Goal: Task Accomplishment & Management: Manage account settings

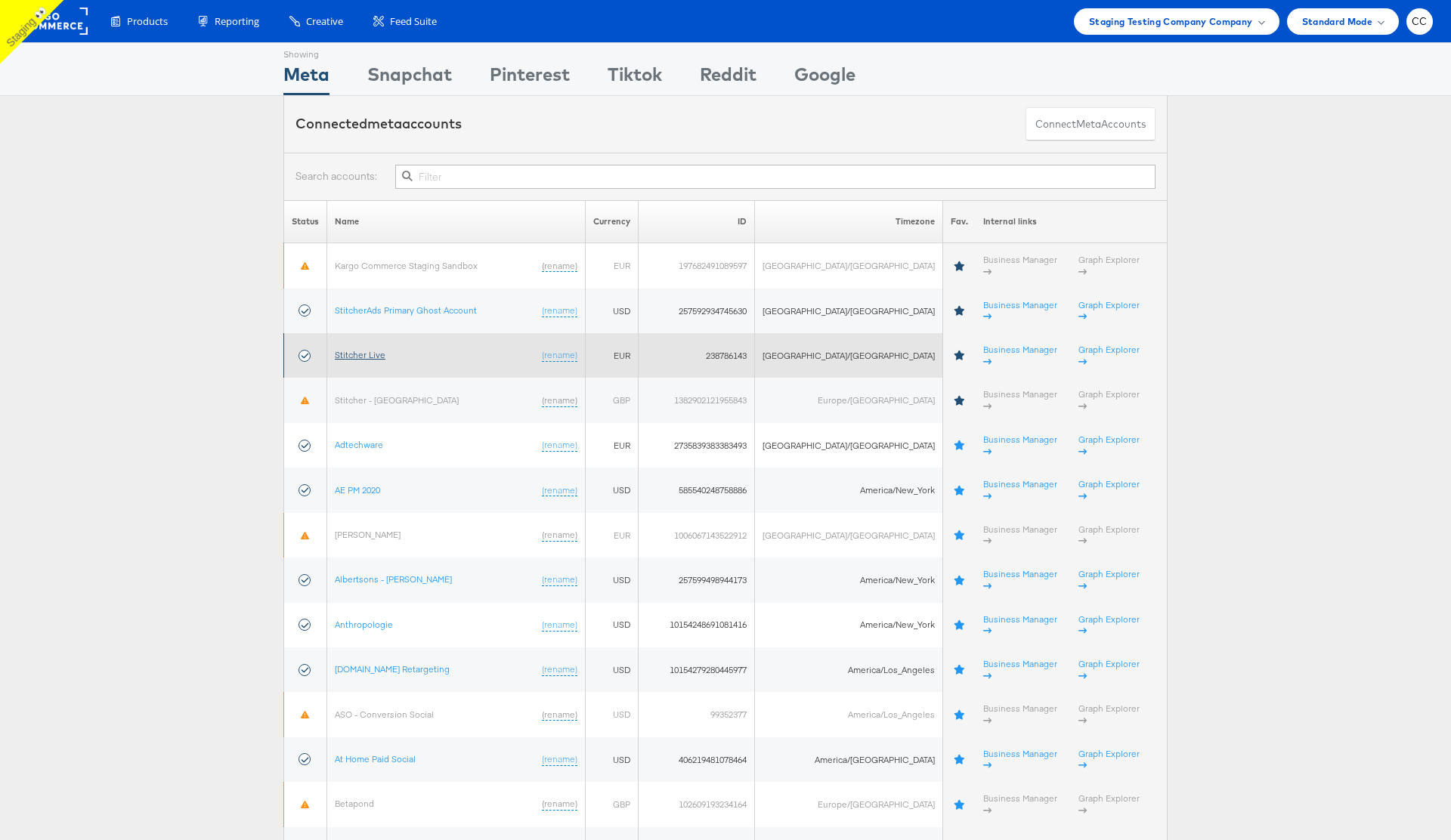
click at [371, 348] on link "Stitcher Live" at bounding box center [360, 354] width 51 height 12
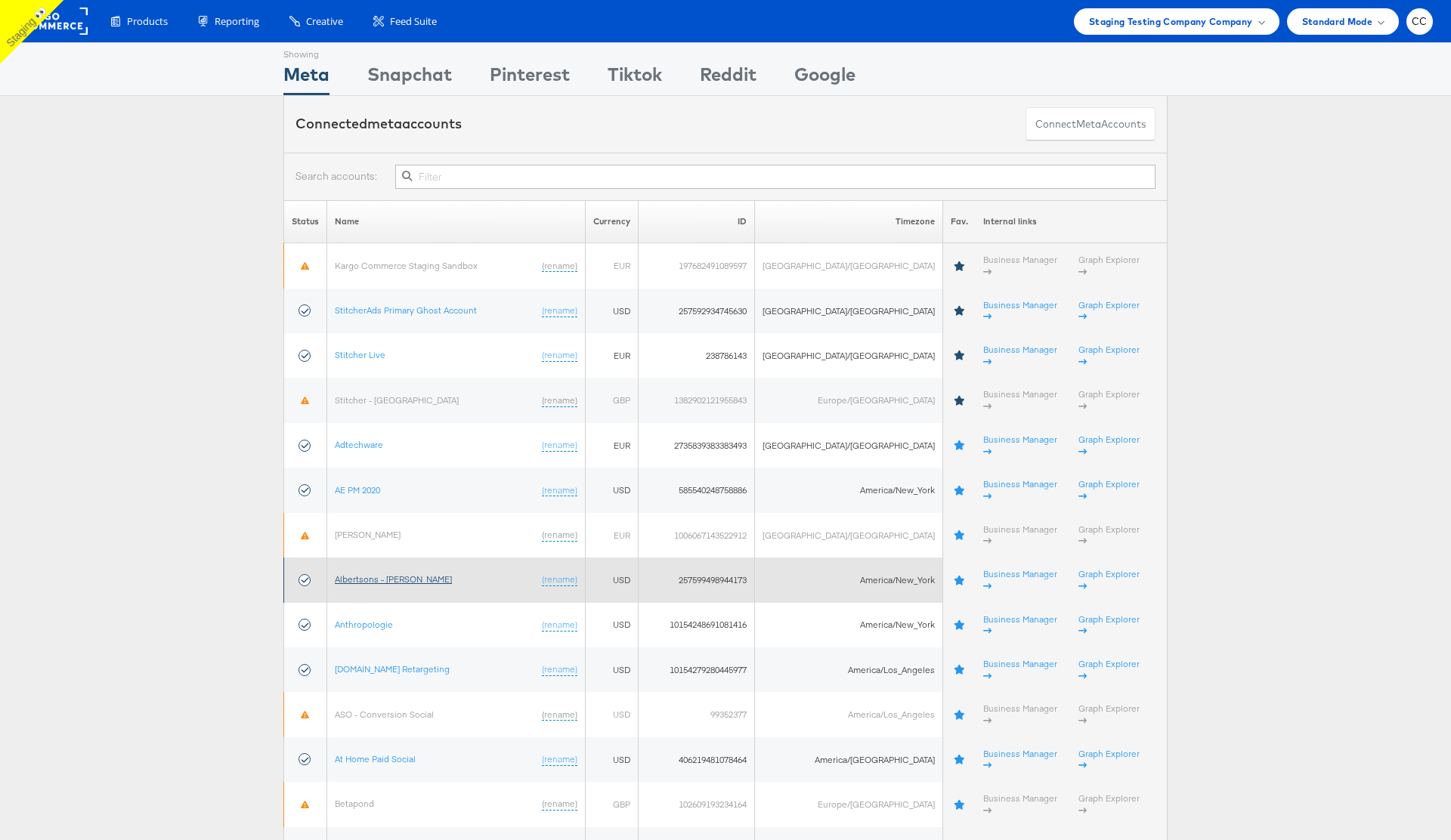
click at [393, 573] on link "Albertsons - Merkle" at bounding box center [393, 579] width 117 height 12
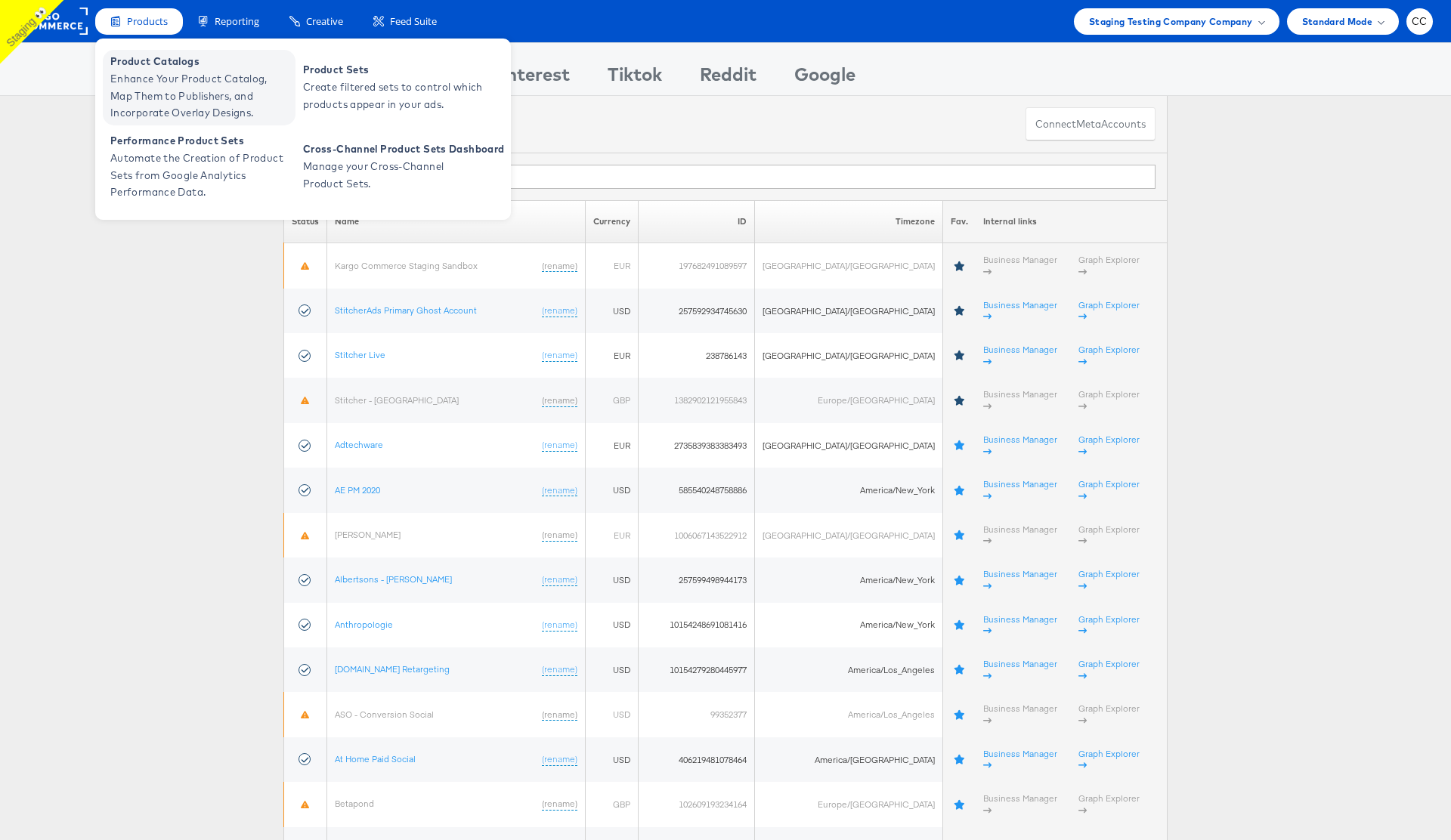
click at [153, 89] on span "Enhance Your Product Catalog, Map Them to Publishers, and Incorporate Overlay D…" at bounding box center [201, 95] width 181 height 52
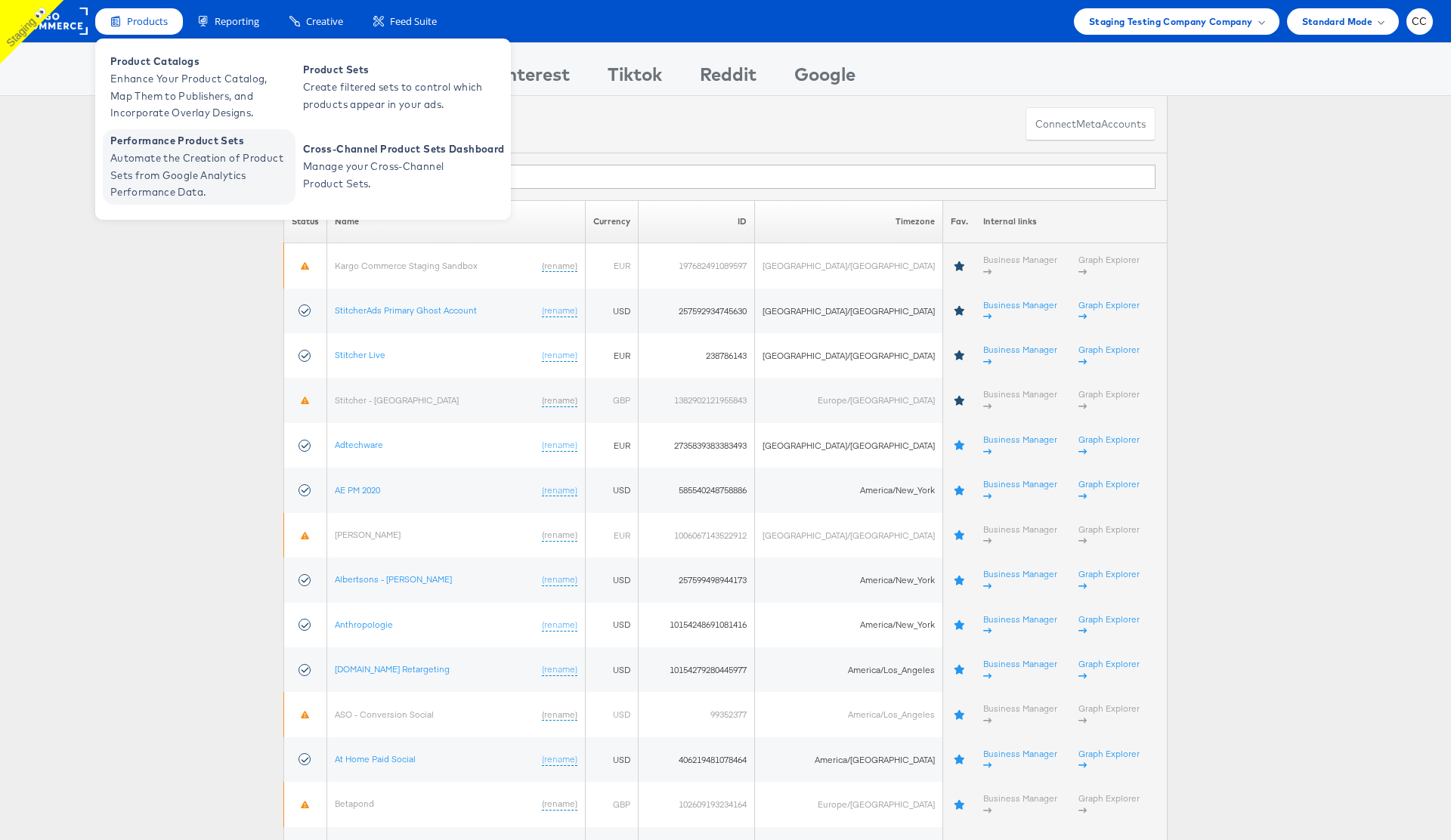
click at [221, 164] on span "Automate the Creation of Product Sets from Google Analytics Performance Data." at bounding box center [201, 175] width 181 height 52
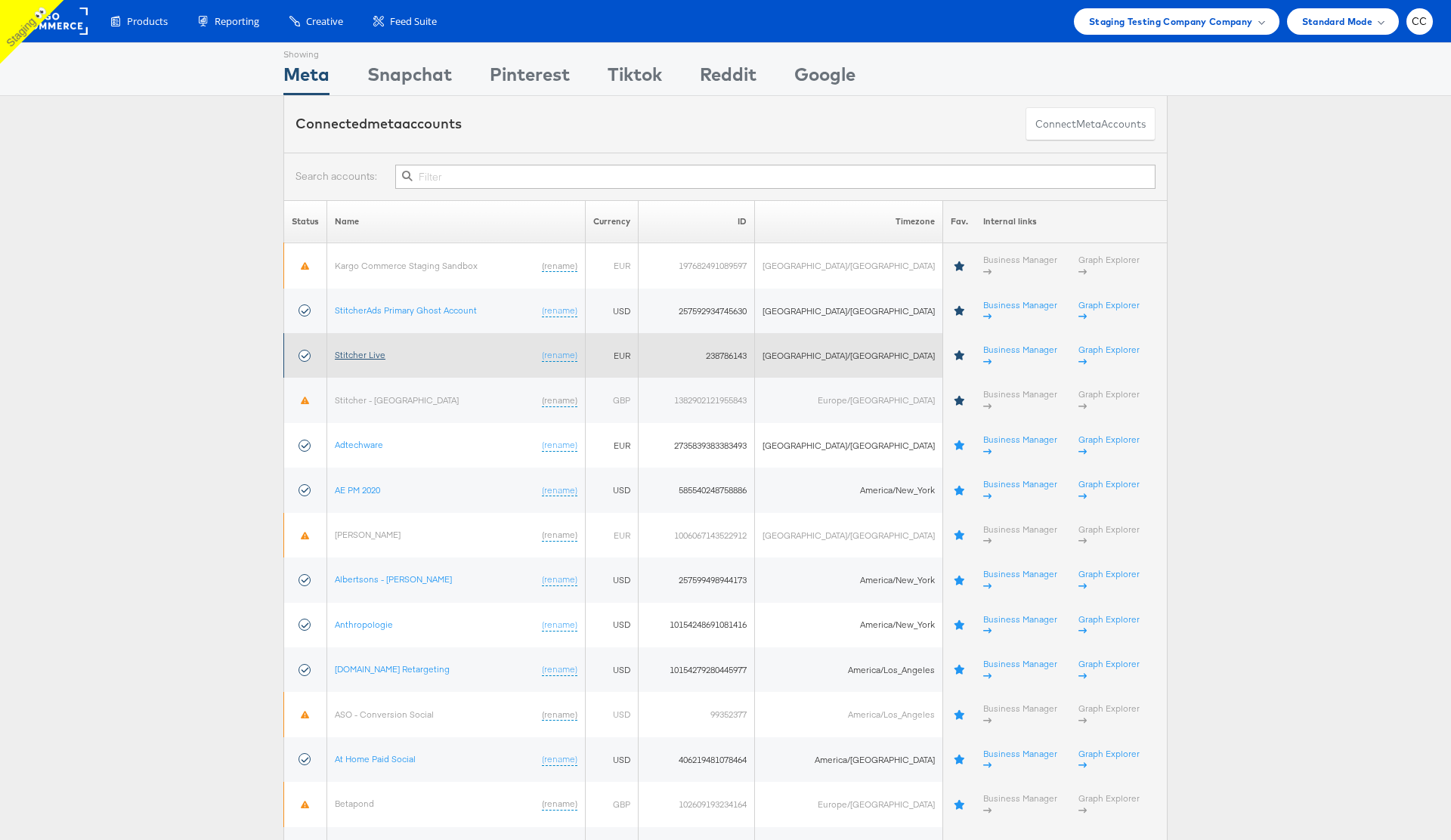
click at [367, 348] on link "Stitcher Live" at bounding box center [360, 354] width 51 height 12
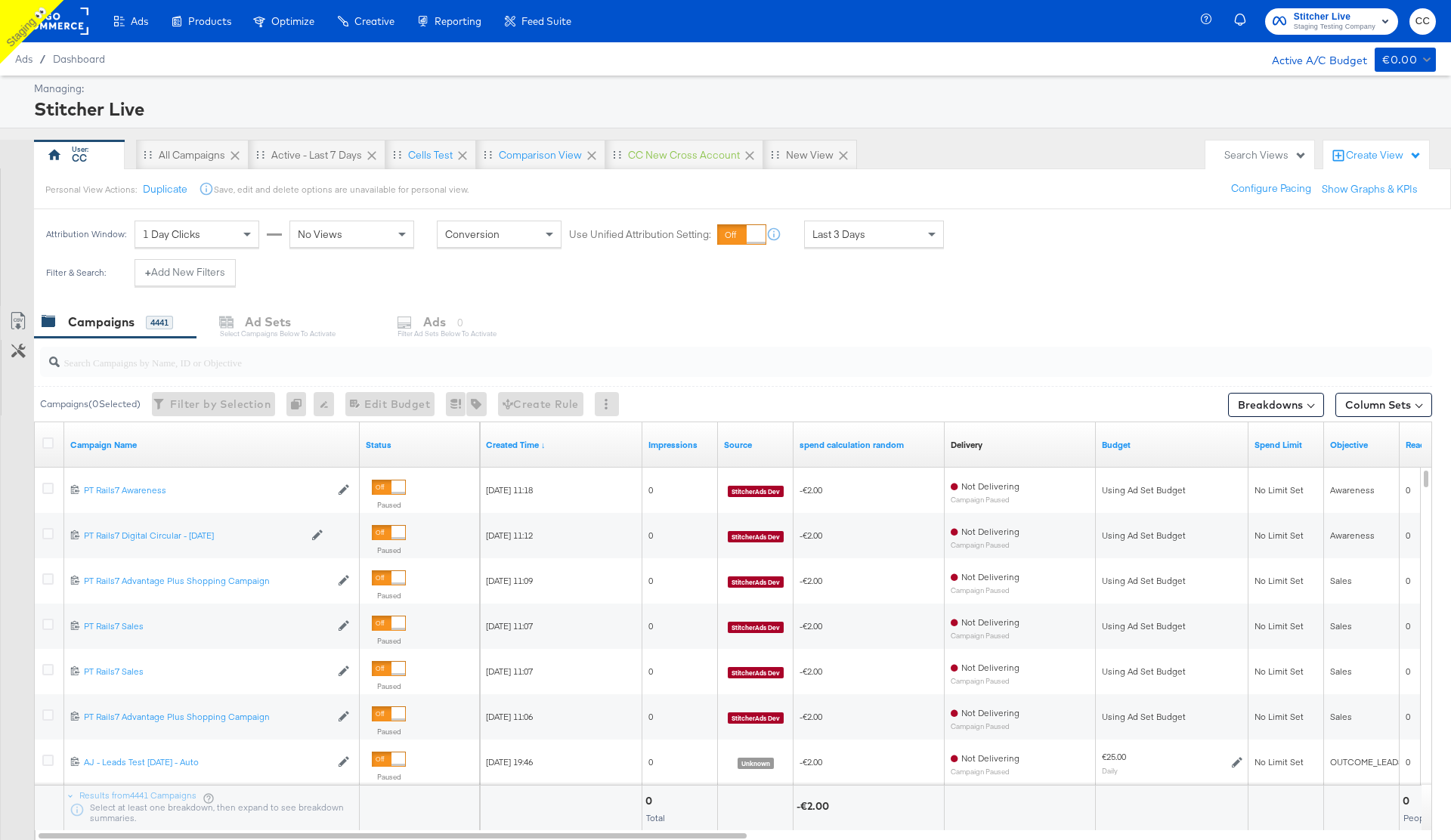
click at [73, 35] on div at bounding box center [53, 20] width 69 height 42
click at [72, 31] on rect at bounding box center [53, 21] width 69 height 27
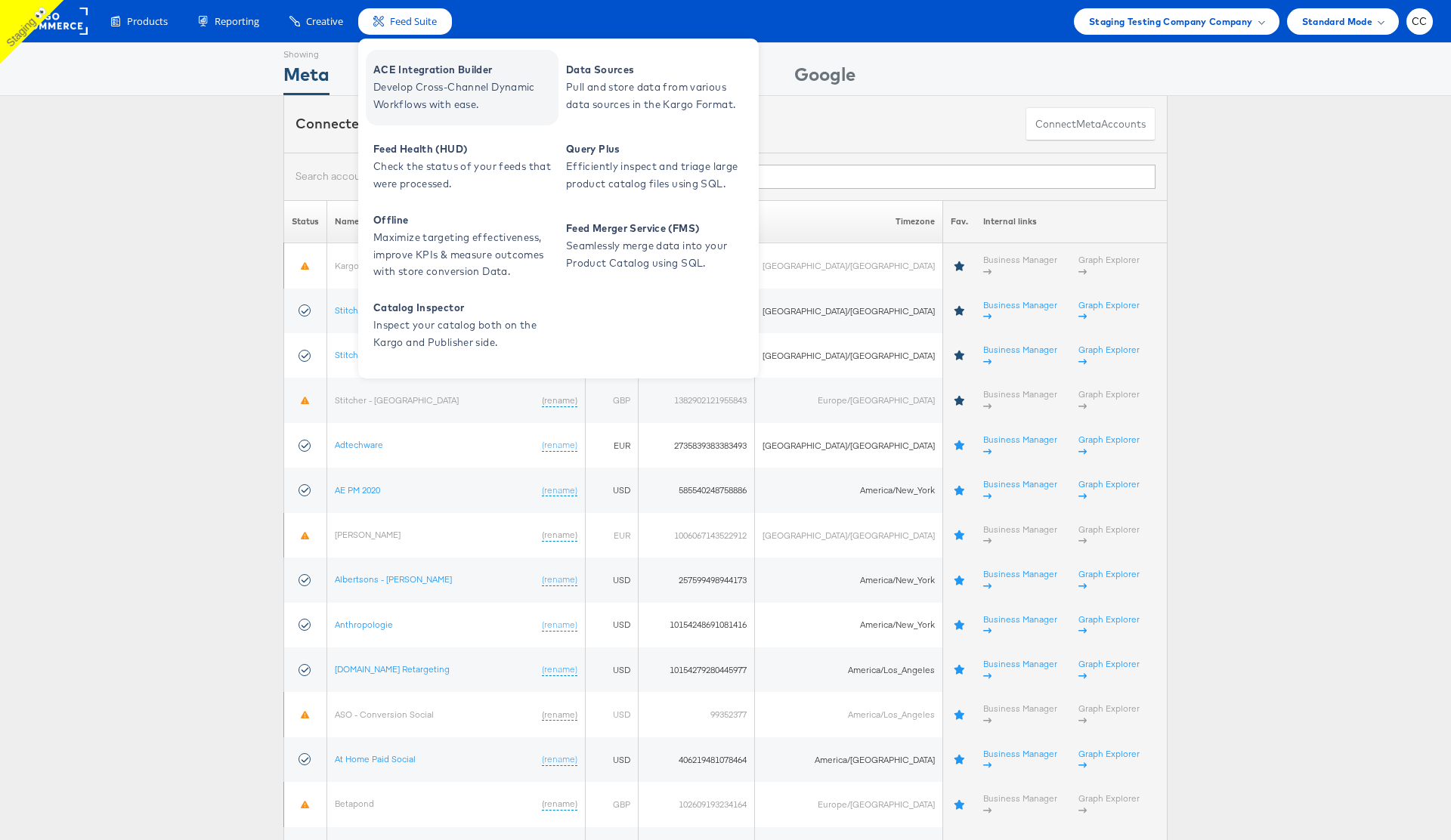
click at [434, 80] on span "Develop Cross-Channel Dynamic Workflows with ease." at bounding box center [464, 96] width 181 height 35
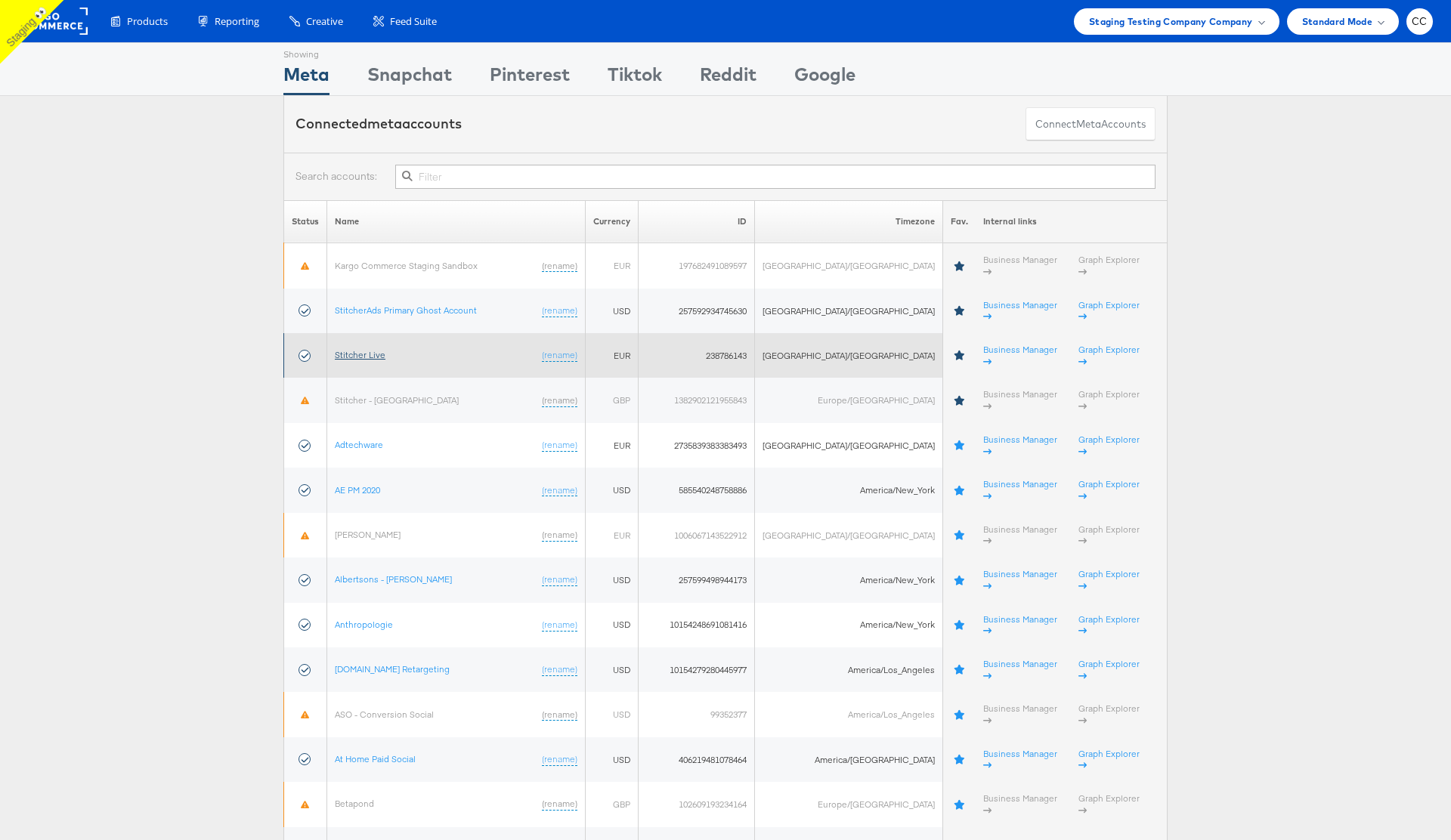
click at [363, 348] on link "Stitcher Live" at bounding box center [360, 354] width 51 height 12
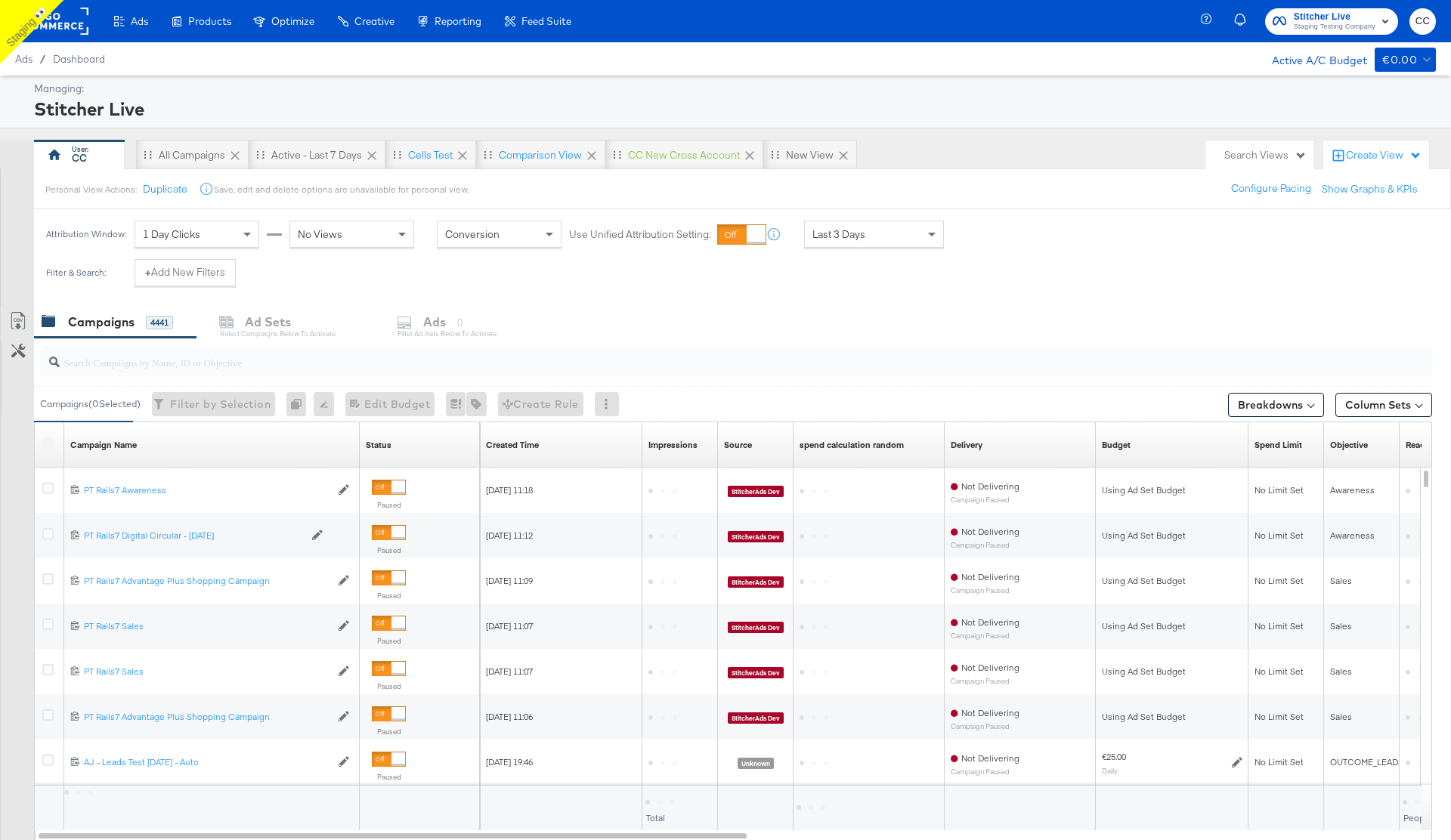
click at [452, 97] on div "Stitcher Live" at bounding box center [732, 109] width 1397 height 25
click at [344, 106] on div "Stitcher Live" at bounding box center [732, 109] width 1397 height 25
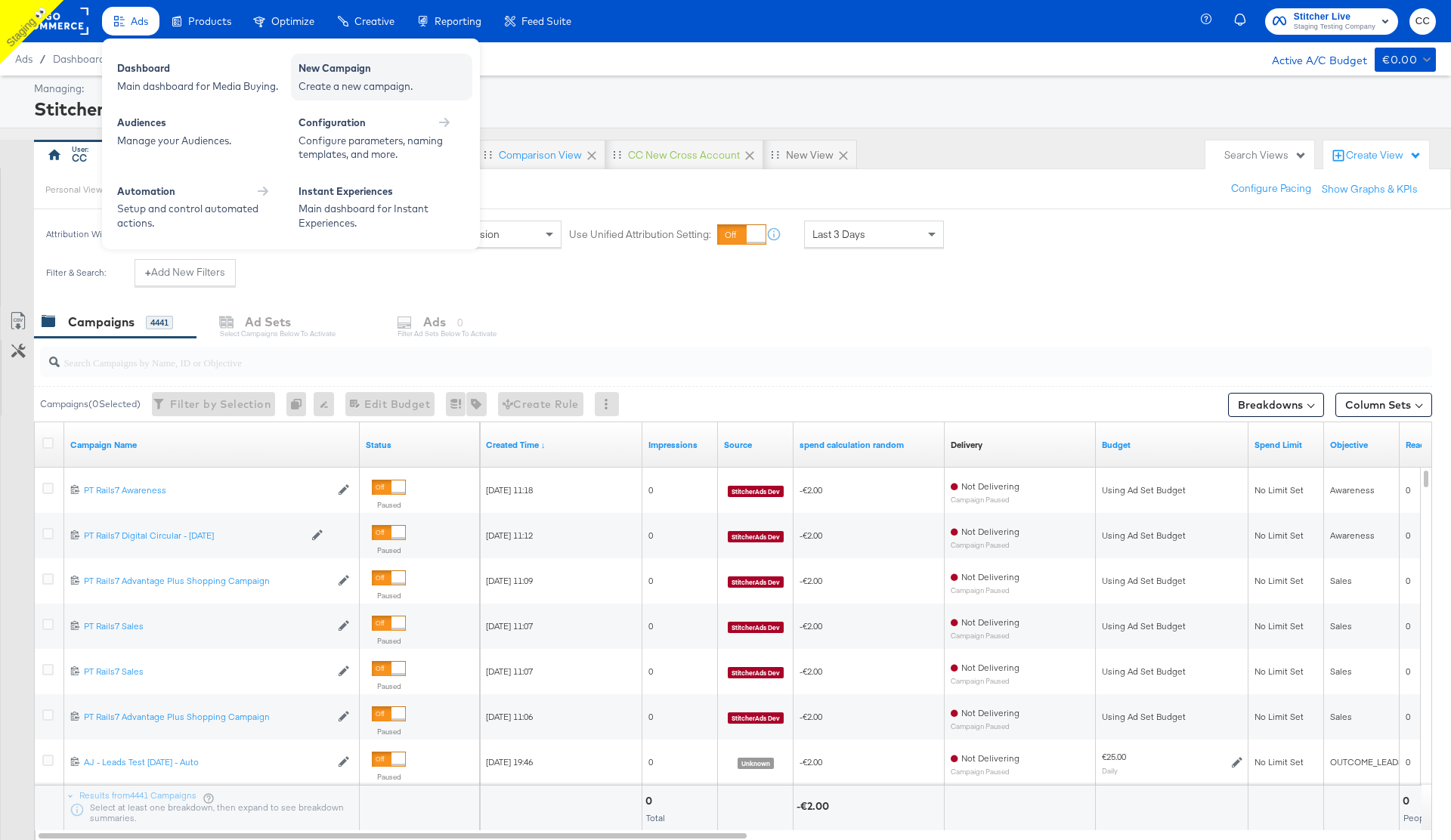
click at [349, 82] on div "Create a new campaign." at bounding box center [381, 86] width 167 height 15
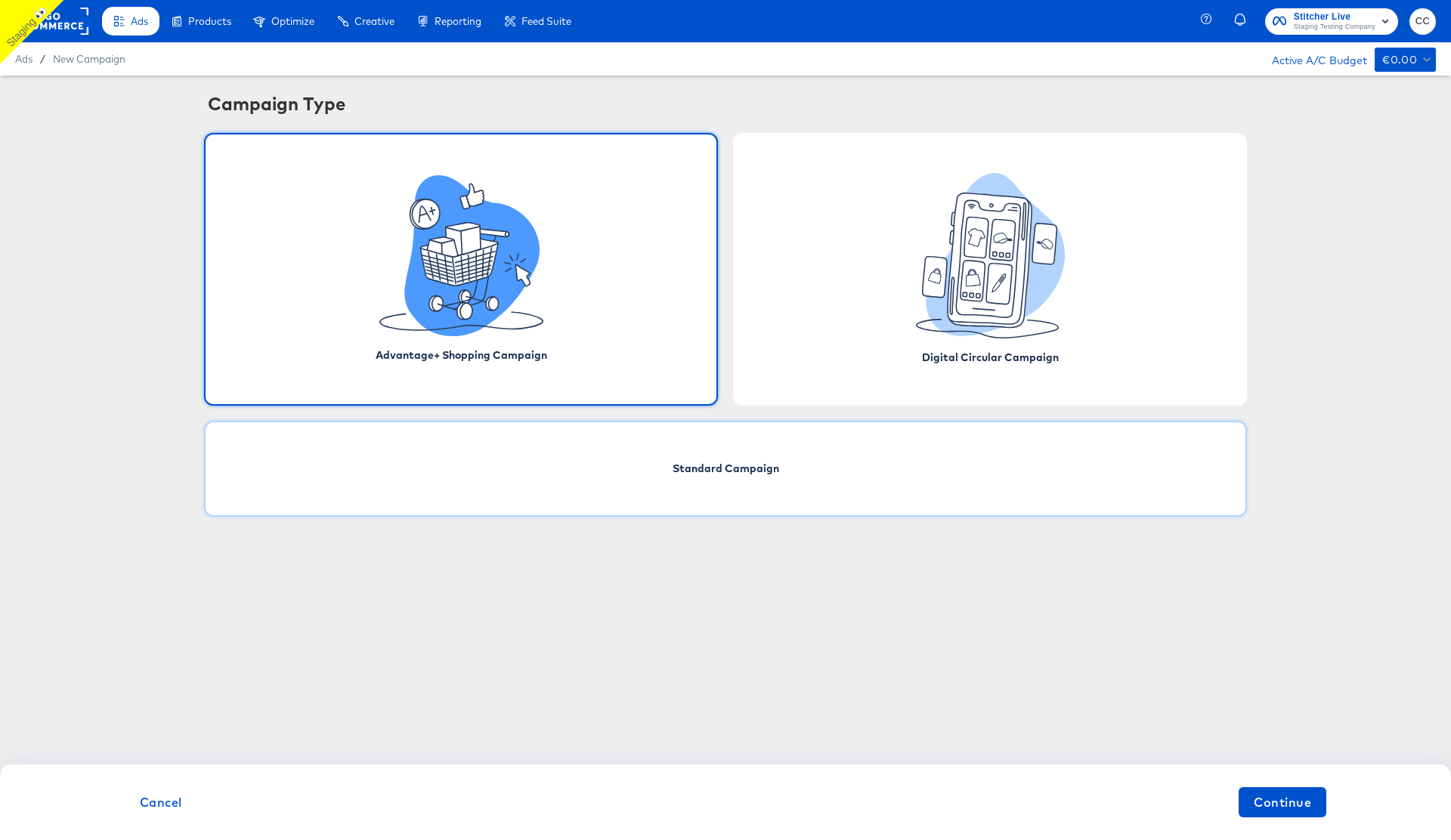
click at [807, 480] on div "Standard Campaign" at bounding box center [725, 468] width 1043 height 96
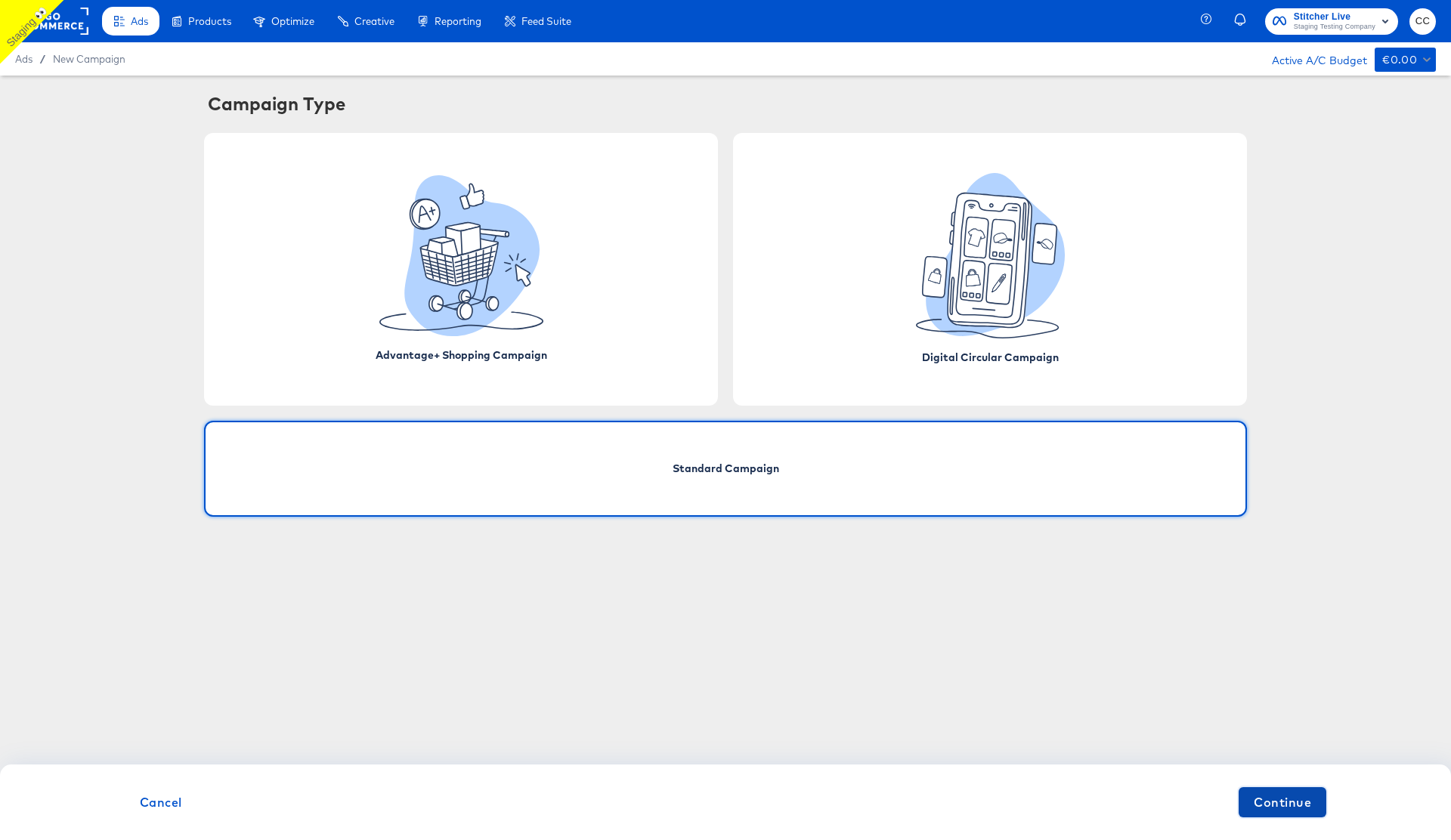
click at [1293, 799] on span "Continue" at bounding box center [1282, 802] width 57 height 21
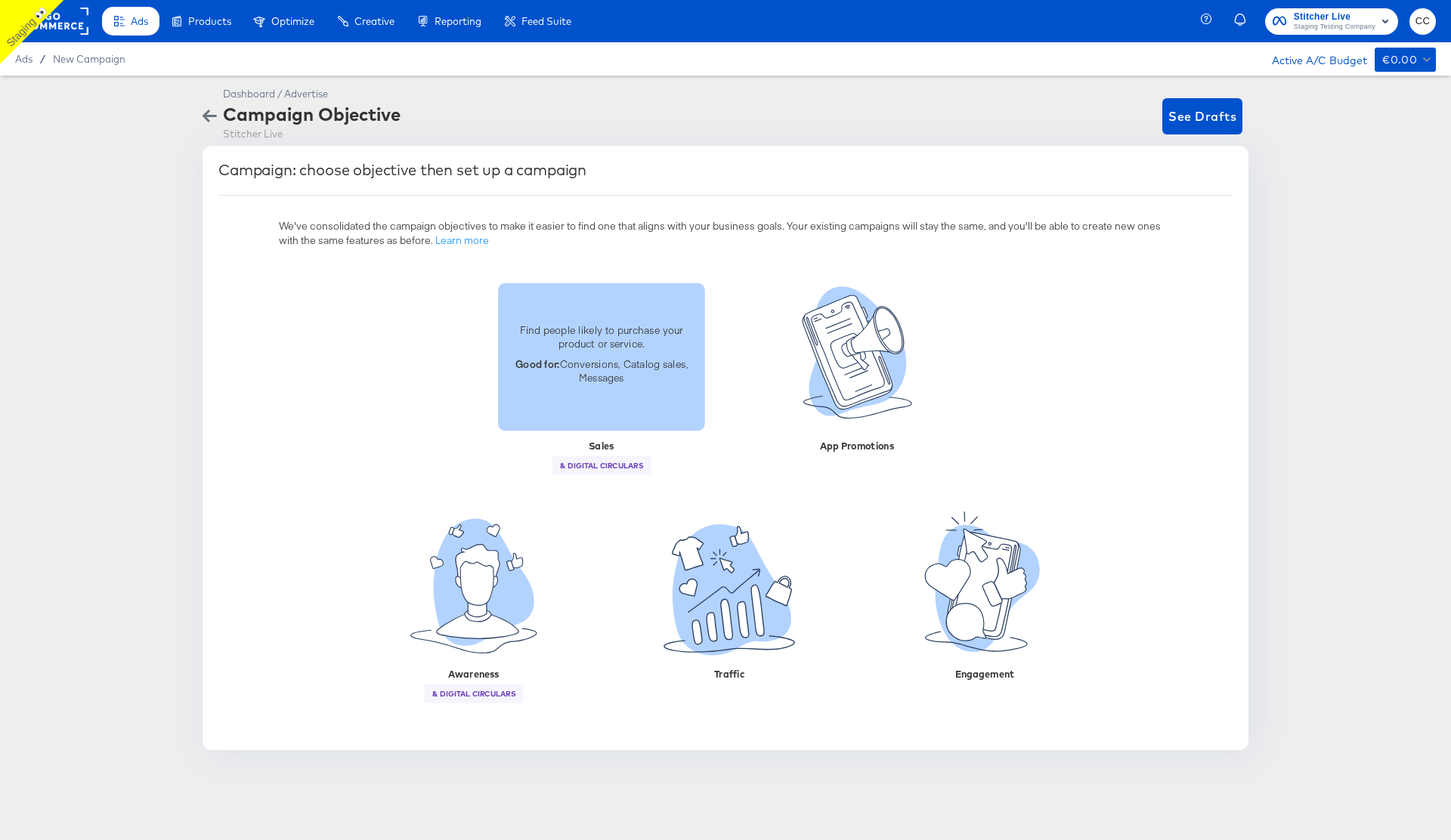
click at [594, 378] on p "Good for: Conversions, Catalog sales, Messages" at bounding box center [602, 370] width 189 height 28
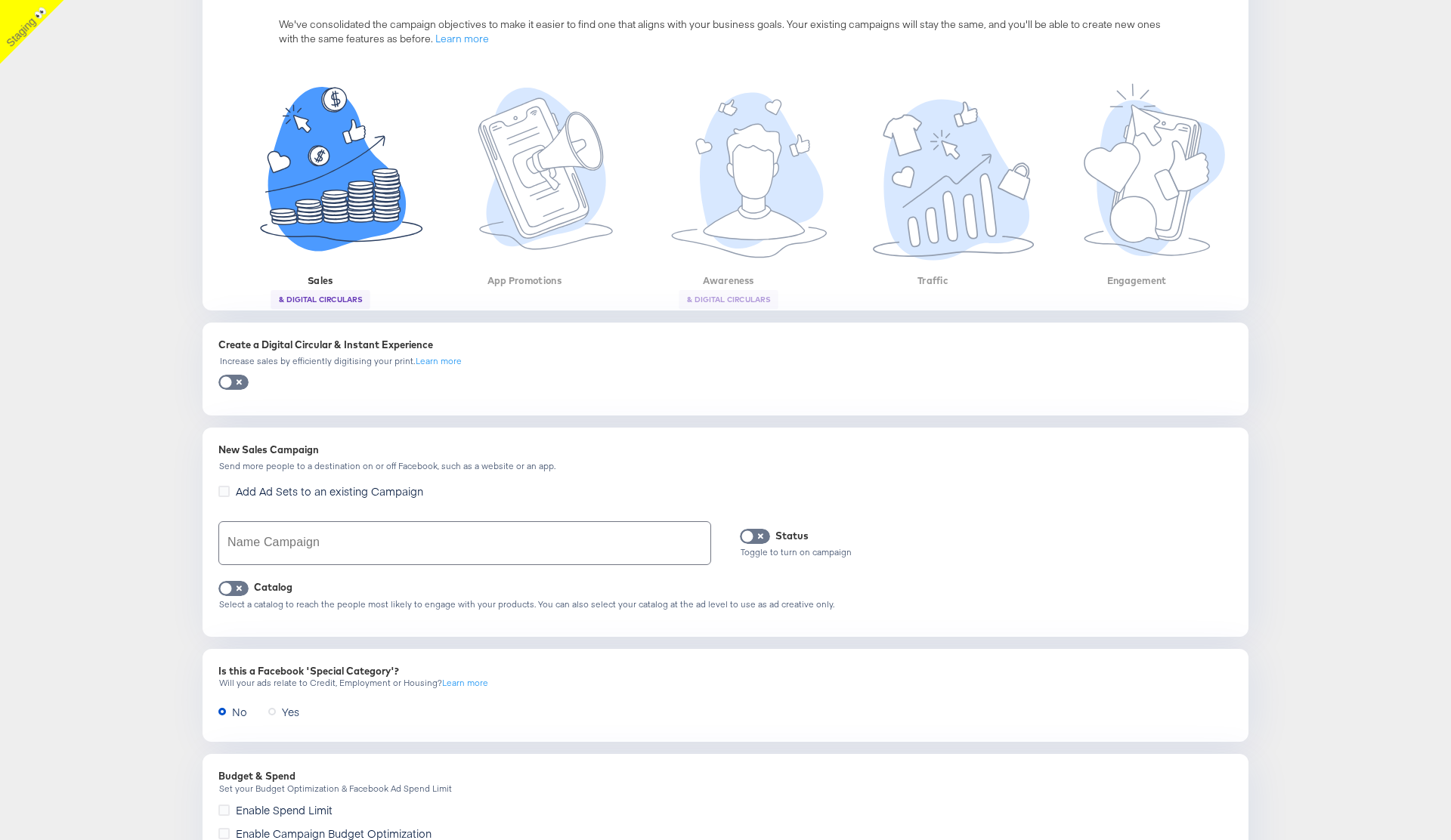
scroll to position [239, 0]
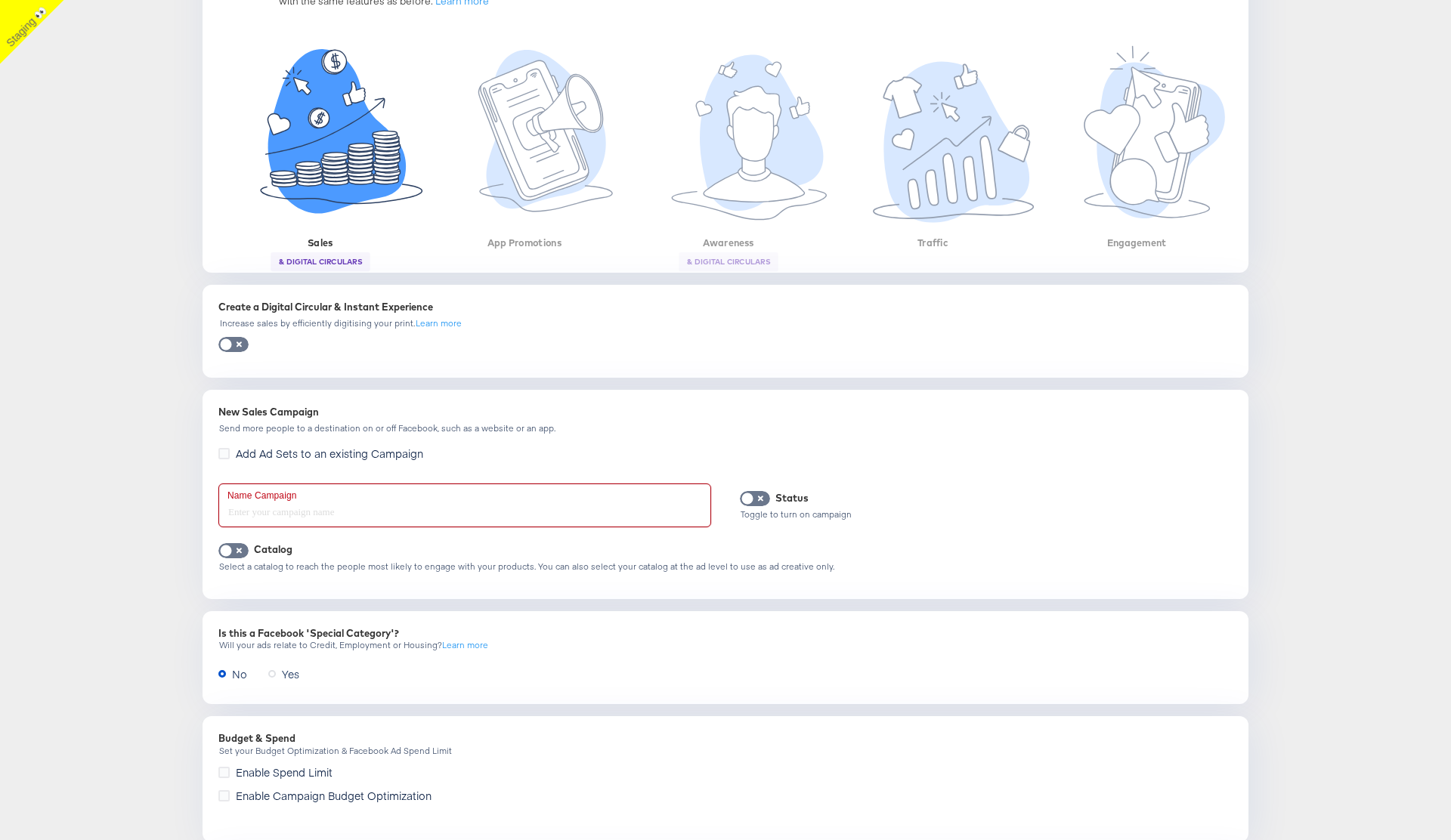
click at [275, 505] on input "text" at bounding box center [465, 504] width 491 height 42
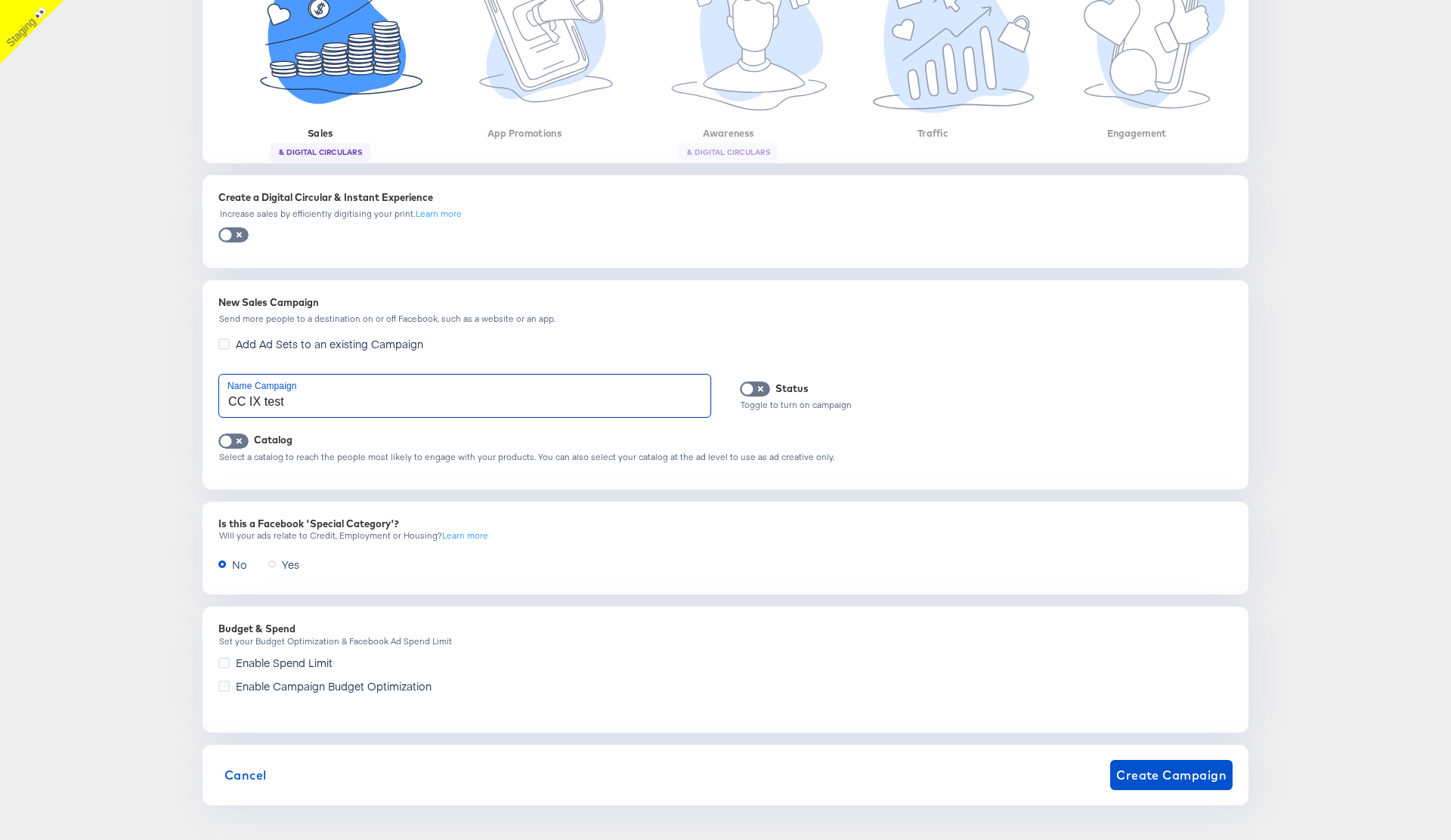
scroll to position [352, 0]
type input "CC IX test"
click at [1144, 767] on span "Create Campaign" at bounding box center [1171, 772] width 110 height 21
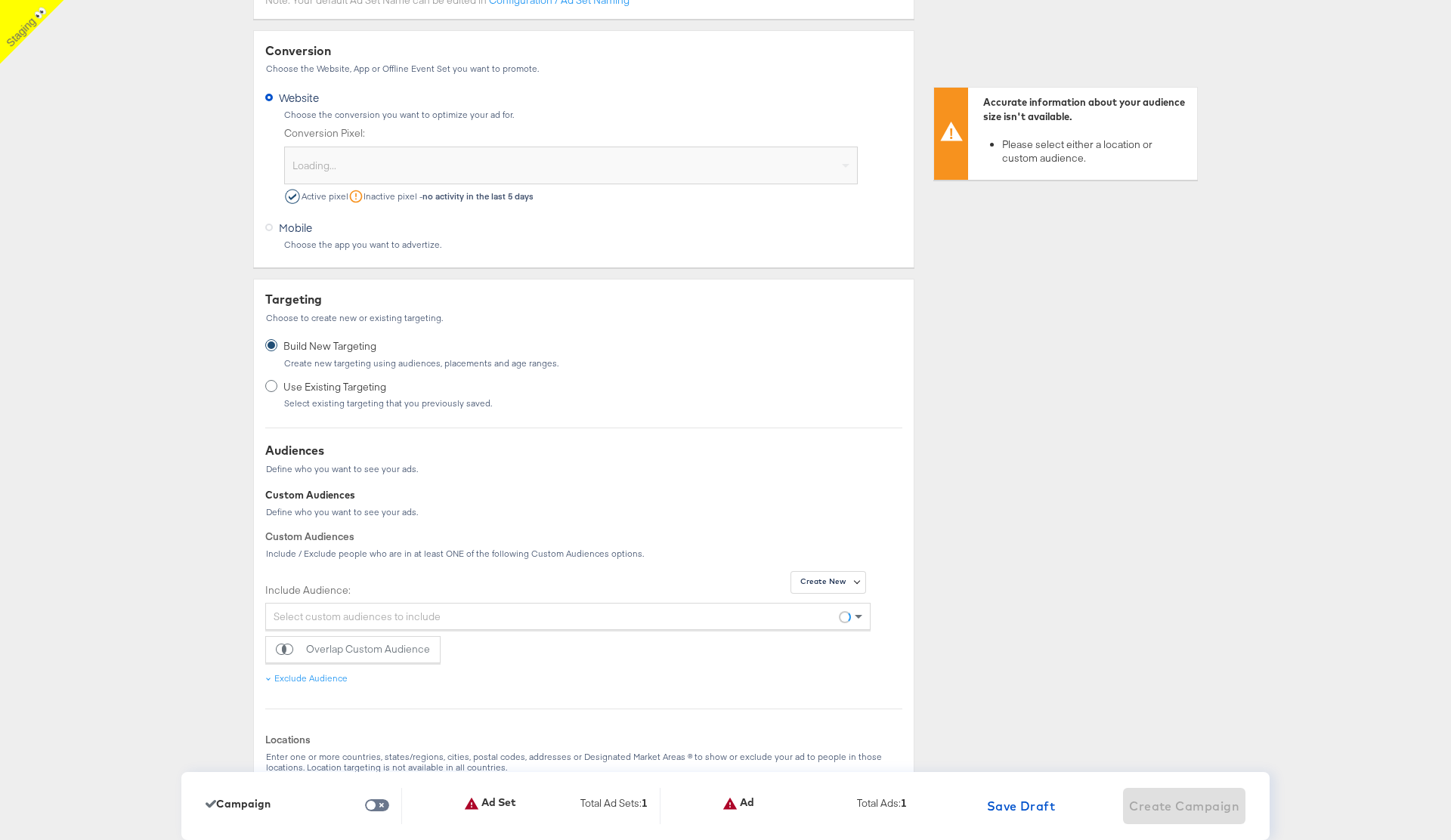
scroll to position [0, 0]
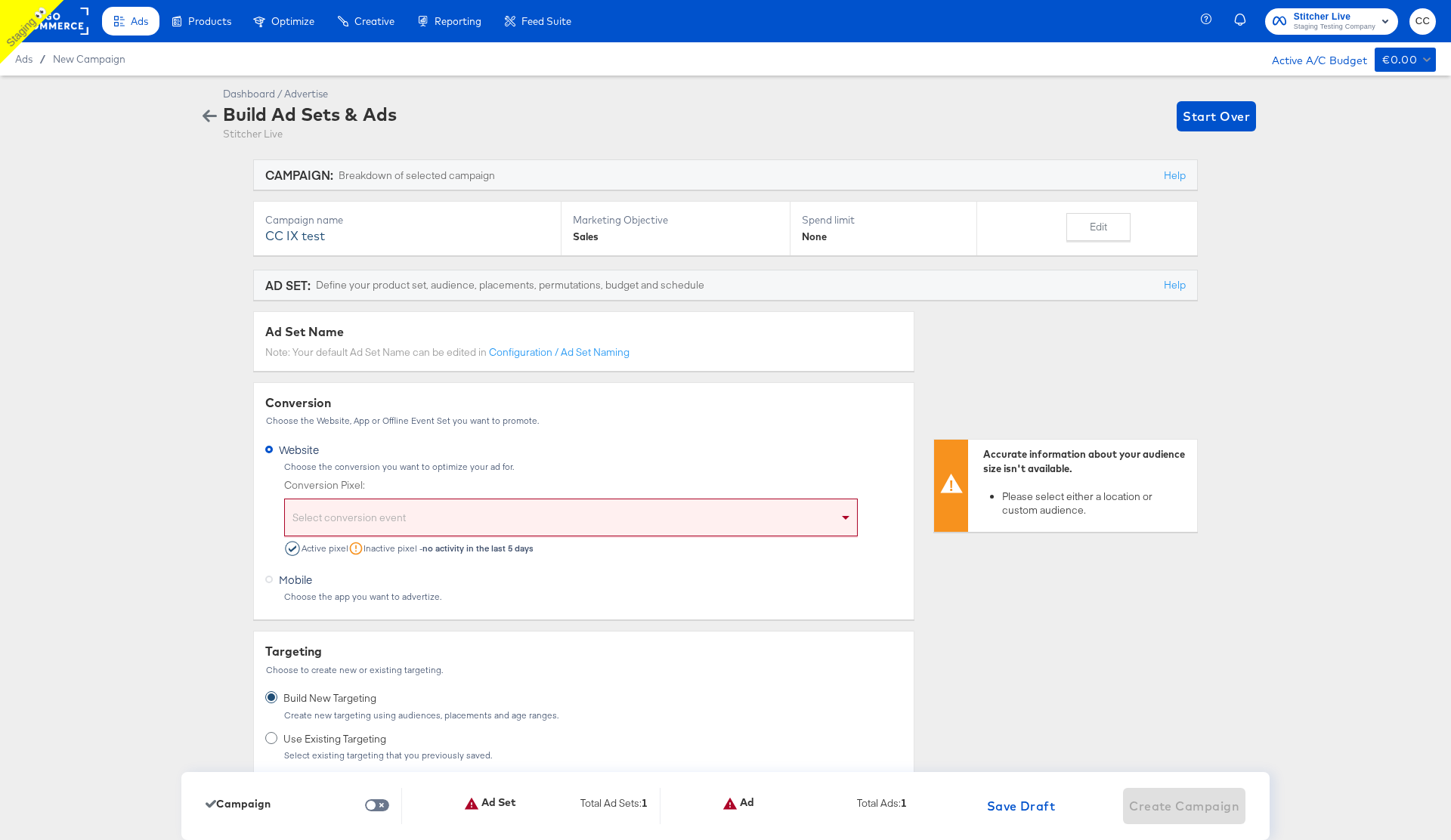
click at [557, 518] on div "Select conversion event" at bounding box center [570, 520] width 572 height 31
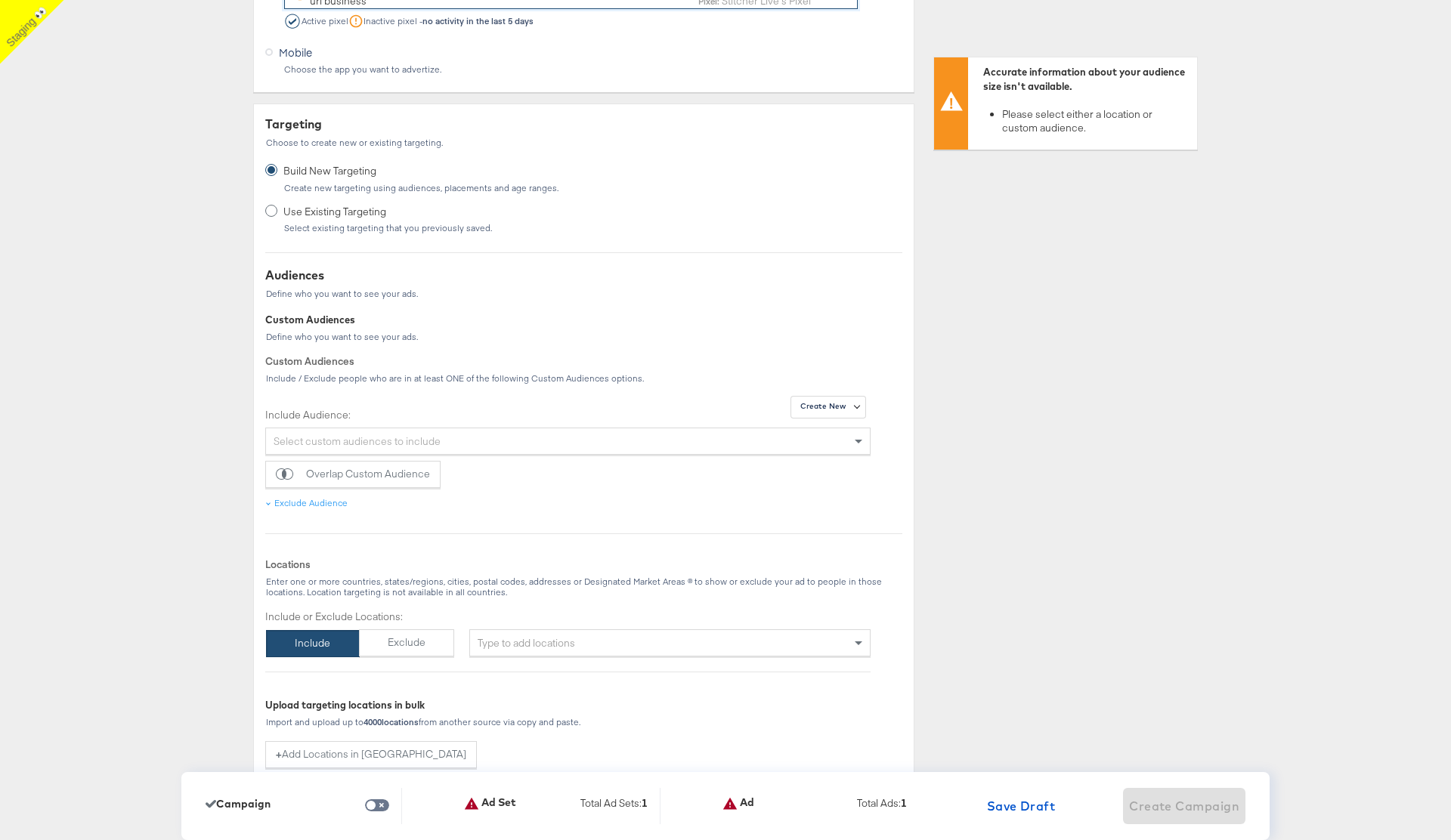
scroll to position [530, 0]
click at [586, 638] on div "Type to add locations" at bounding box center [670, 639] width 401 height 27
type input "usa"
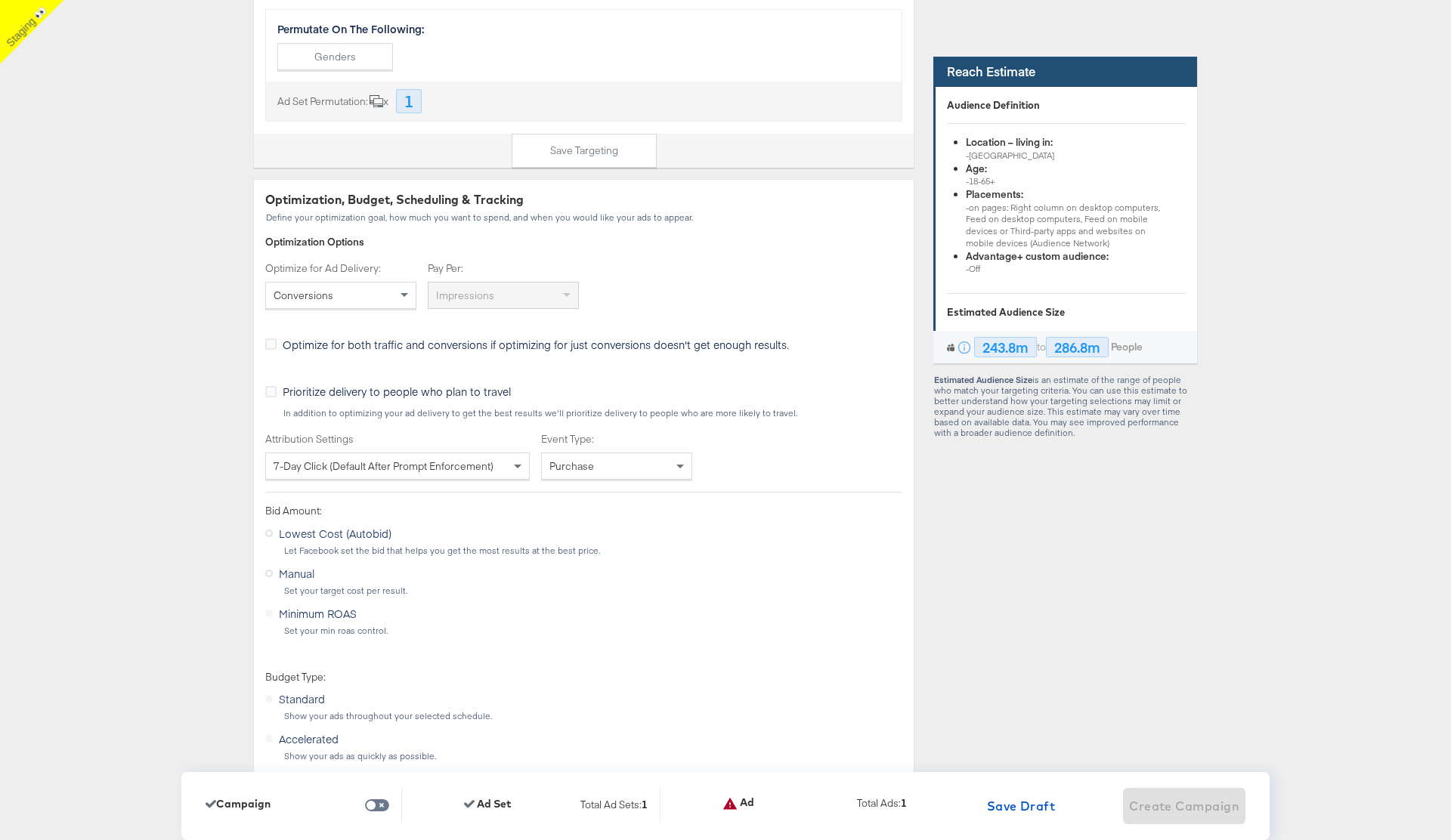
scroll to position [2272, 0]
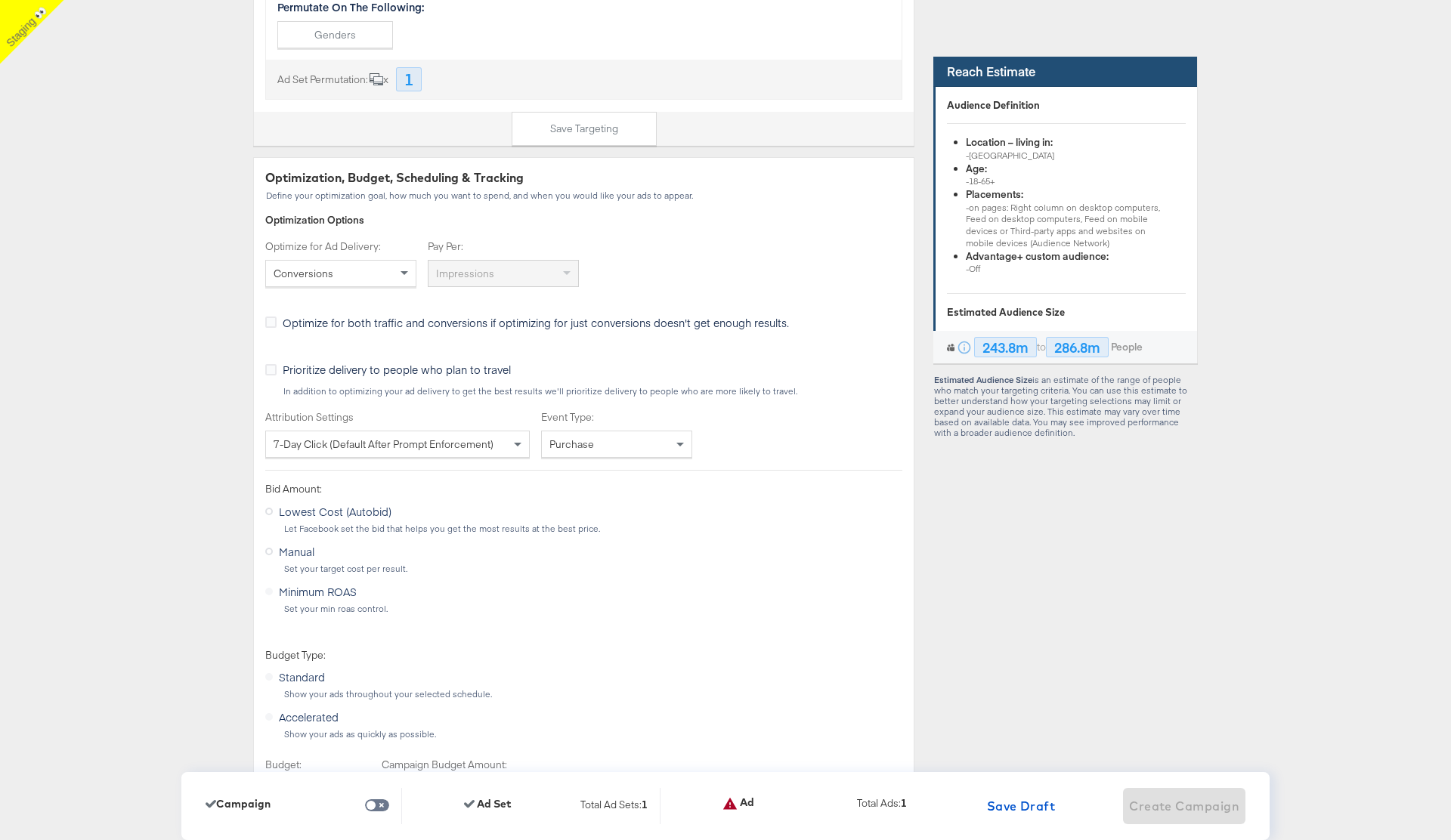
click at [372, 282] on div "Conversions" at bounding box center [341, 274] width 150 height 25
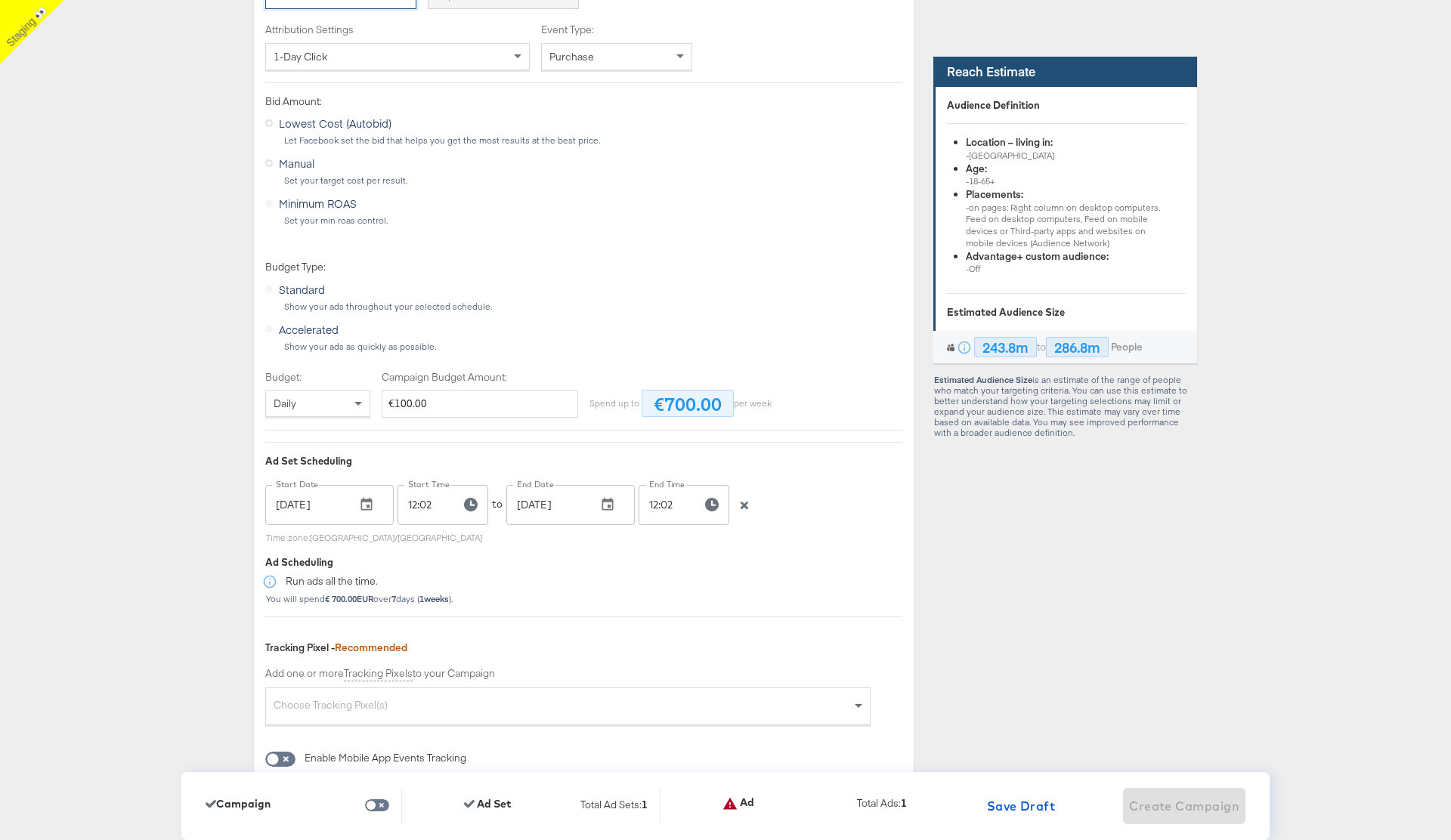
scroll to position [2730, 0]
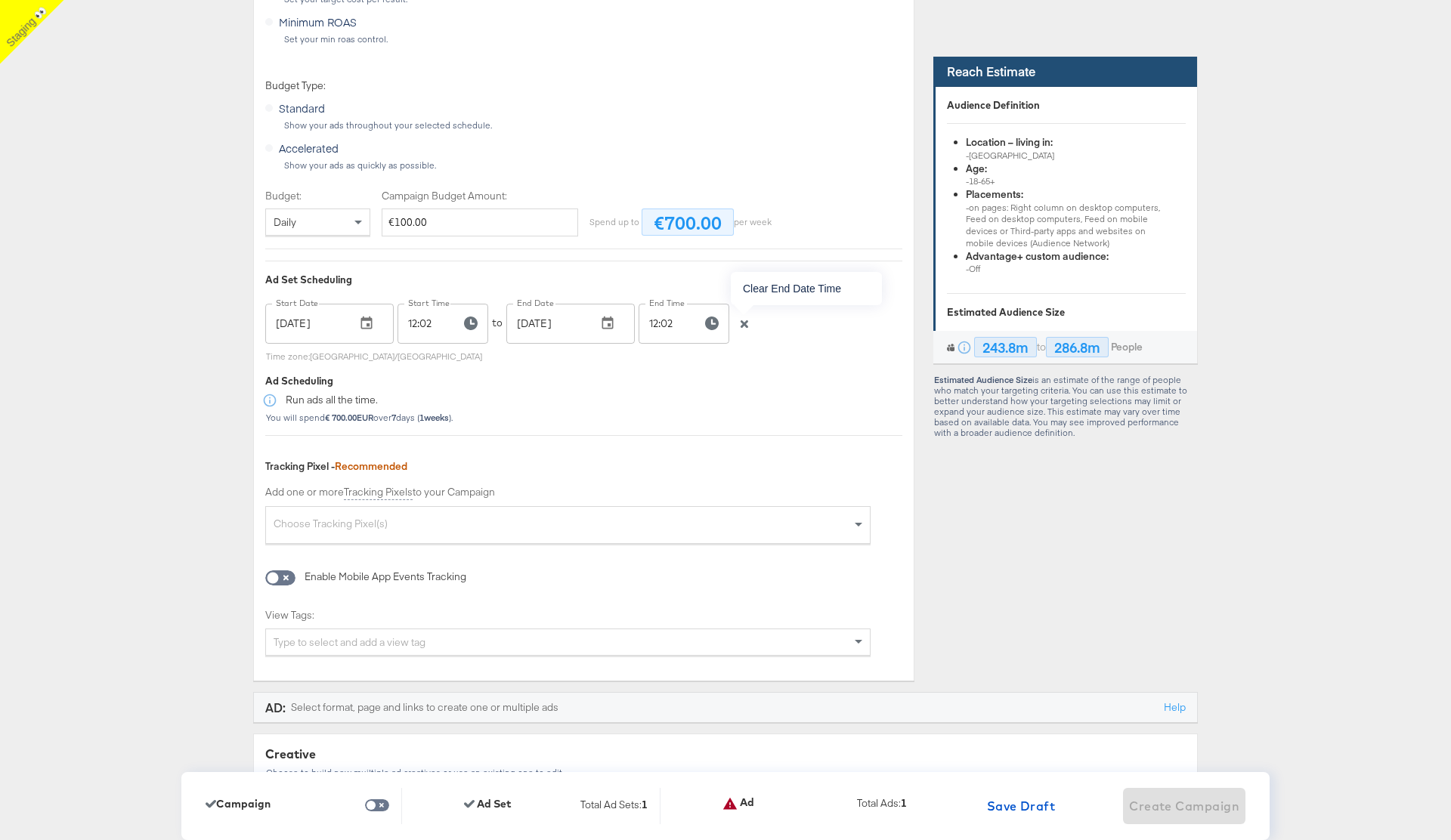
click at [743, 325] on icon "button" at bounding box center [744, 323] width 11 height 11
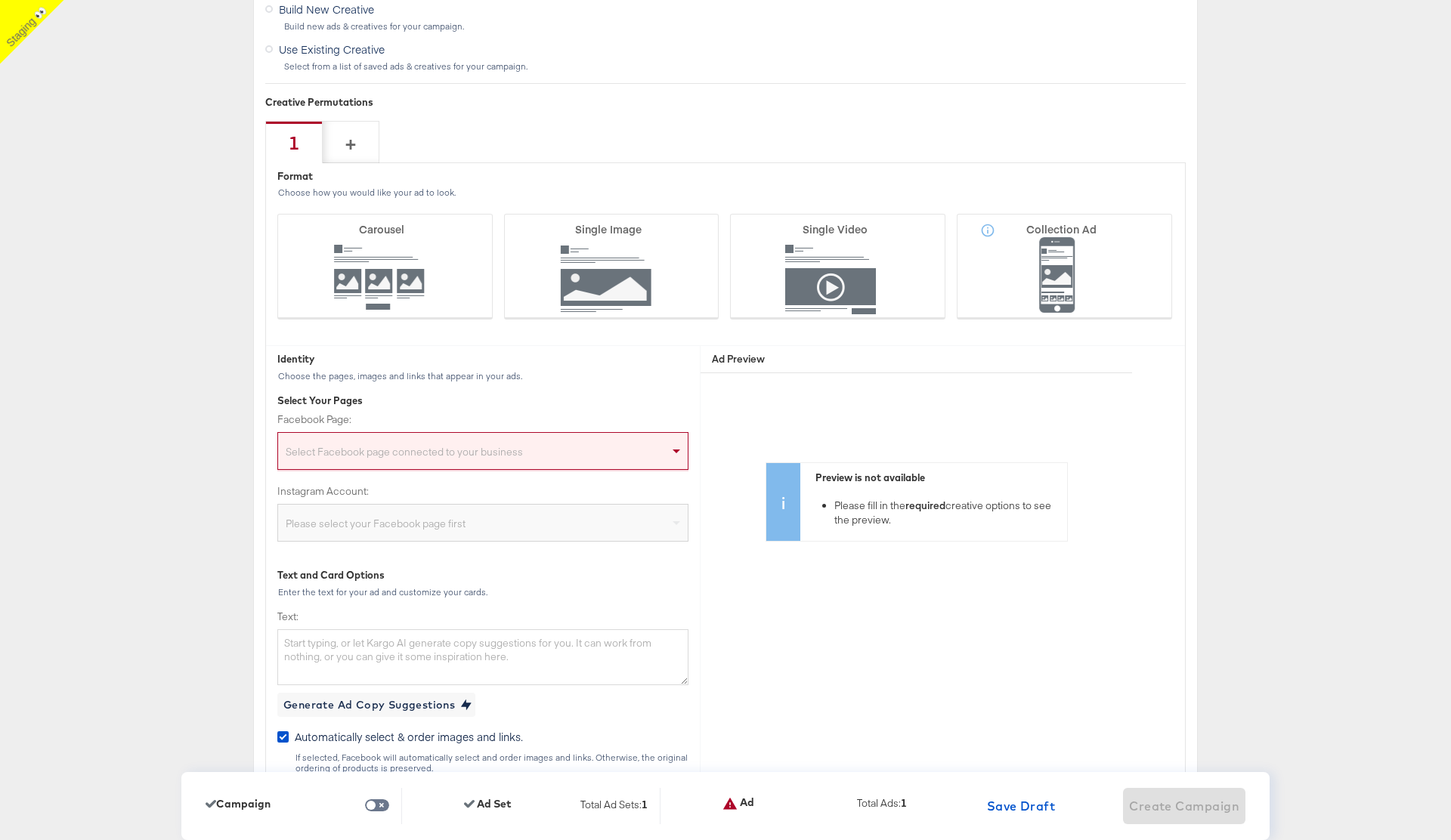
scroll to position [3529, 0]
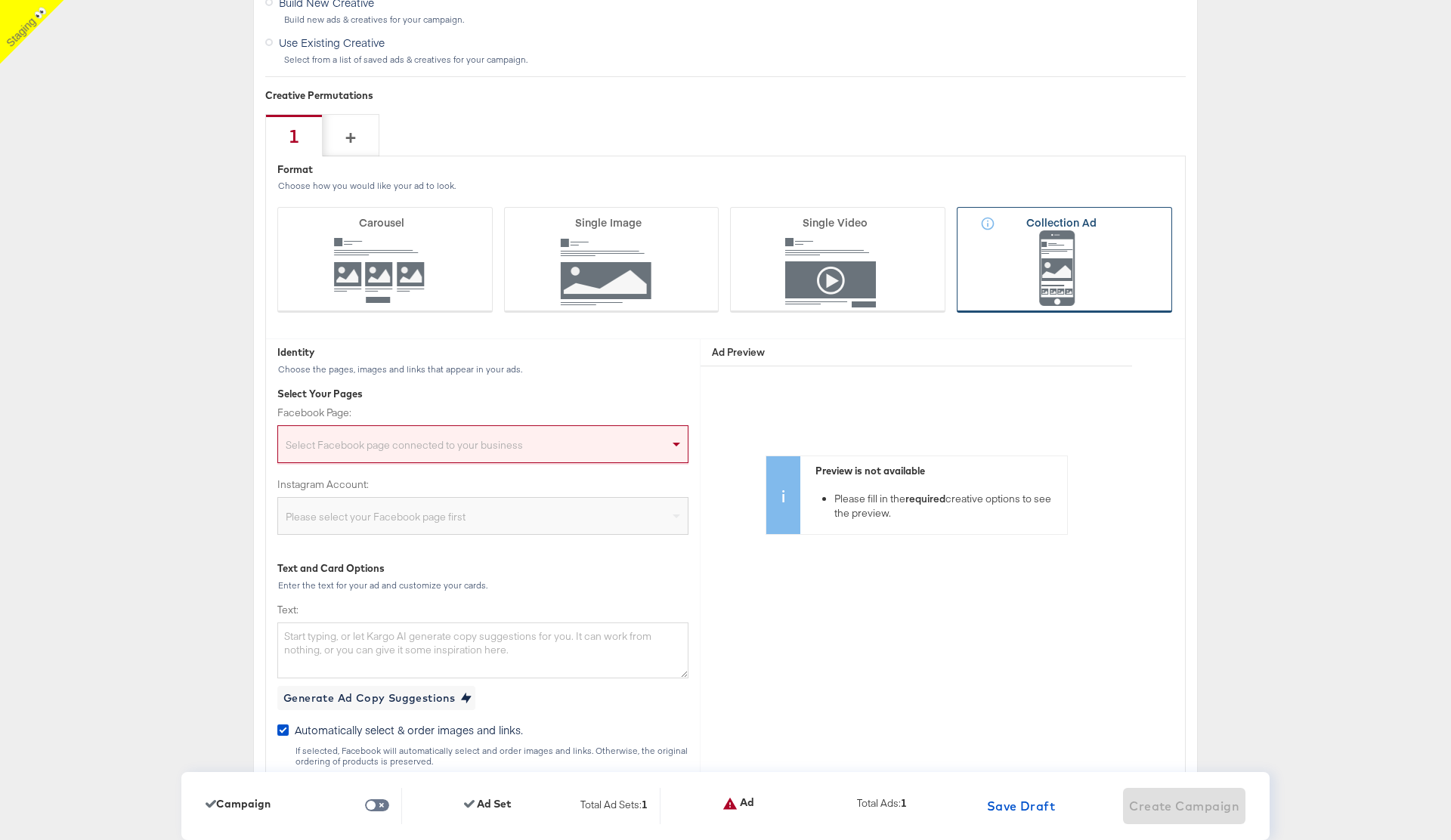
click at [1091, 274] on icon at bounding box center [1063, 260] width 215 height 106
click at [0, 0] on input "Collection Ad" at bounding box center [0, 0] width 0 height 0
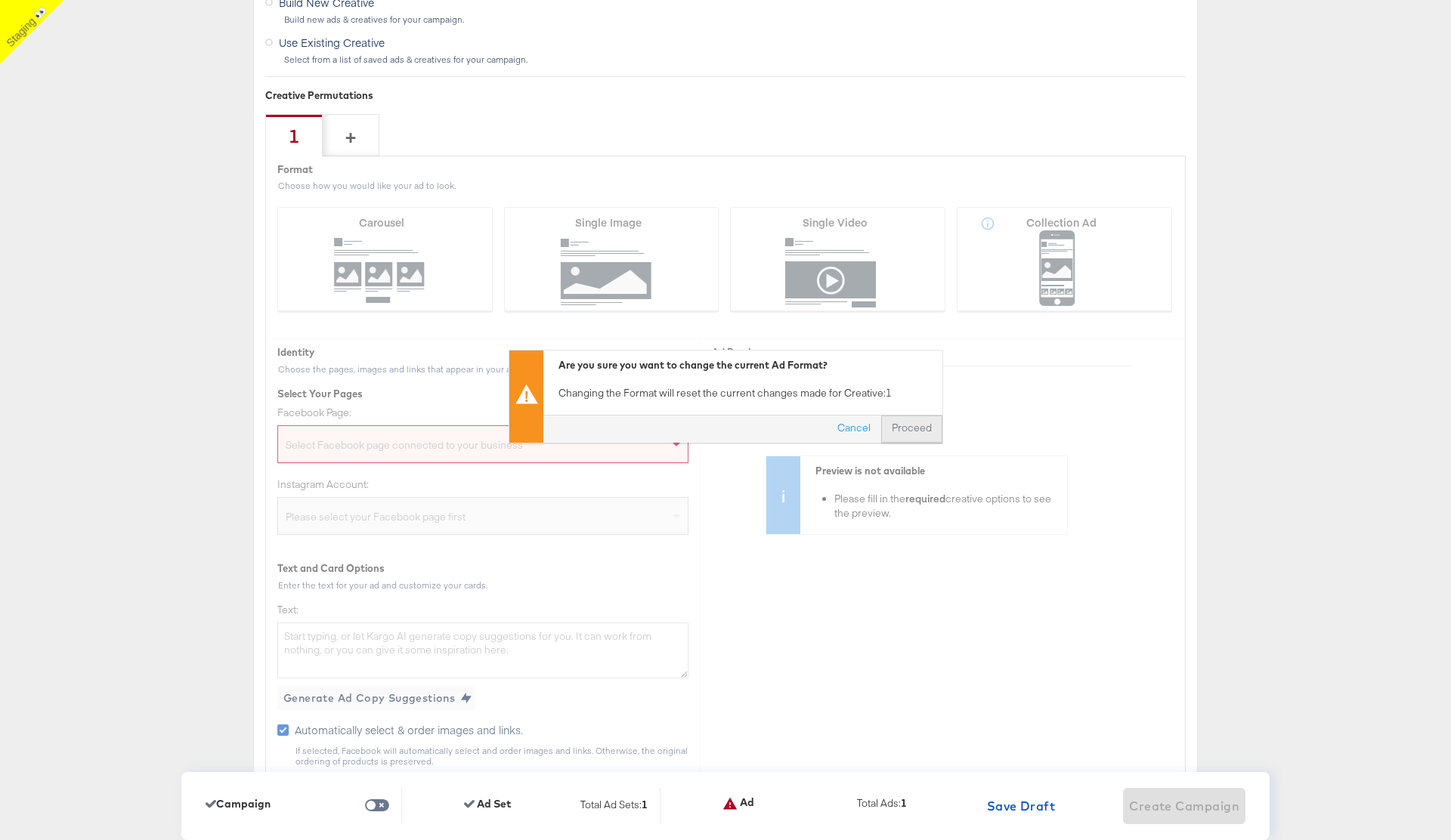
click at [940, 419] on button "Proceed" at bounding box center [912, 428] width 61 height 27
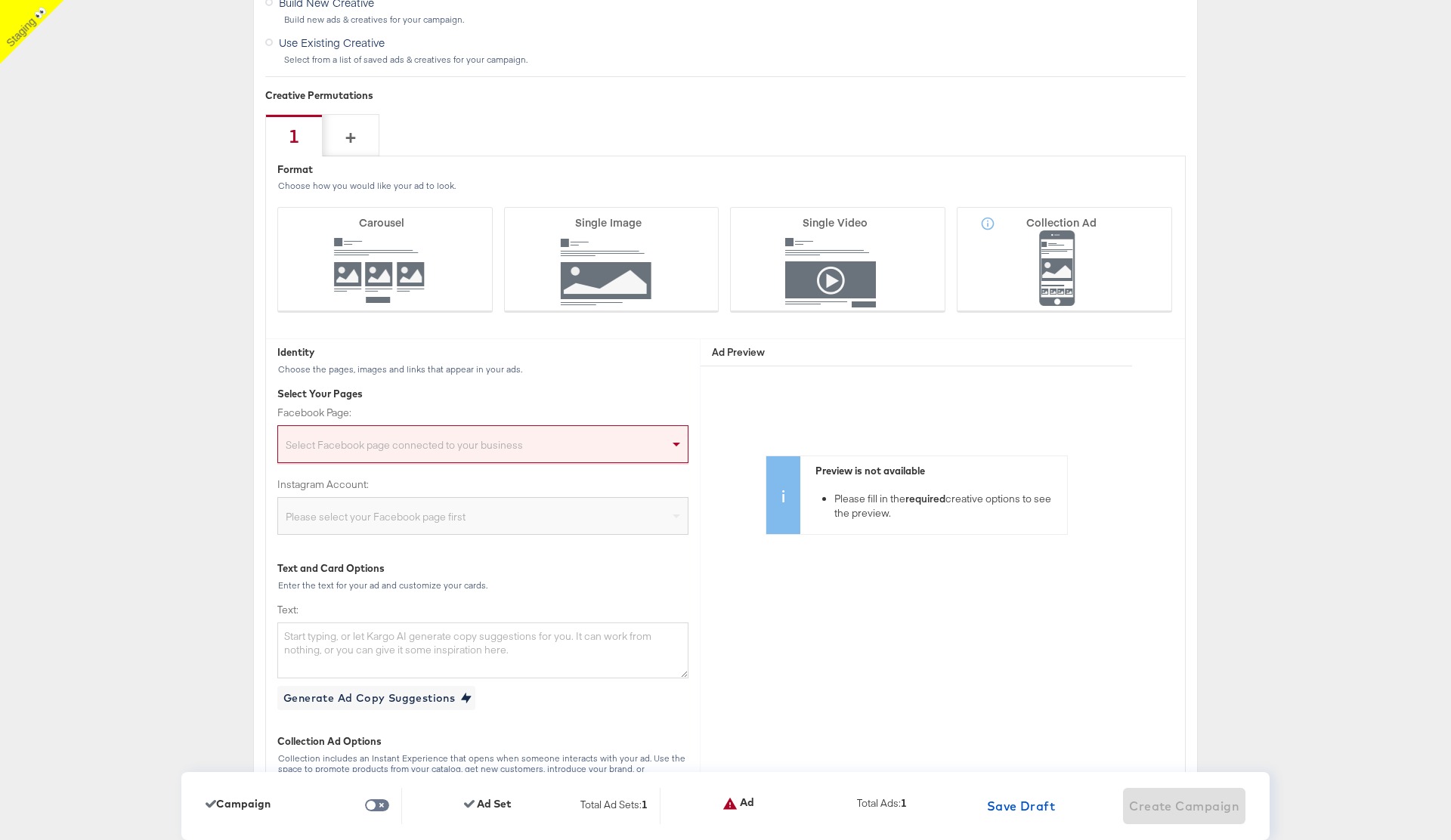
click at [615, 447] on div "Select Facebook page connected to your business" at bounding box center [483, 447] width 409 height 30
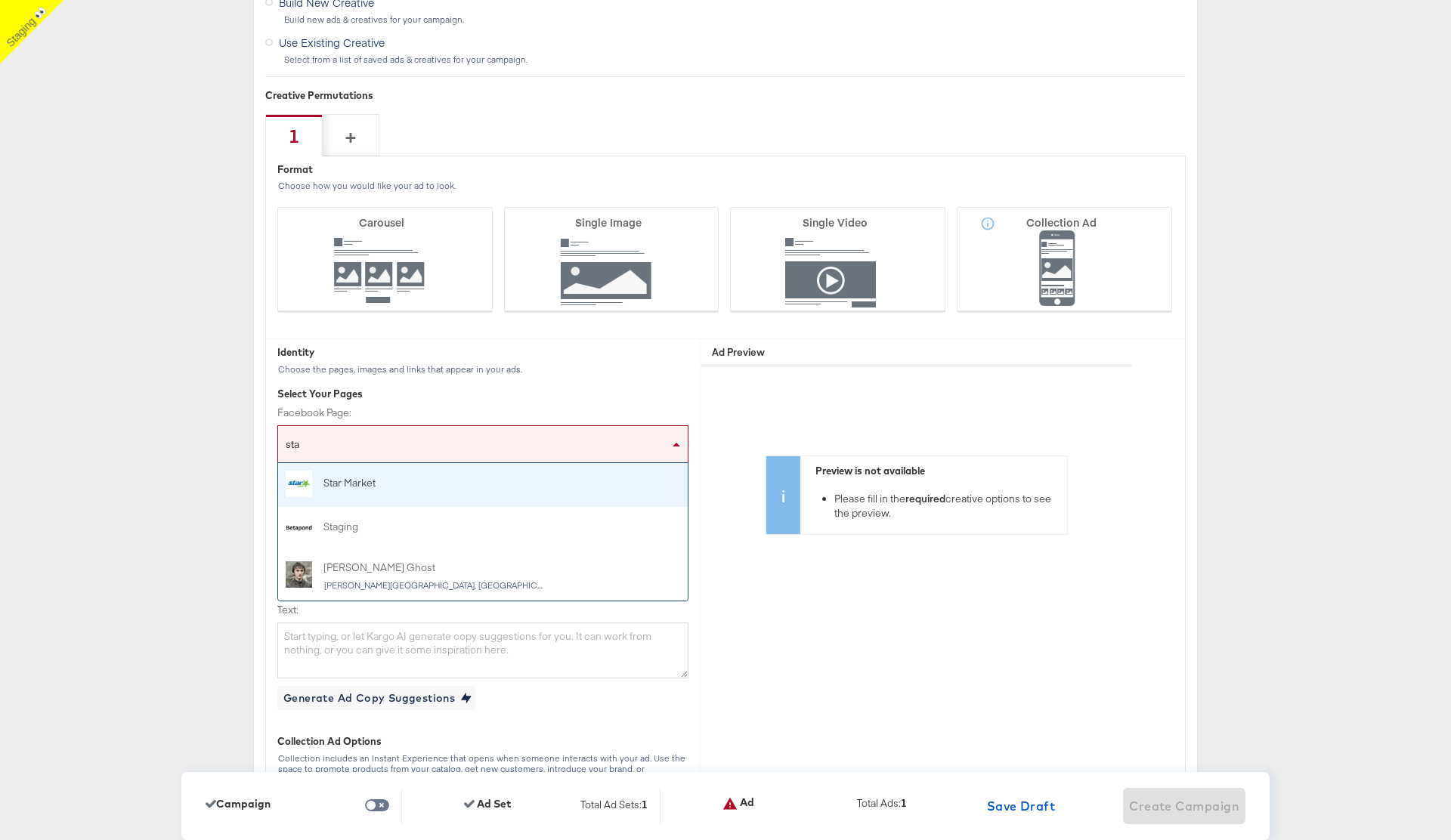
type input "stag"
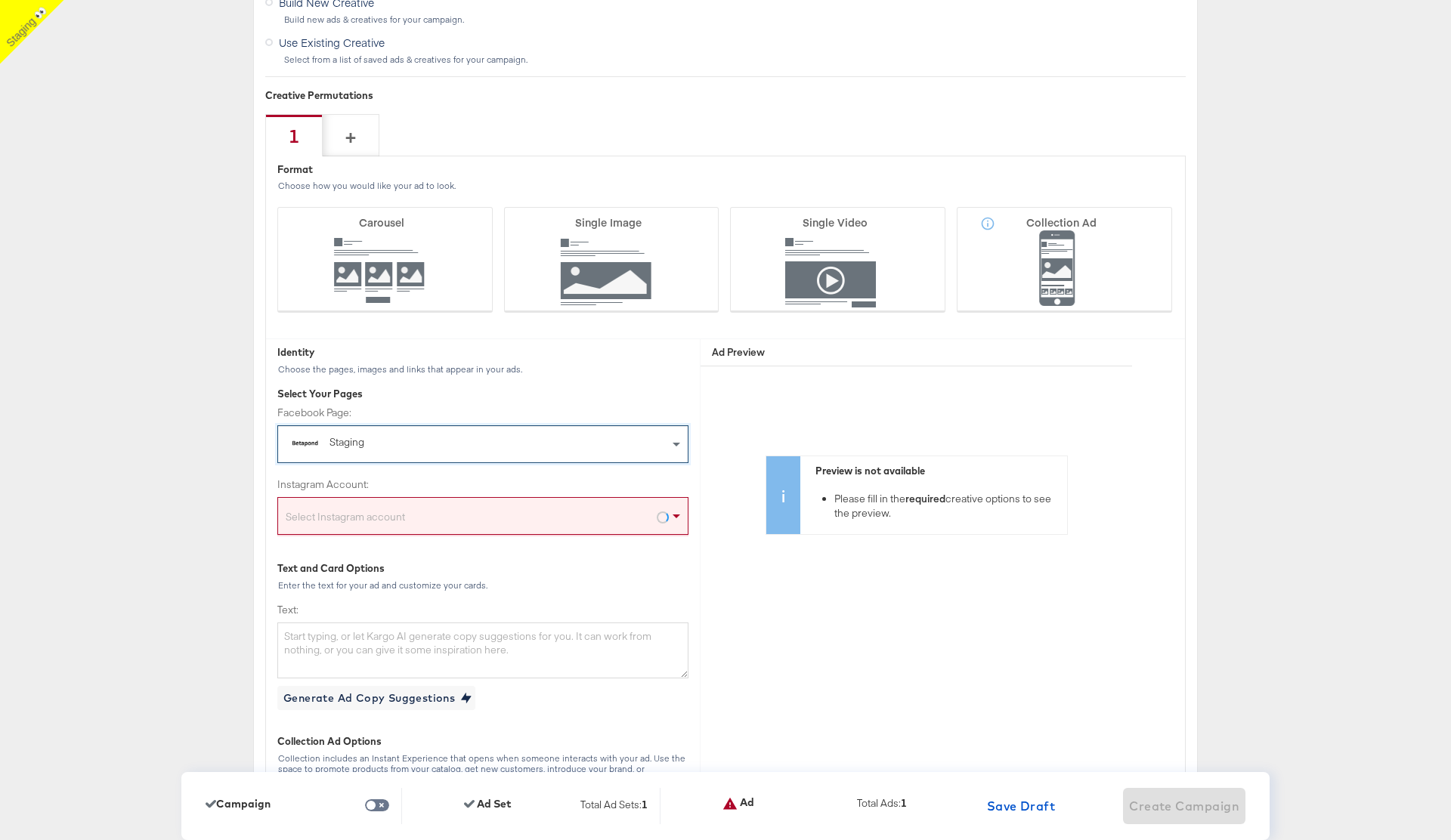
click at [521, 514] on div "Select Instagram account" at bounding box center [483, 518] width 409 height 30
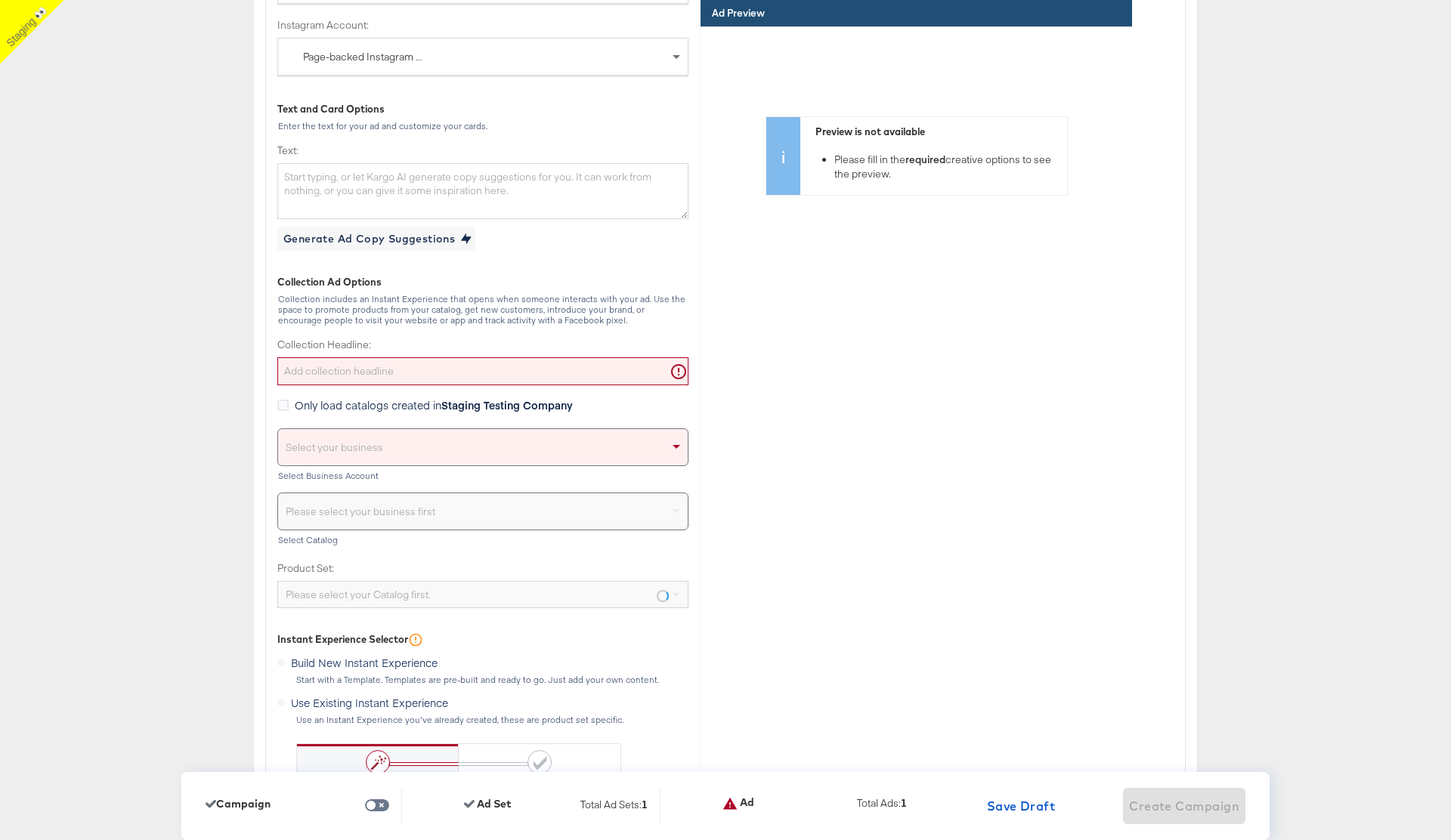
scroll to position [3999, 0]
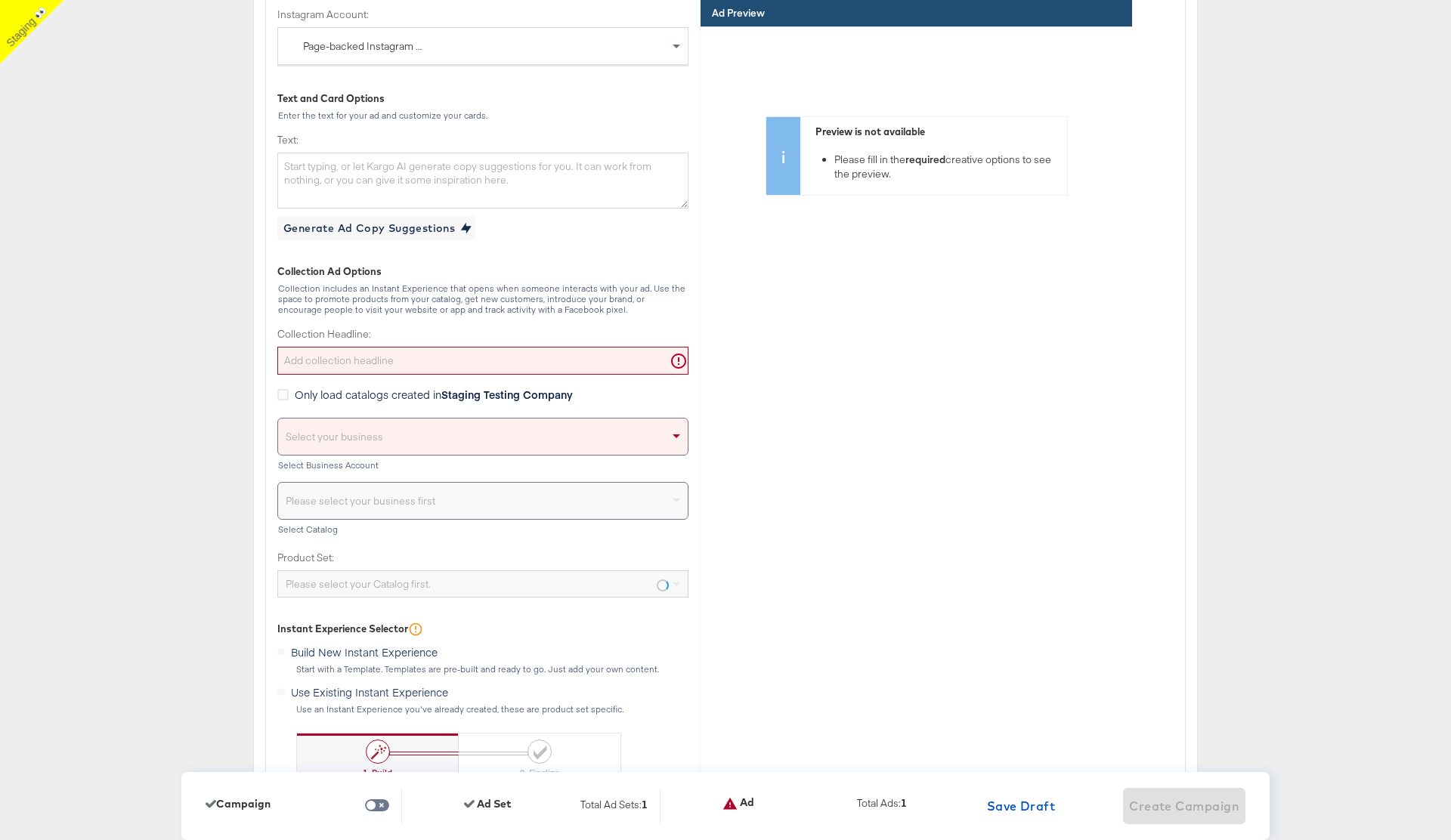
click at [351, 369] on input "Collection Headline:" at bounding box center [483, 360] width 411 height 28
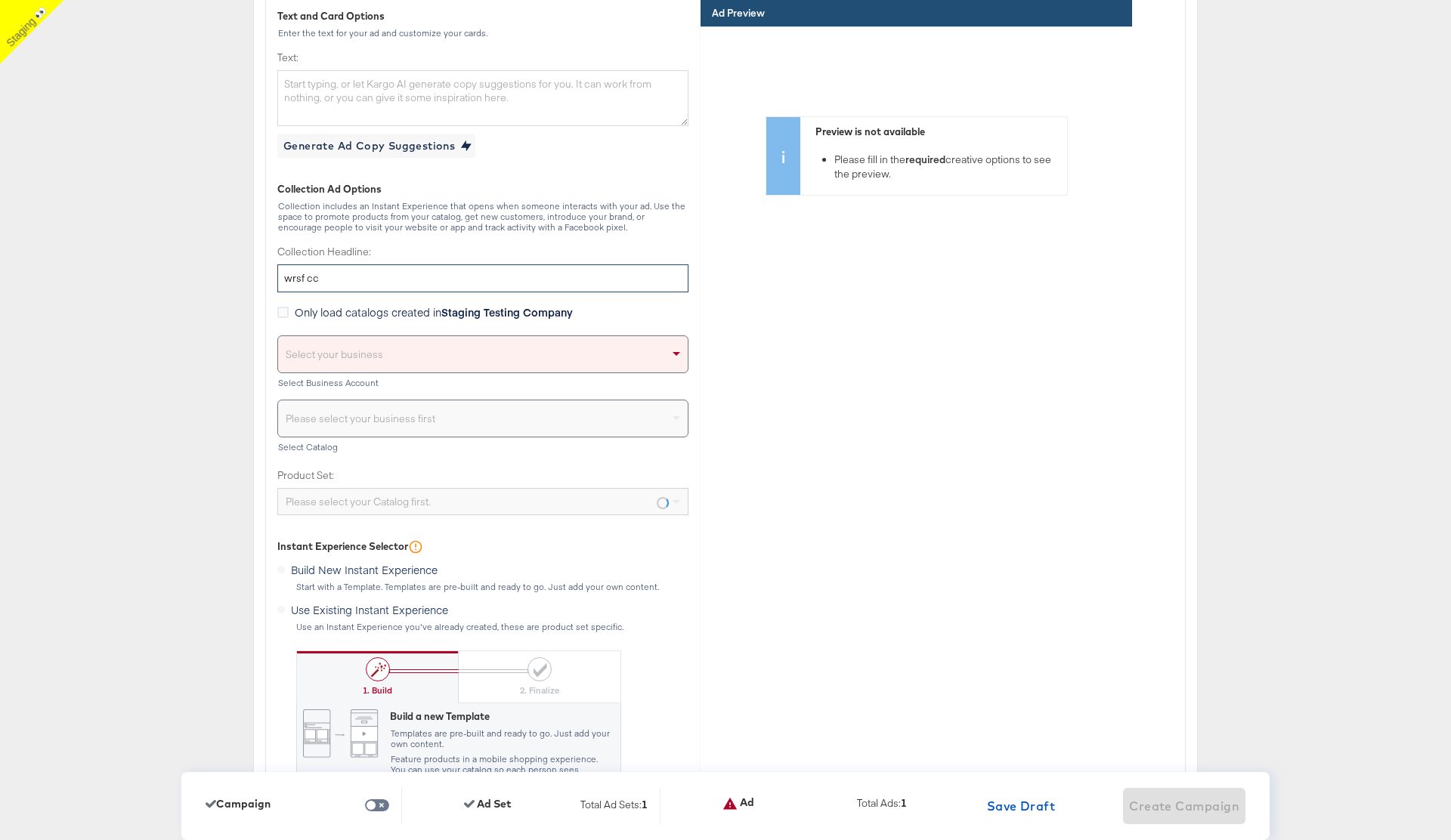
scroll to position [4116, 0]
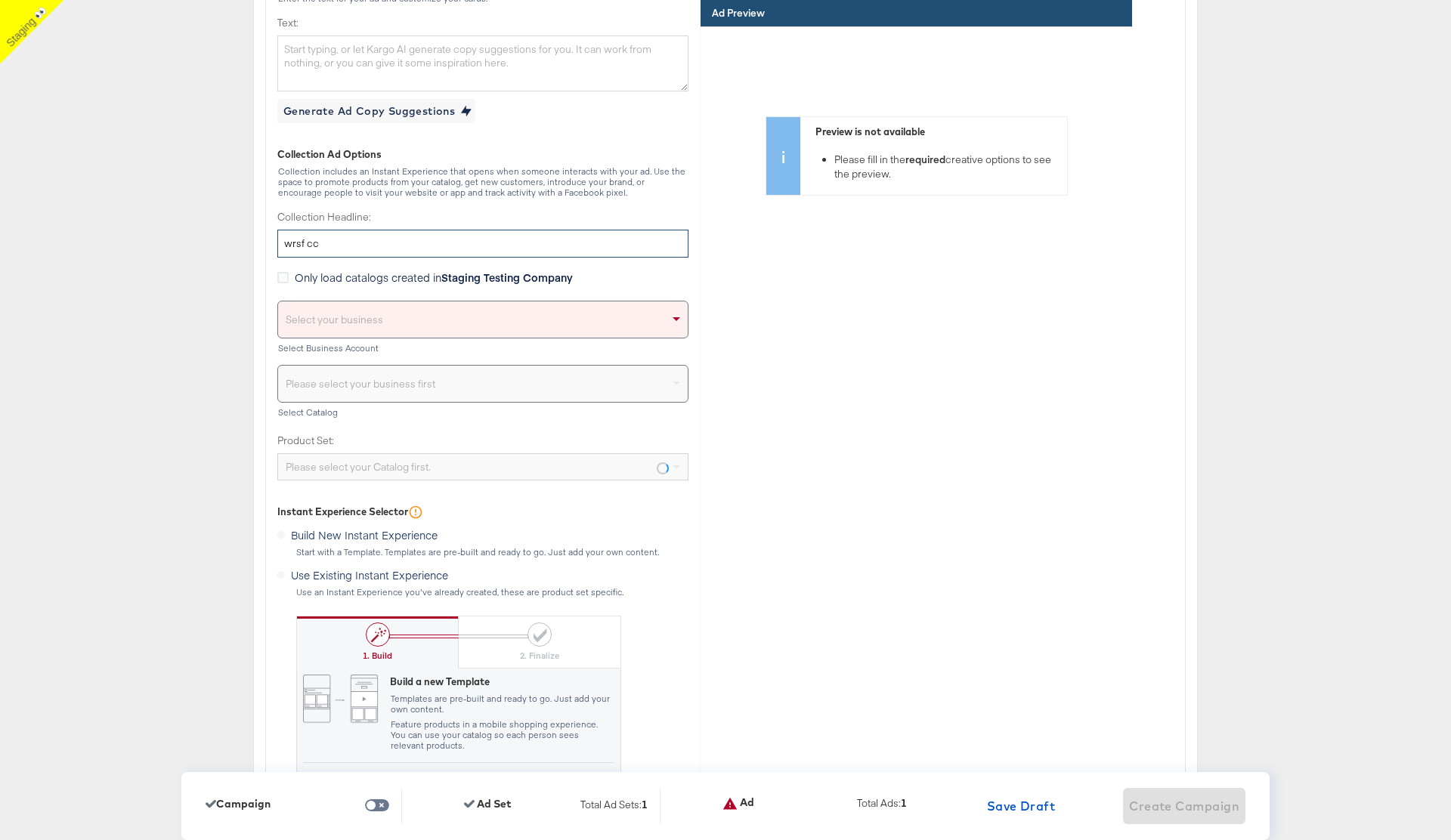
type input "wrsf cc"
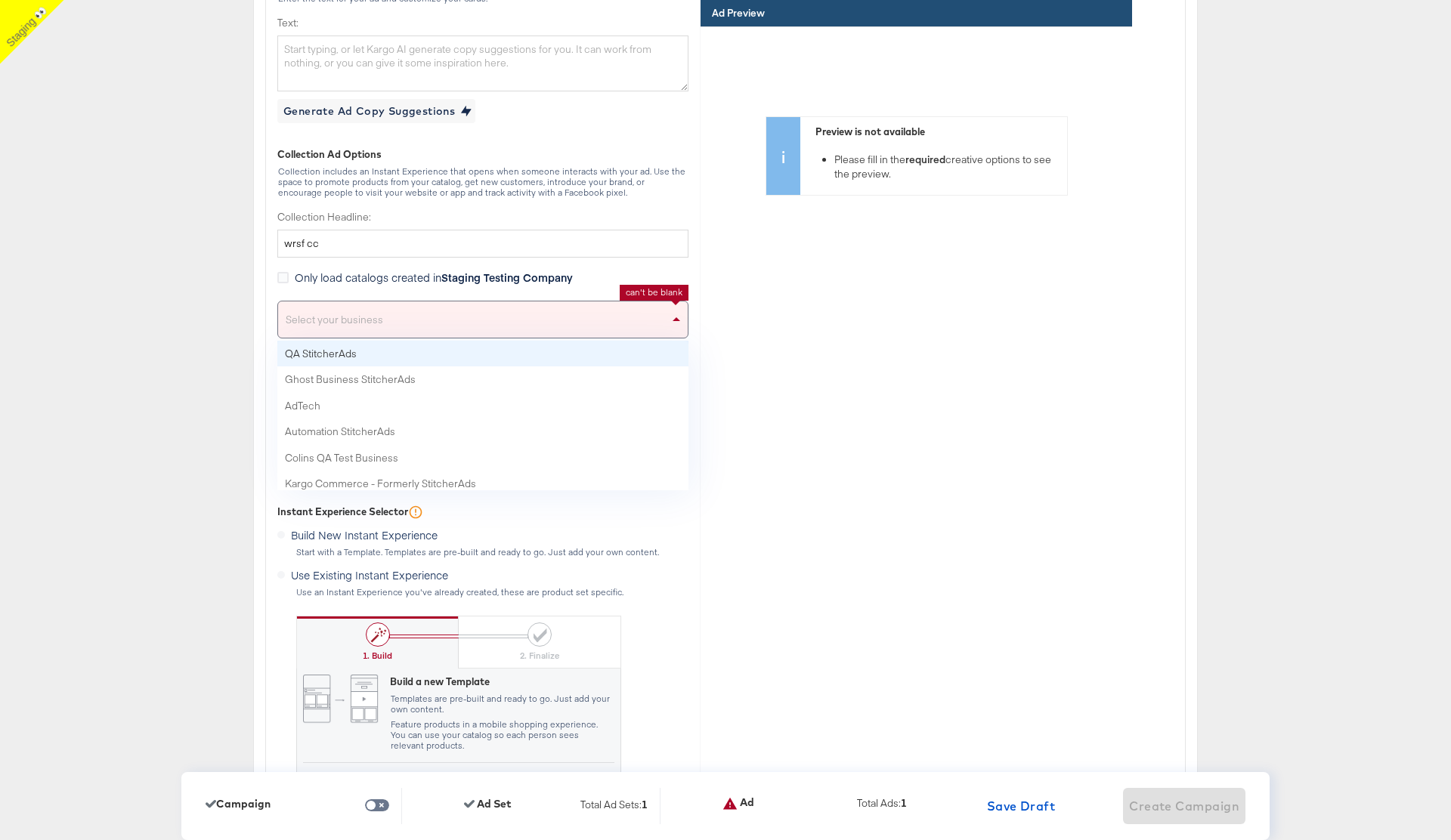
click at [424, 314] on div "Select your business" at bounding box center [483, 319] width 409 height 36
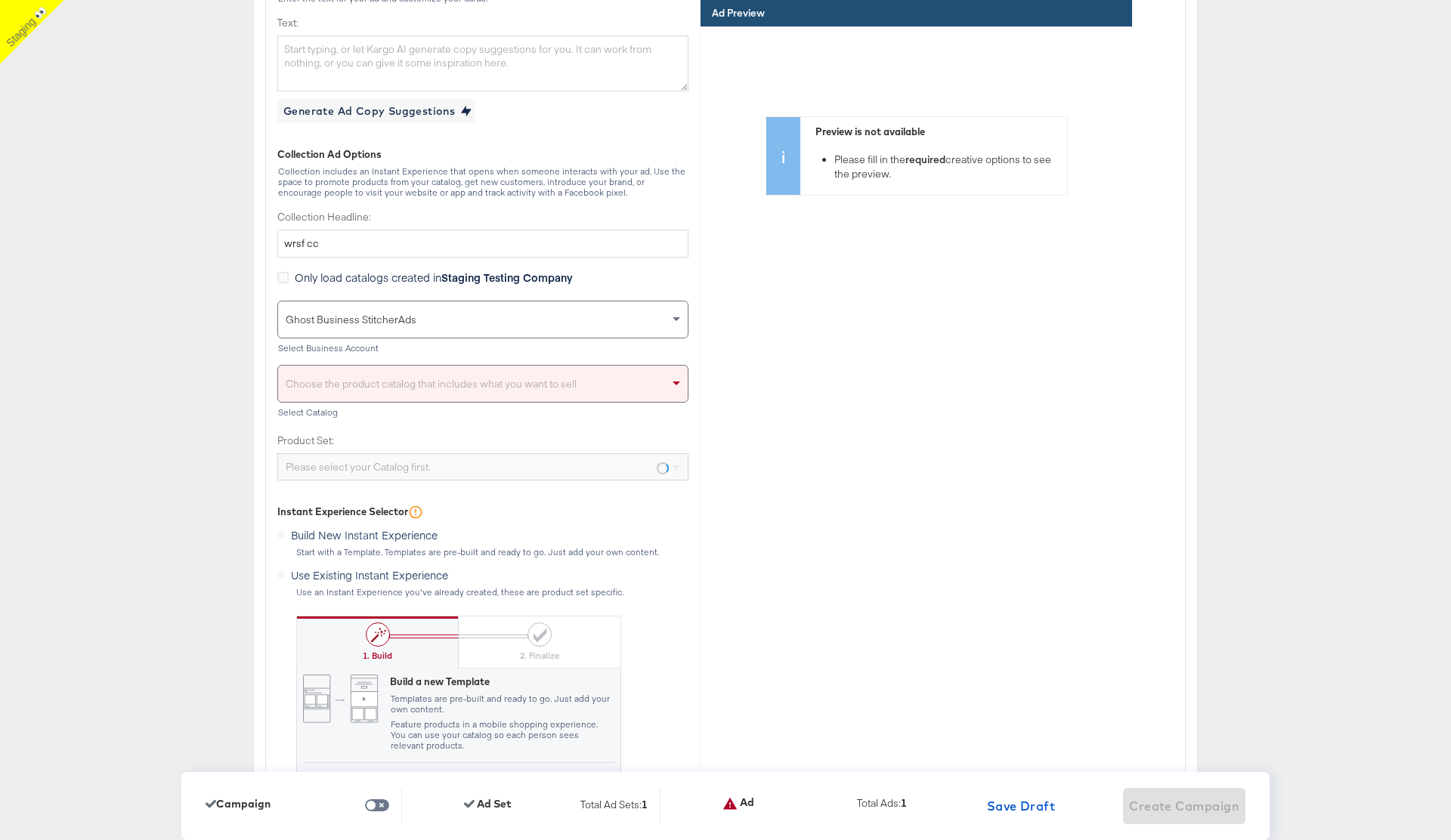
click at [450, 391] on div "Choose the product catalog that includes what you want to sell" at bounding box center [483, 383] width 409 height 36
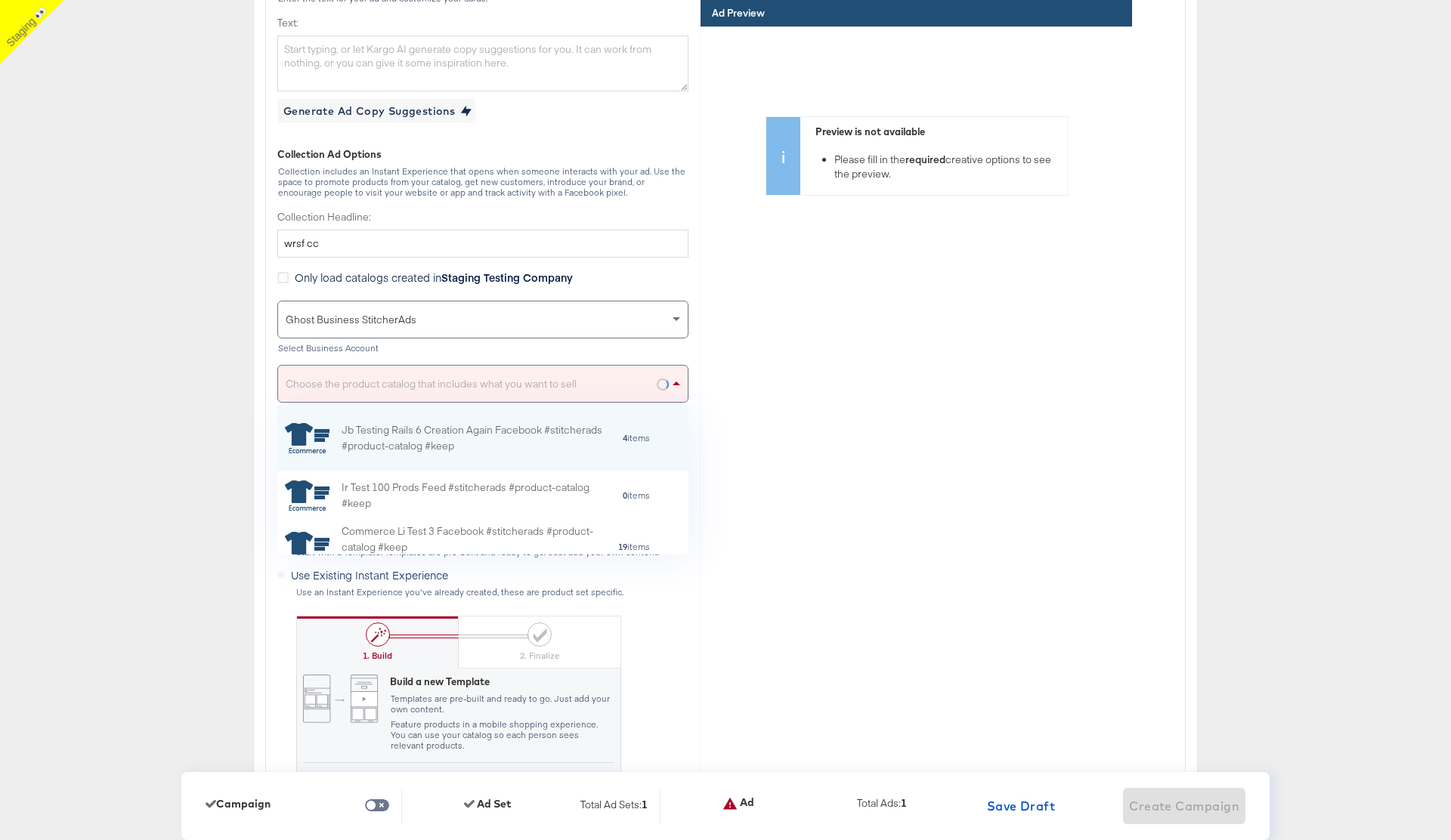
scroll to position [150, 411]
type input "cc"
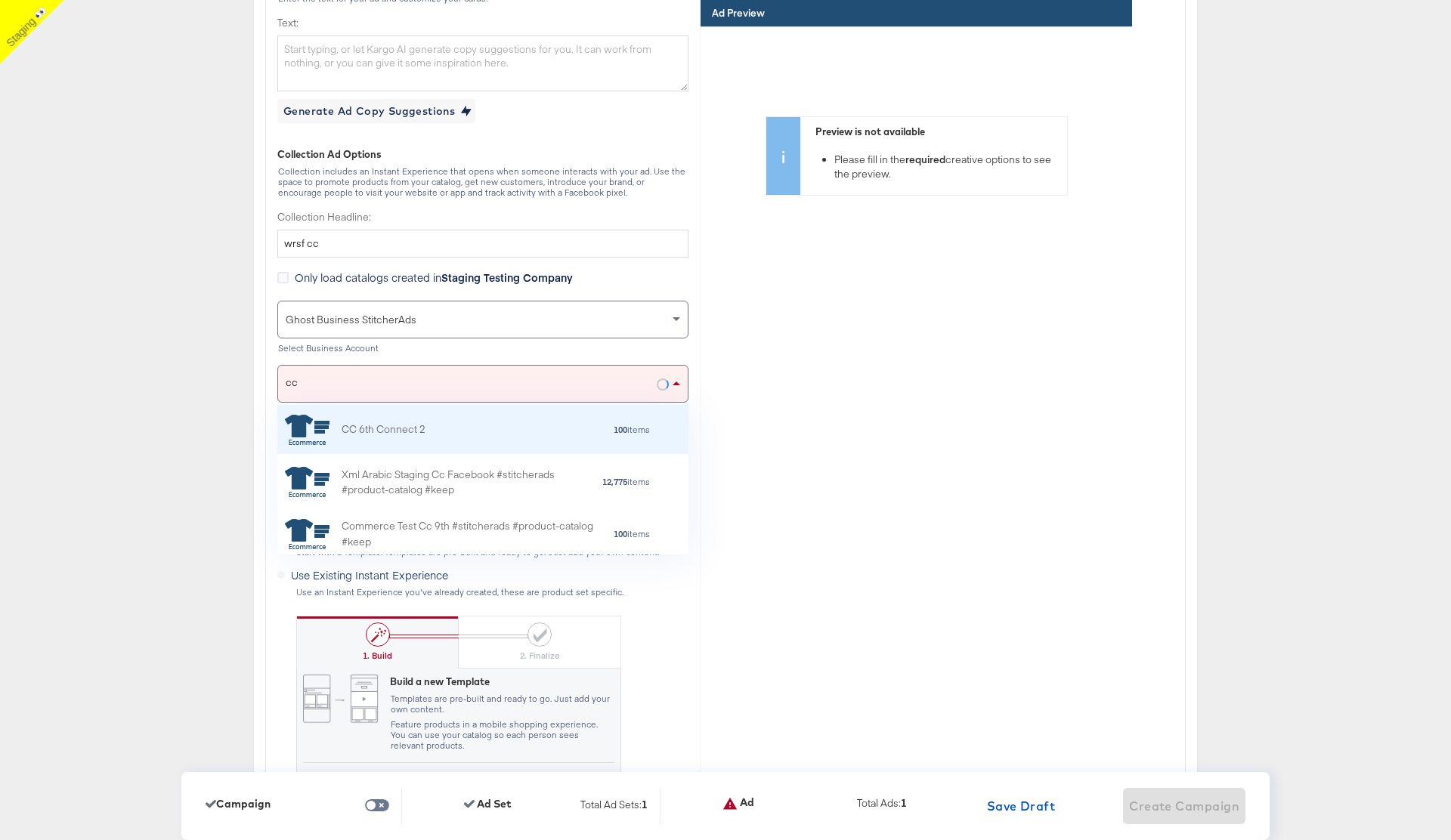
click at [497, 433] on div "100 items" at bounding box center [538, 428] width 225 height 11
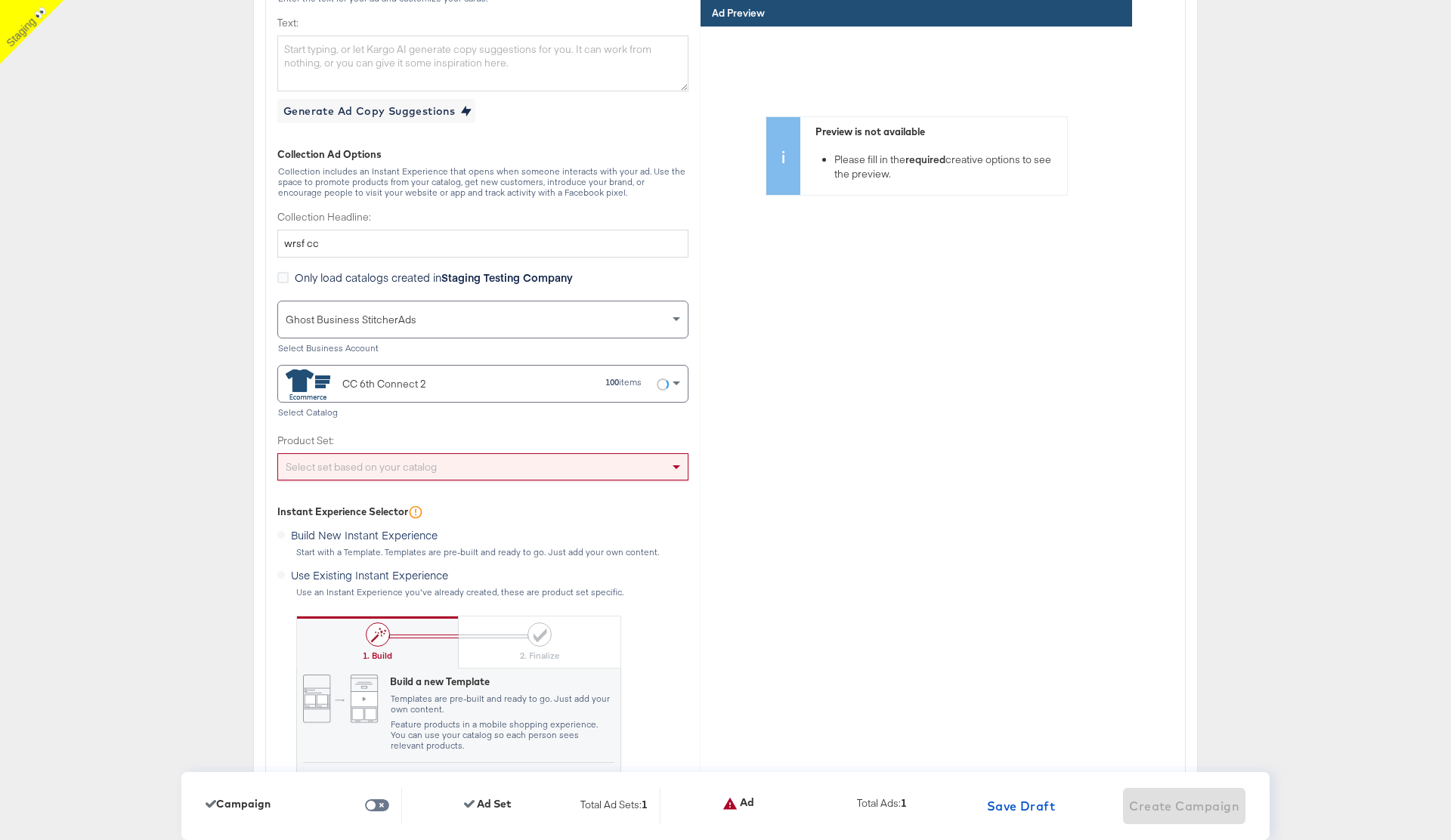
click at [467, 468] on div "Select set based on your catalog" at bounding box center [483, 466] width 409 height 25
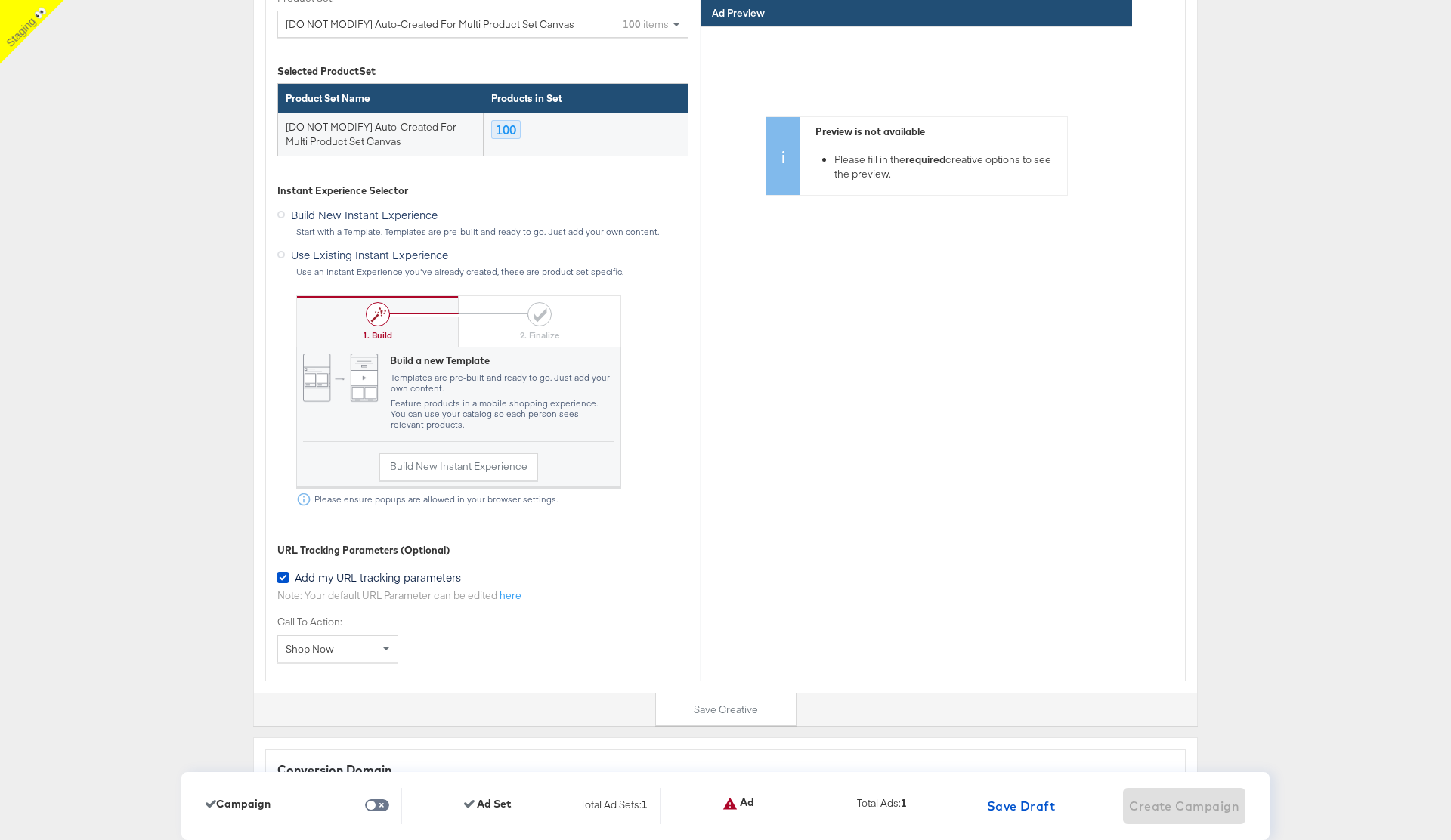
scroll to position [4562, 0]
click at [280, 251] on icon at bounding box center [281, 251] width 8 height 8
click at [0, 0] on input "Use Existing Instant Experience" at bounding box center [0, 0] width 0 height 0
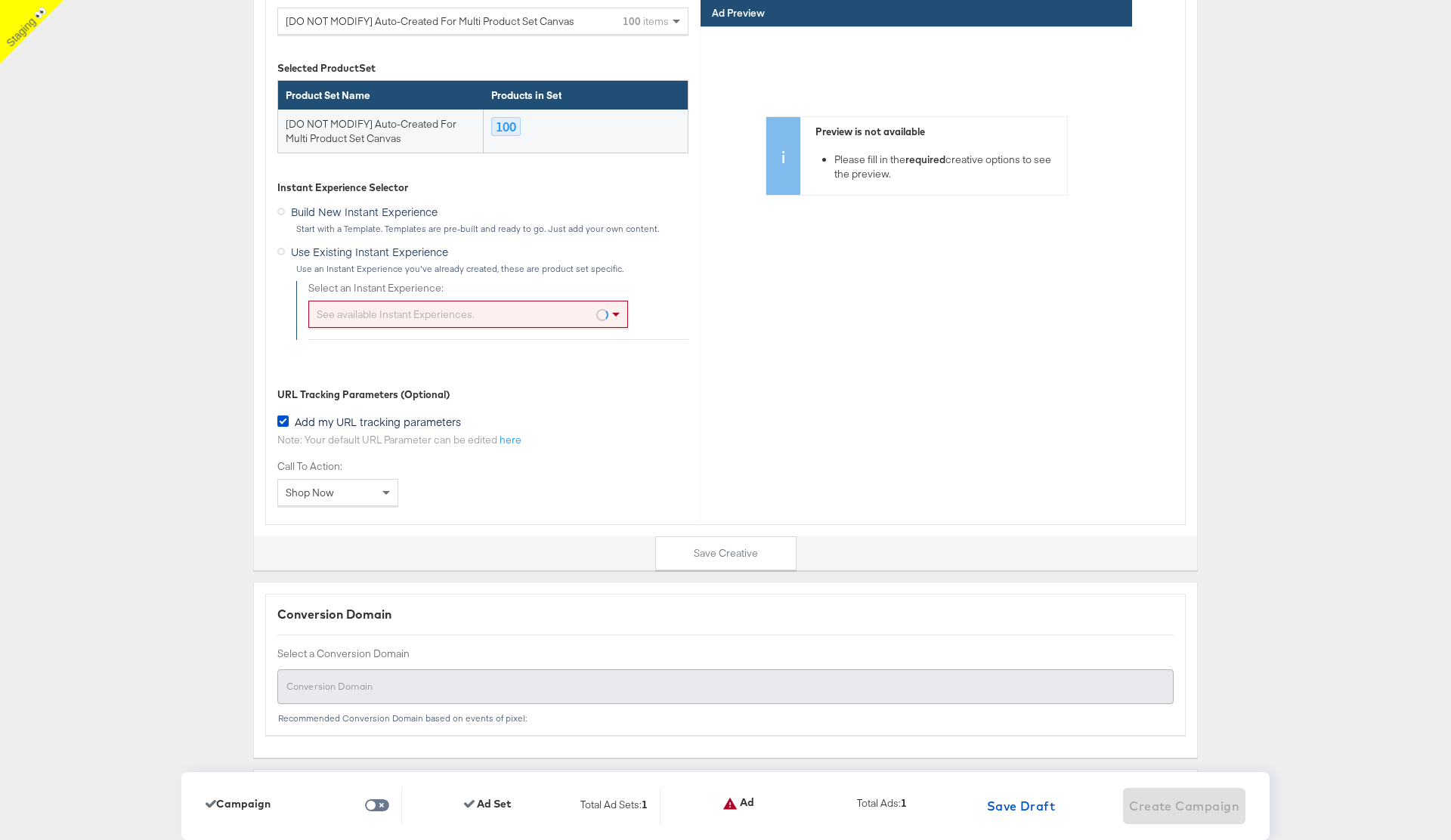
click at [607, 309] on span at bounding box center [602, 314] width 12 height 25
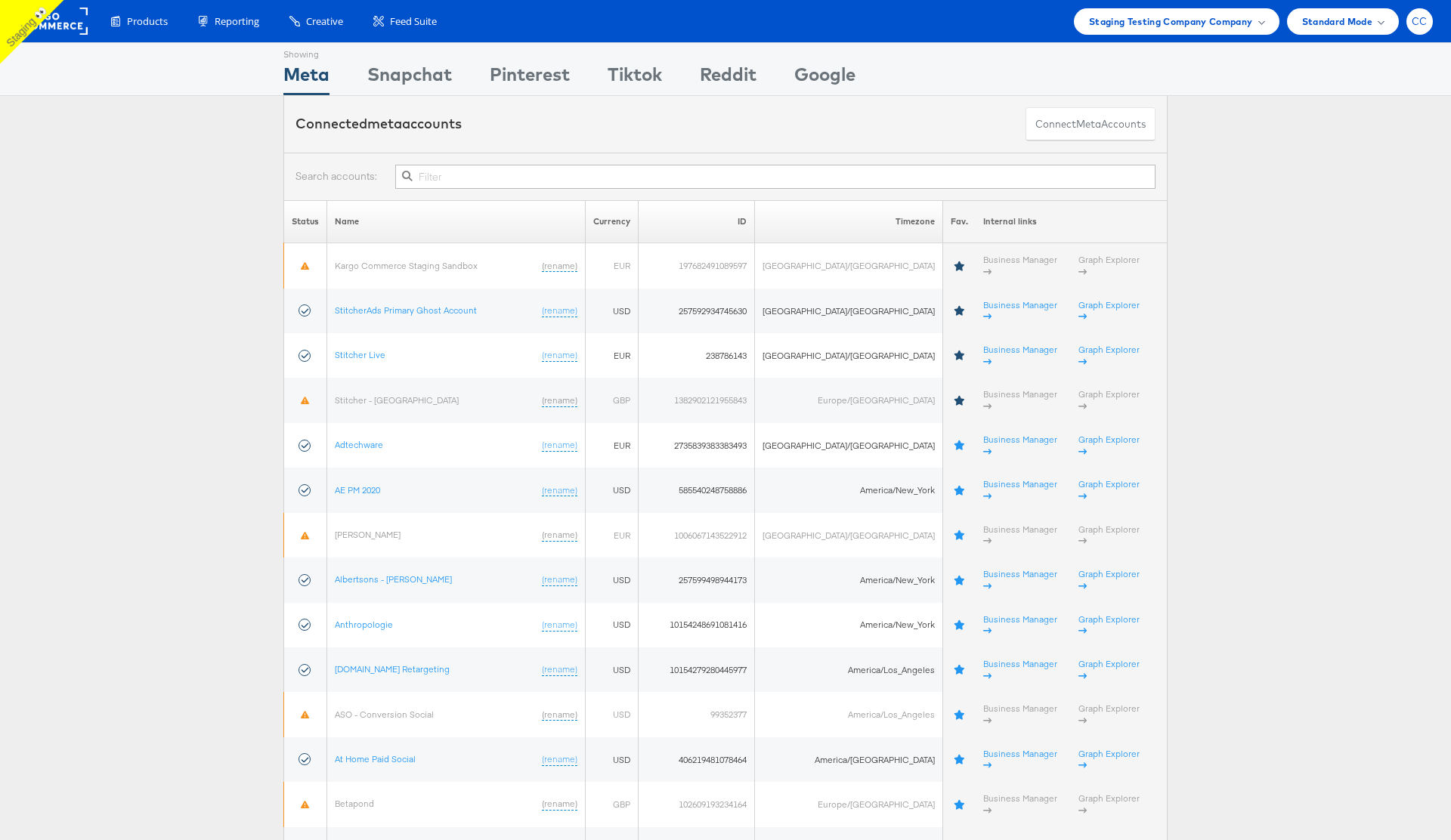
click at [1417, 28] on div "CC" at bounding box center [1419, 21] width 26 height 26
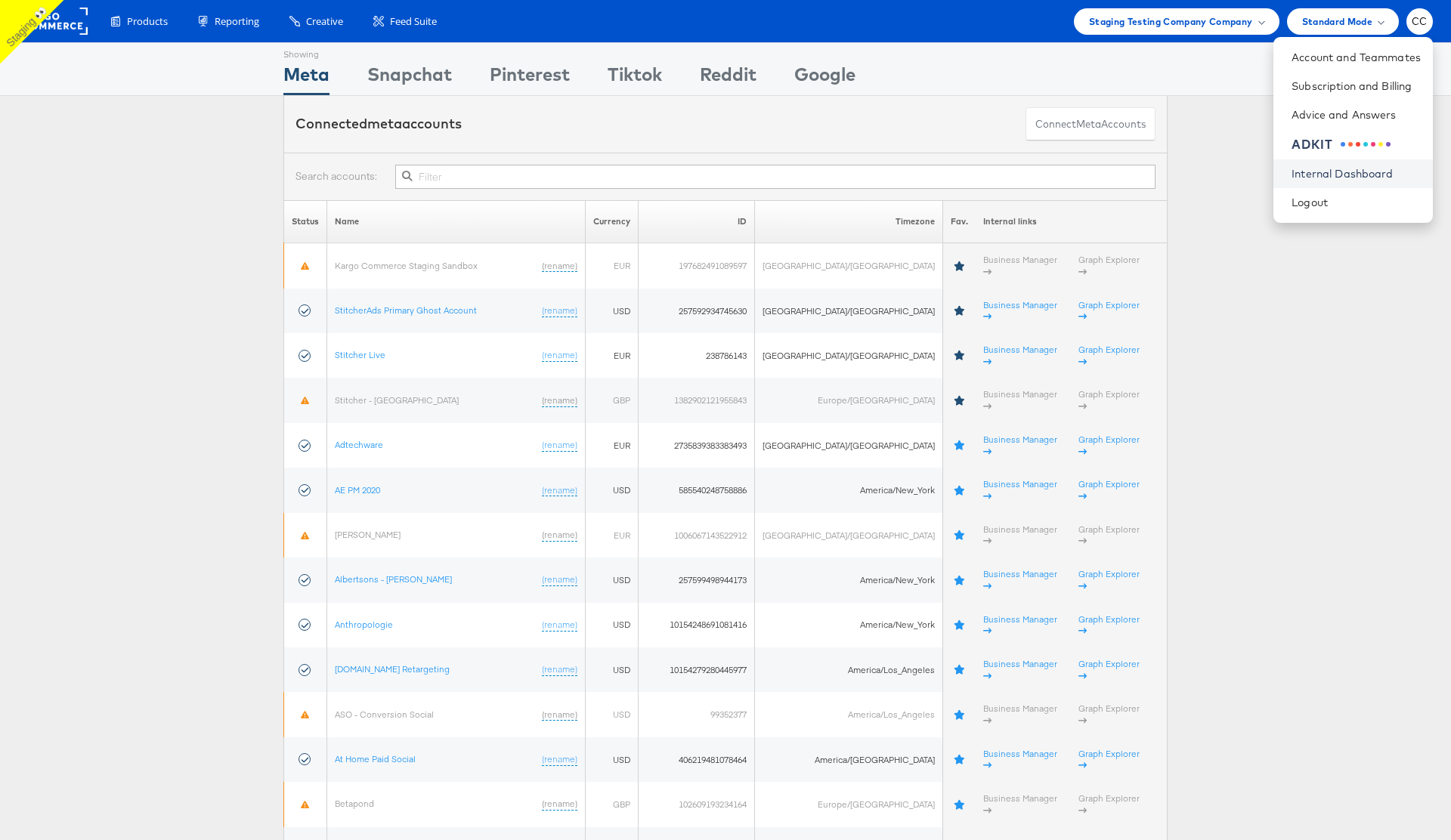
click at [1369, 175] on link "Internal Dashboard" at bounding box center [1356, 174] width 130 height 16
click at [1324, 178] on link "Internal Dashboard" at bounding box center [1356, 174] width 130 height 16
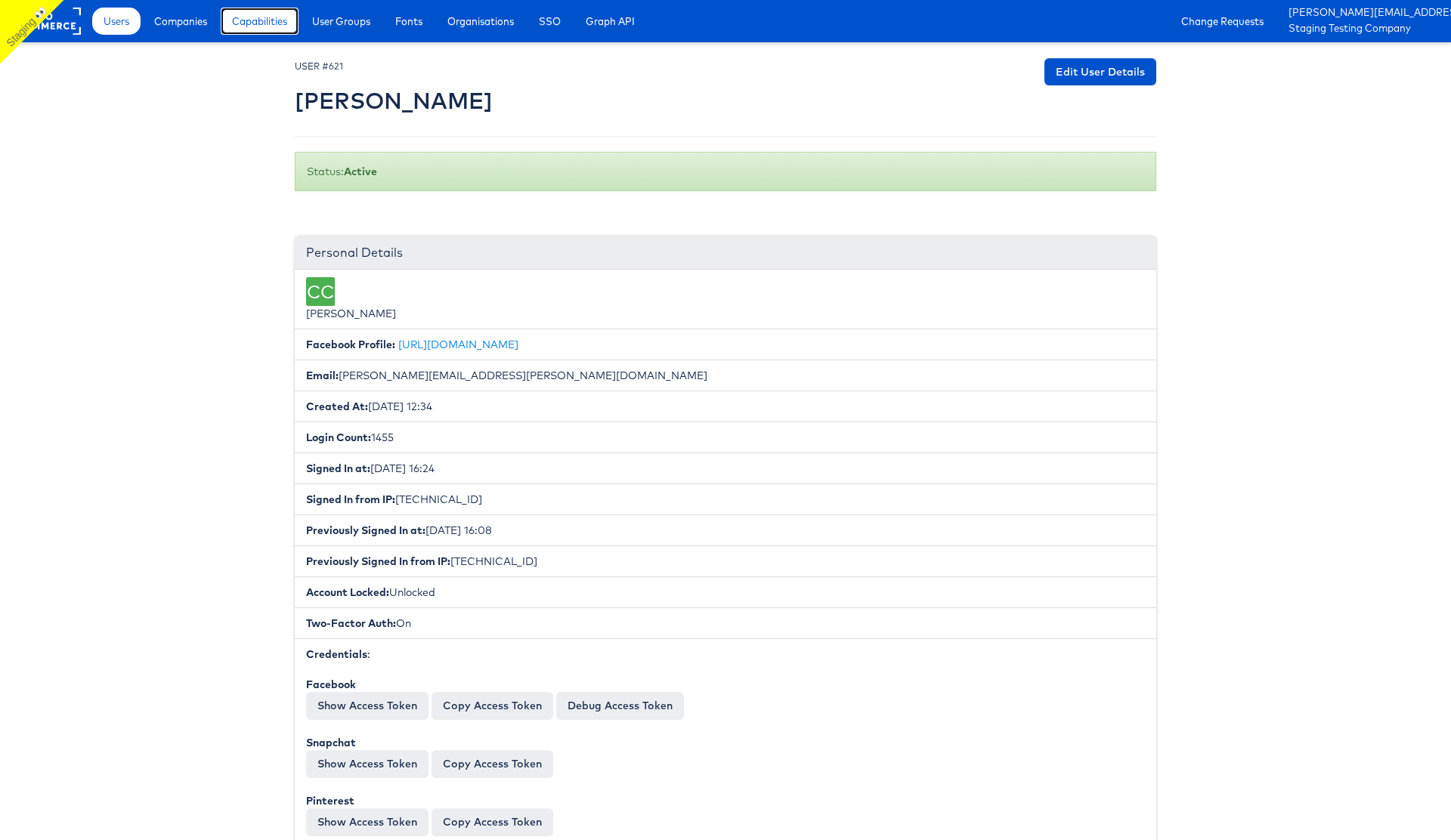
click at [280, 25] on span "Capabilities" at bounding box center [259, 21] width 56 height 16
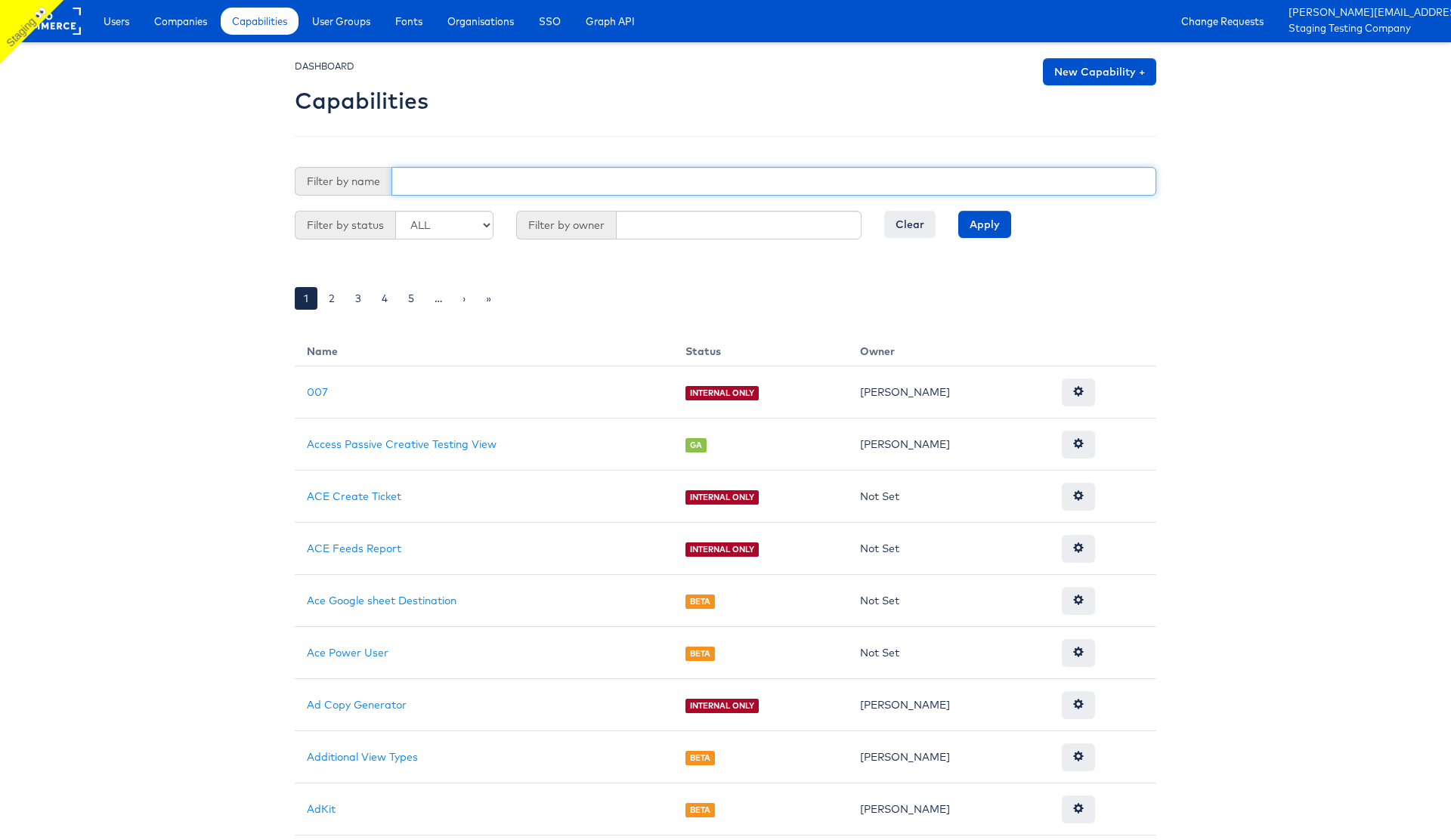
click at [449, 184] on input "text" at bounding box center [773, 180] width 764 height 28
type input "use"
click at [958, 210] on input "Apply" at bounding box center [985, 224] width 53 height 27
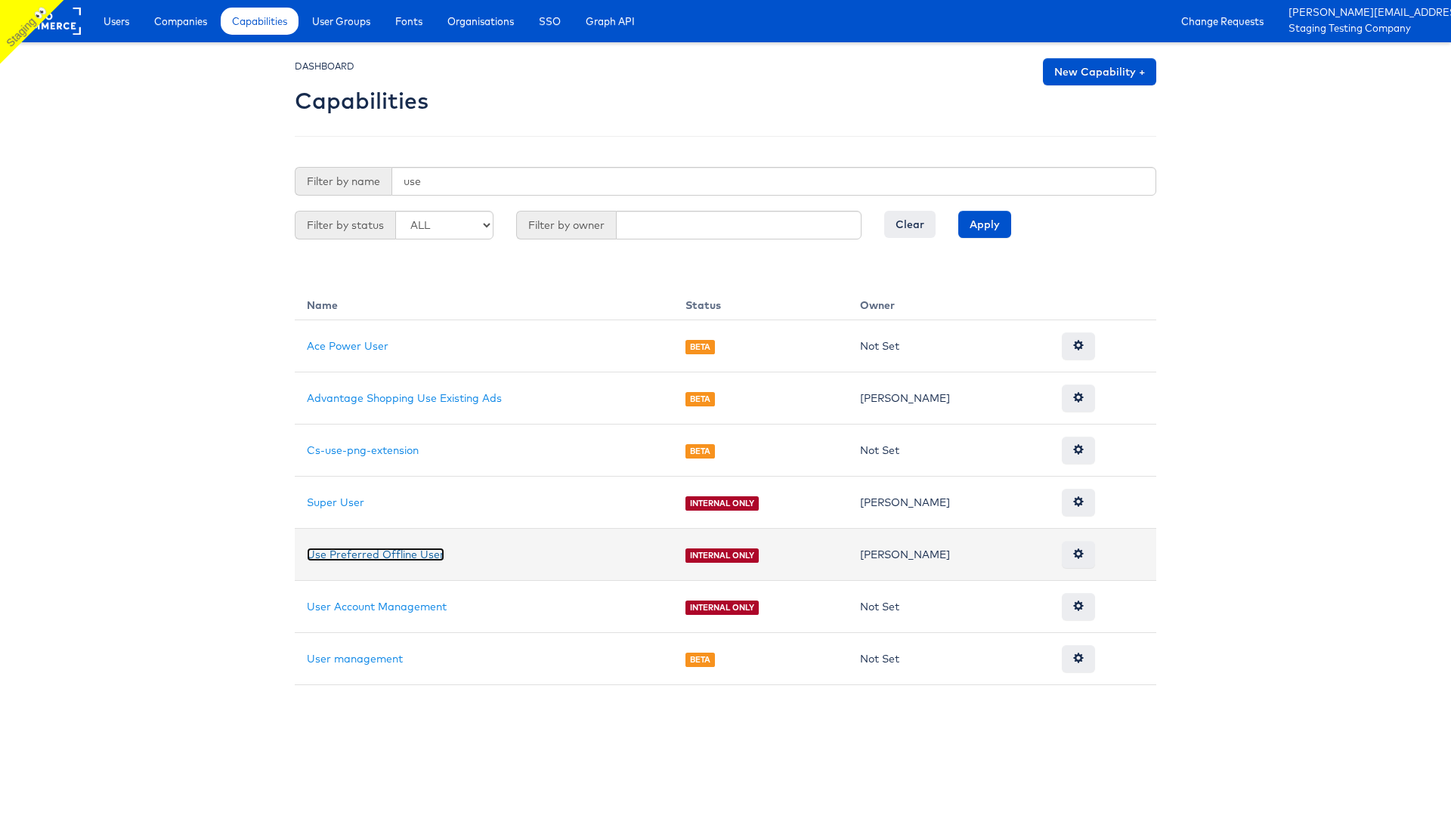
click at [400, 556] on link "Use Preferred Offline User" at bounding box center [375, 554] width 137 height 14
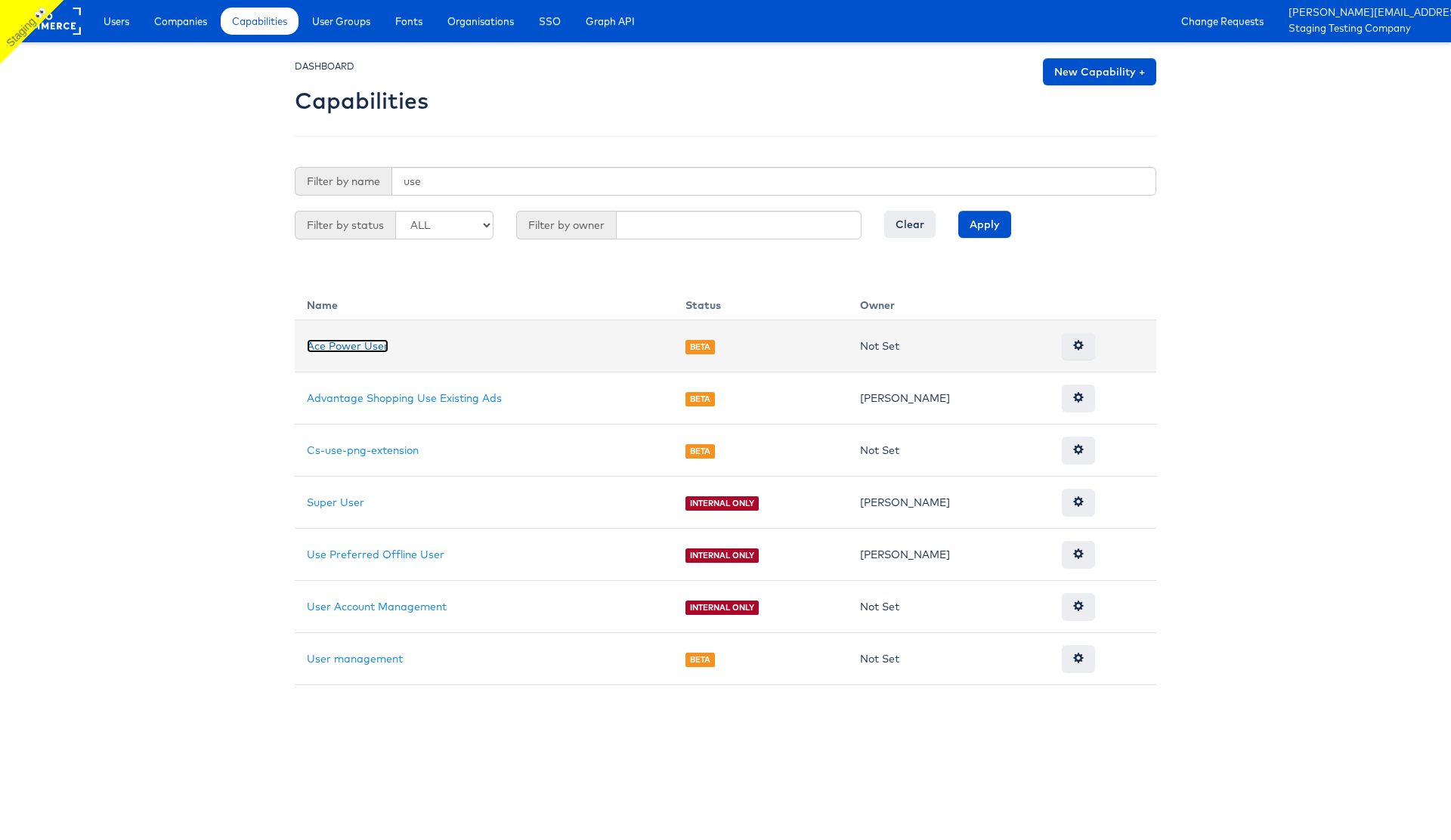
click at [355, 344] on link "Ace Power User" at bounding box center [348, 346] width 82 height 14
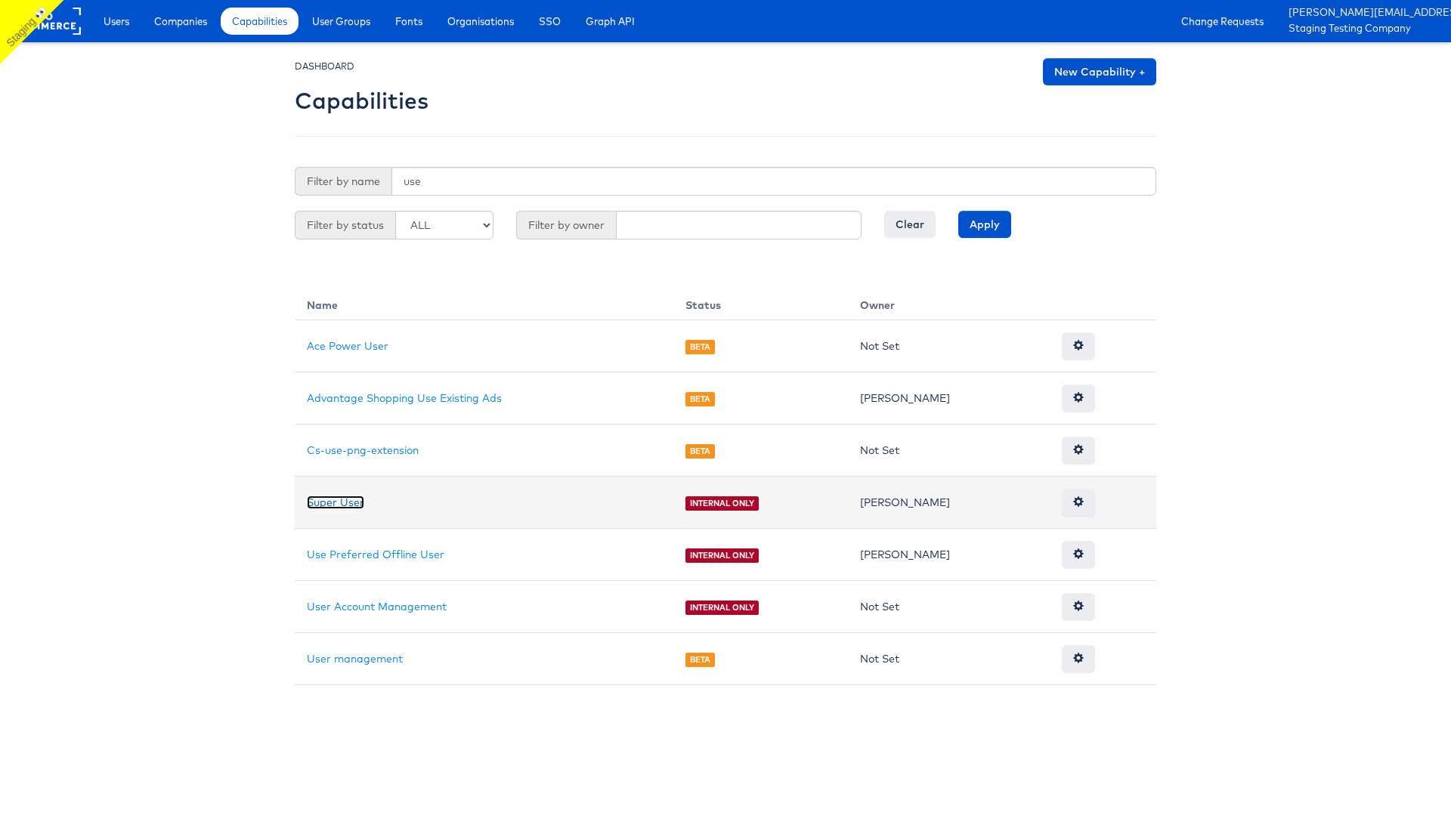
click at [342, 500] on link "Super User" at bounding box center [335, 502] width 57 height 14
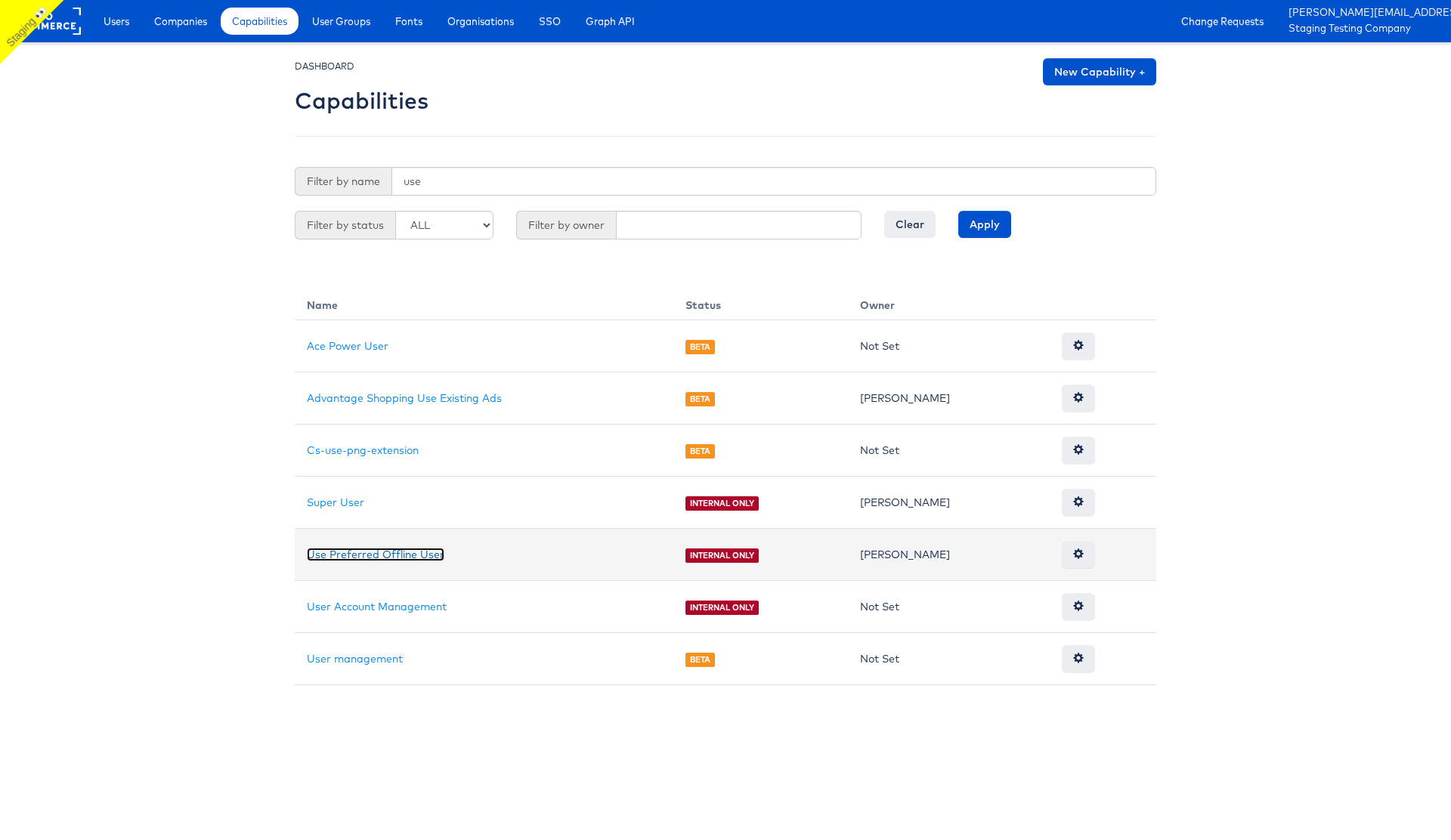
click at [369, 547] on link "Use Preferred Offline User" at bounding box center [375, 554] width 137 height 14
click at [1073, 558] on span at bounding box center [1078, 553] width 11 height 11
click at [369, 559] on link "Use Preferred Offline User" at bounding box center [375, 554] width 137 height 14
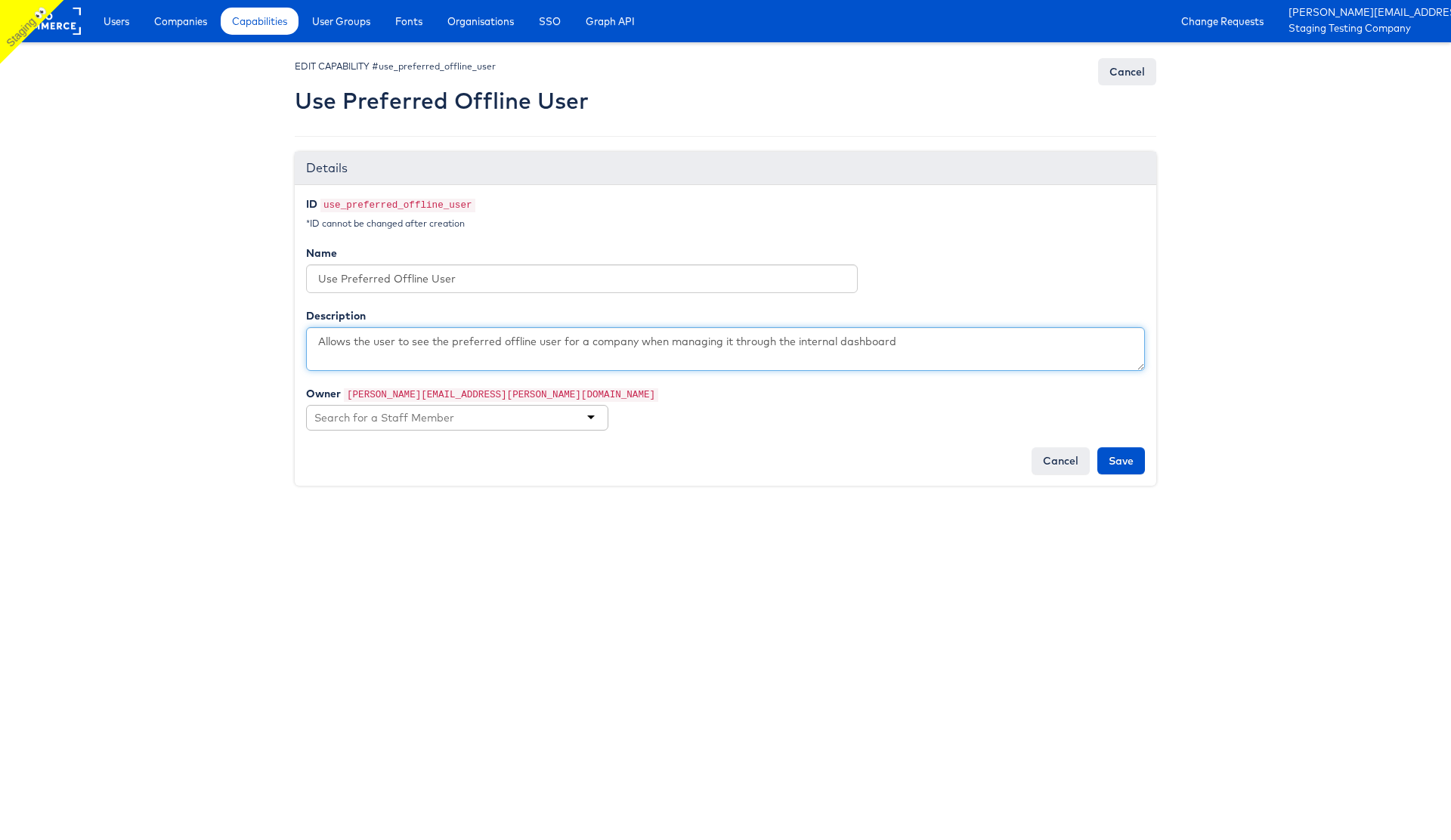
click at [321, 343] on textarea "Allows the user to see the preferred offline user for a company when managing i…" at bounding box center [725, 348] width 838 height 44
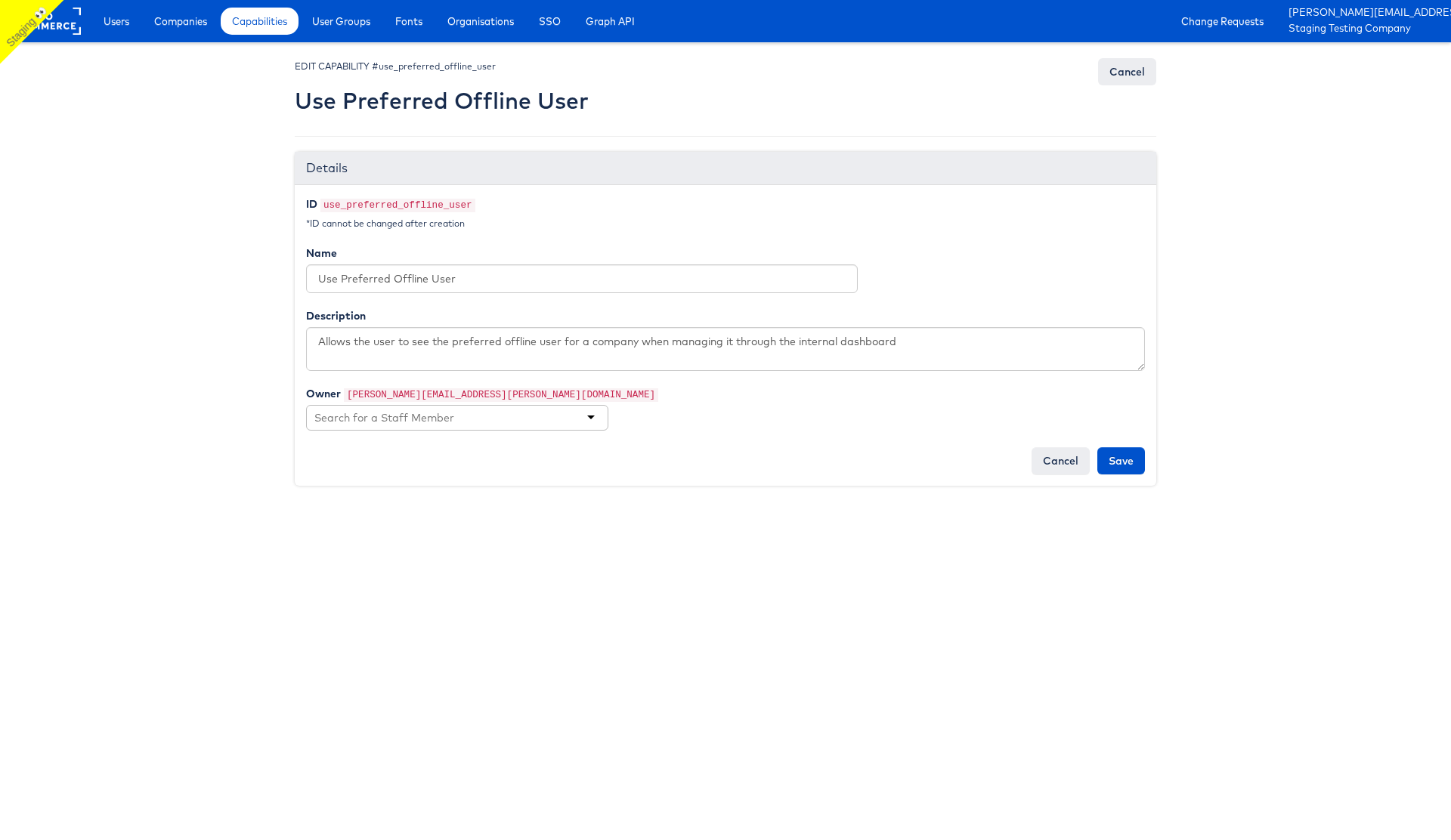
click at [974, 325] on div "Description Allows the user to see the preferred offline user for a company whe…" at bounding box center [726, 340] width 861 height 62
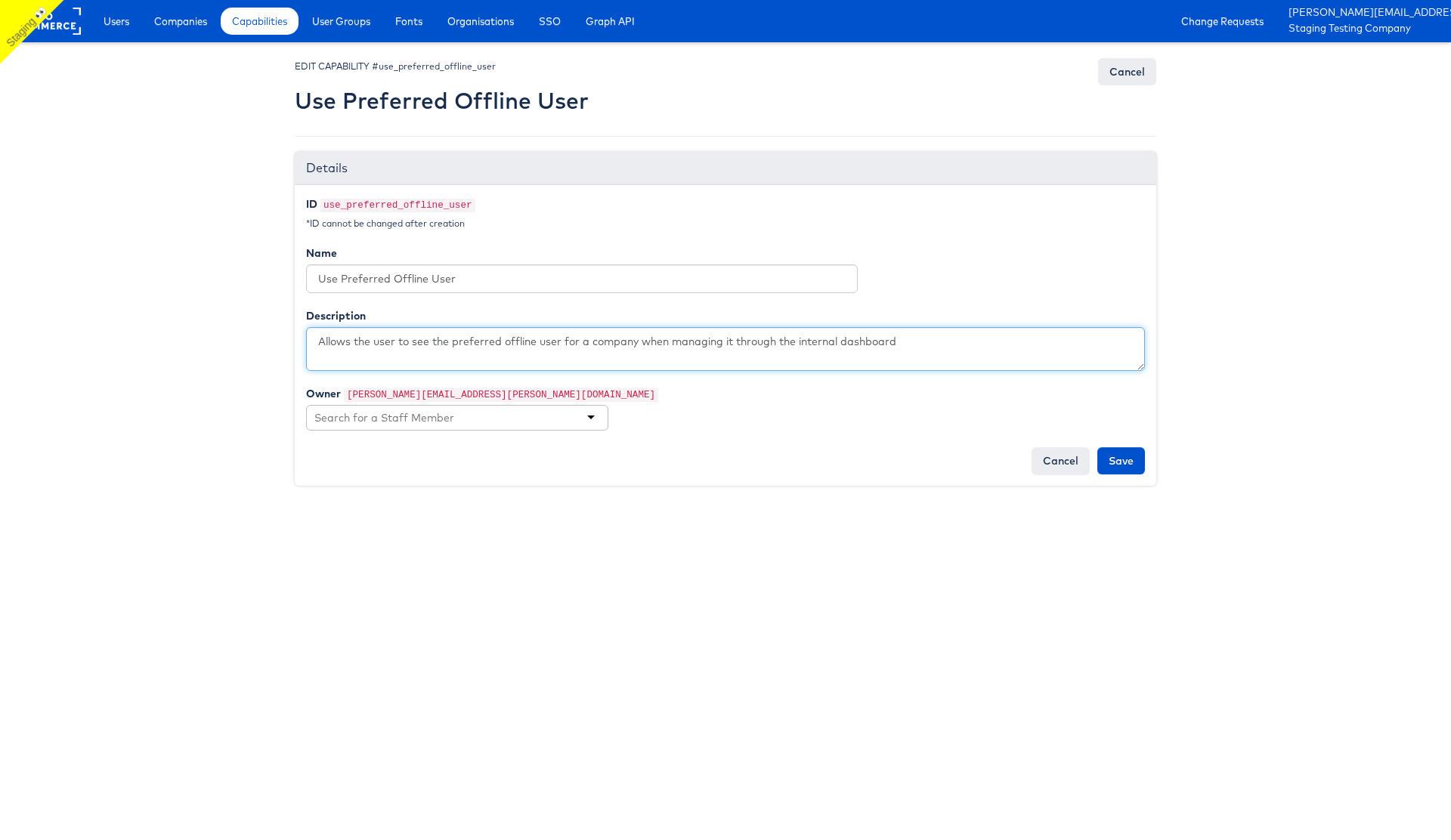
click at [950, 340] on textarea "Allows the user to see the preferred offline user for a company when managing i…" at bounding box center [725, 348] width 838 height 44
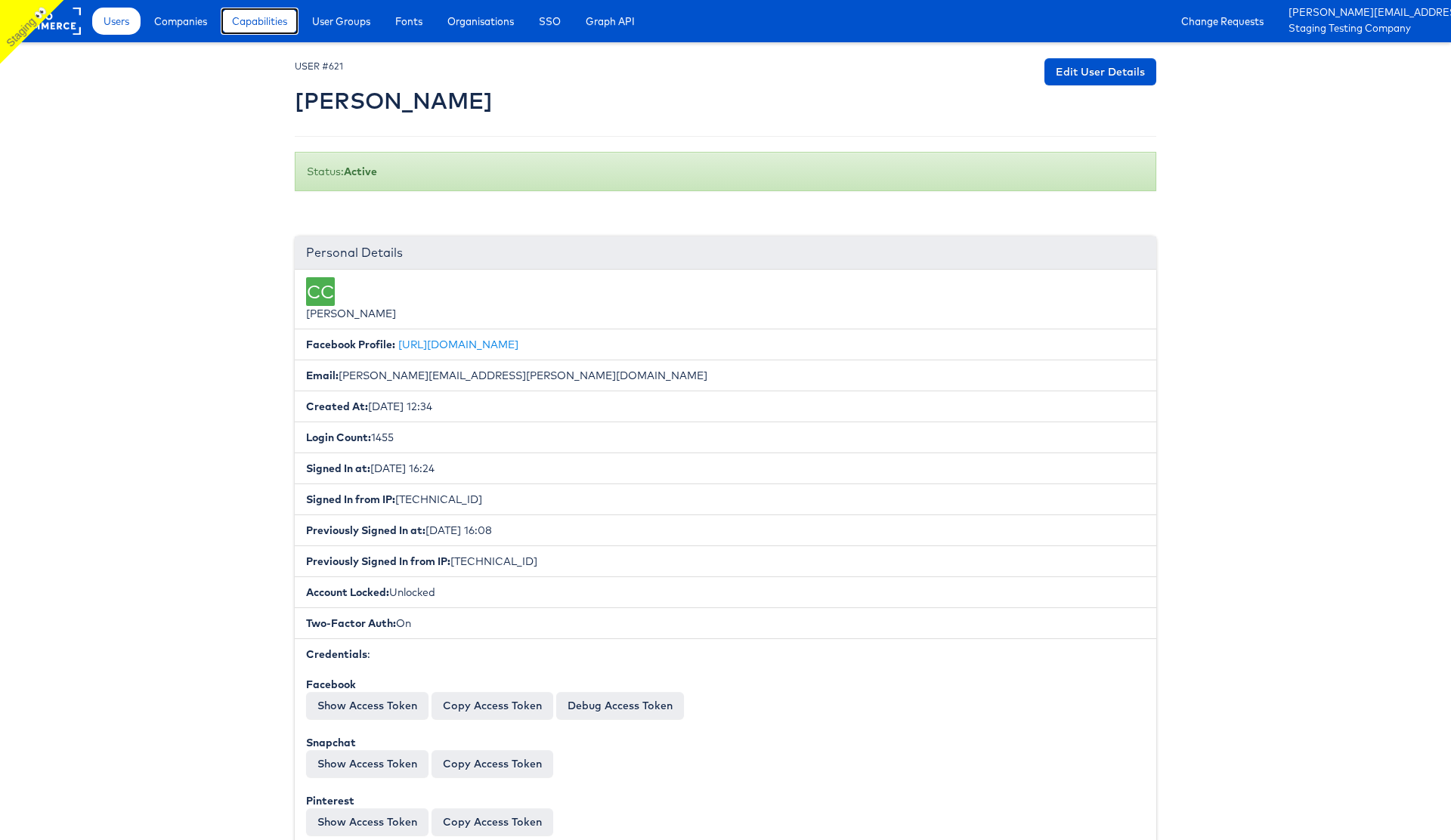
click at [279, 24] on span "Capabilities" at bounding box center [259, 21] width 56 height 16
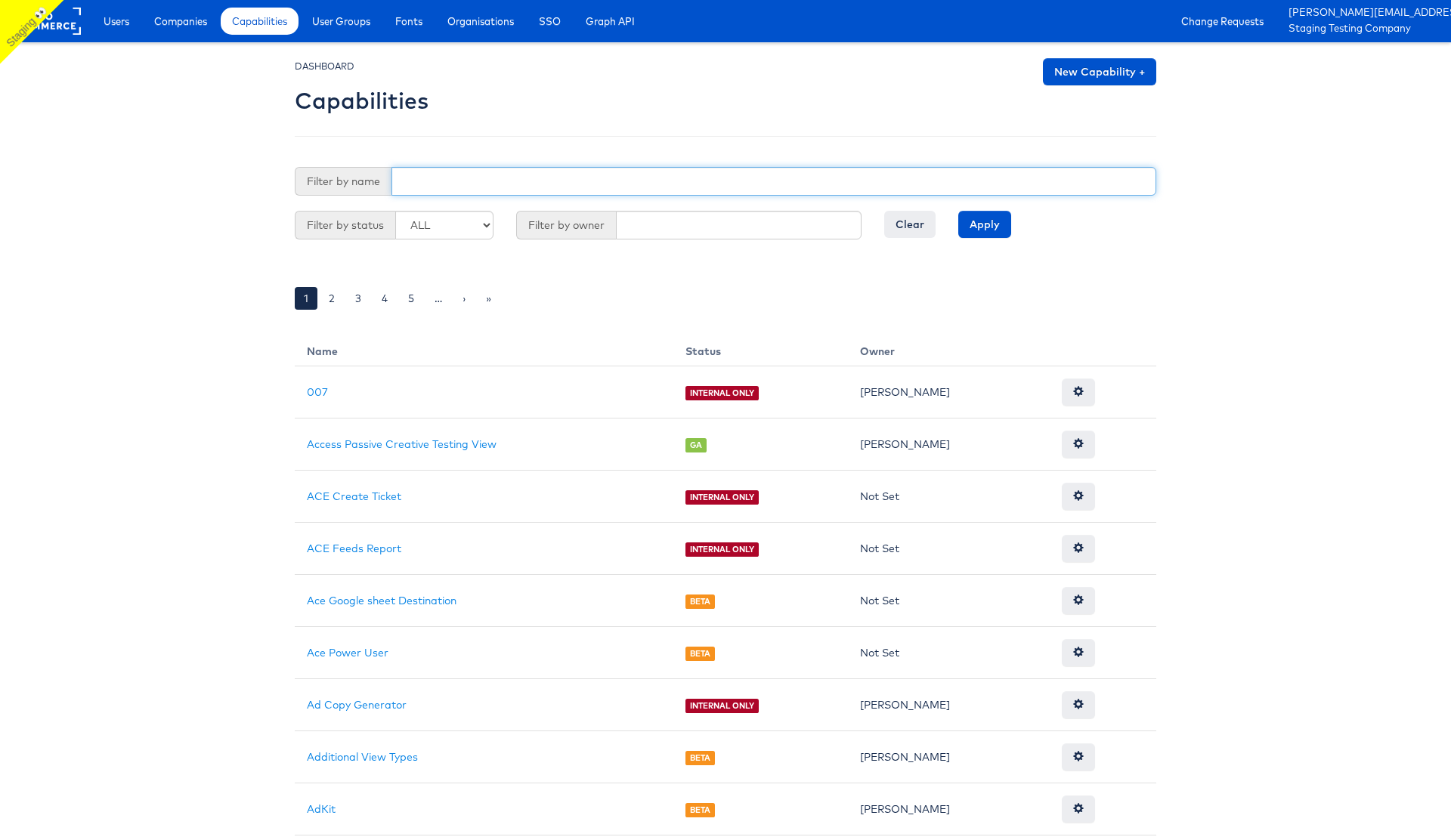
click at [445, 177] on input "text" at bounding box center [773, 180] width 764 height 28
type input "use"
click at [958, 210] on input "Apply" at bounding box center [985, 224] width 53 height 27
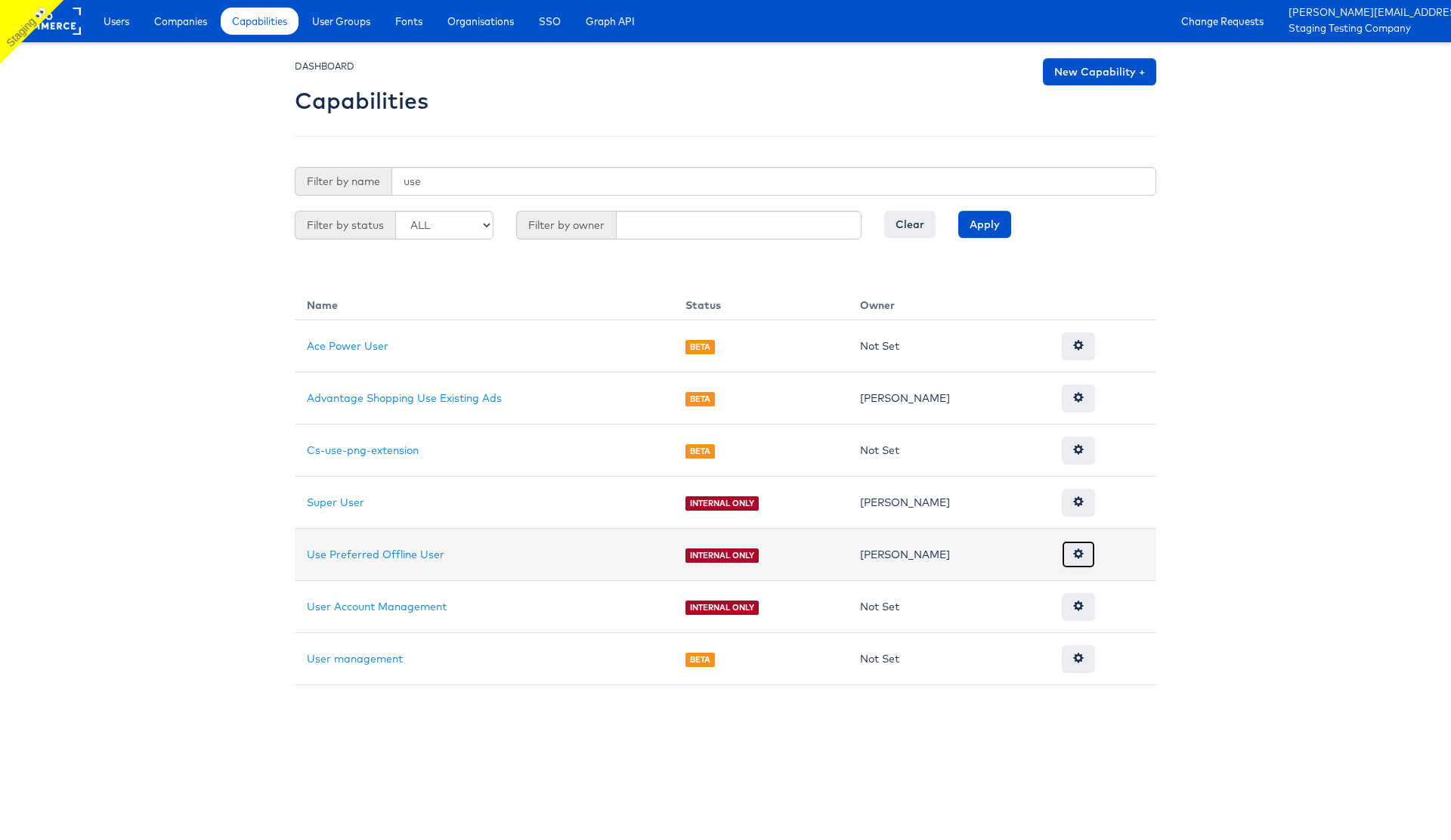
click at [1075, 551] on span at bounding box center [1078, 553] width 11 height 11
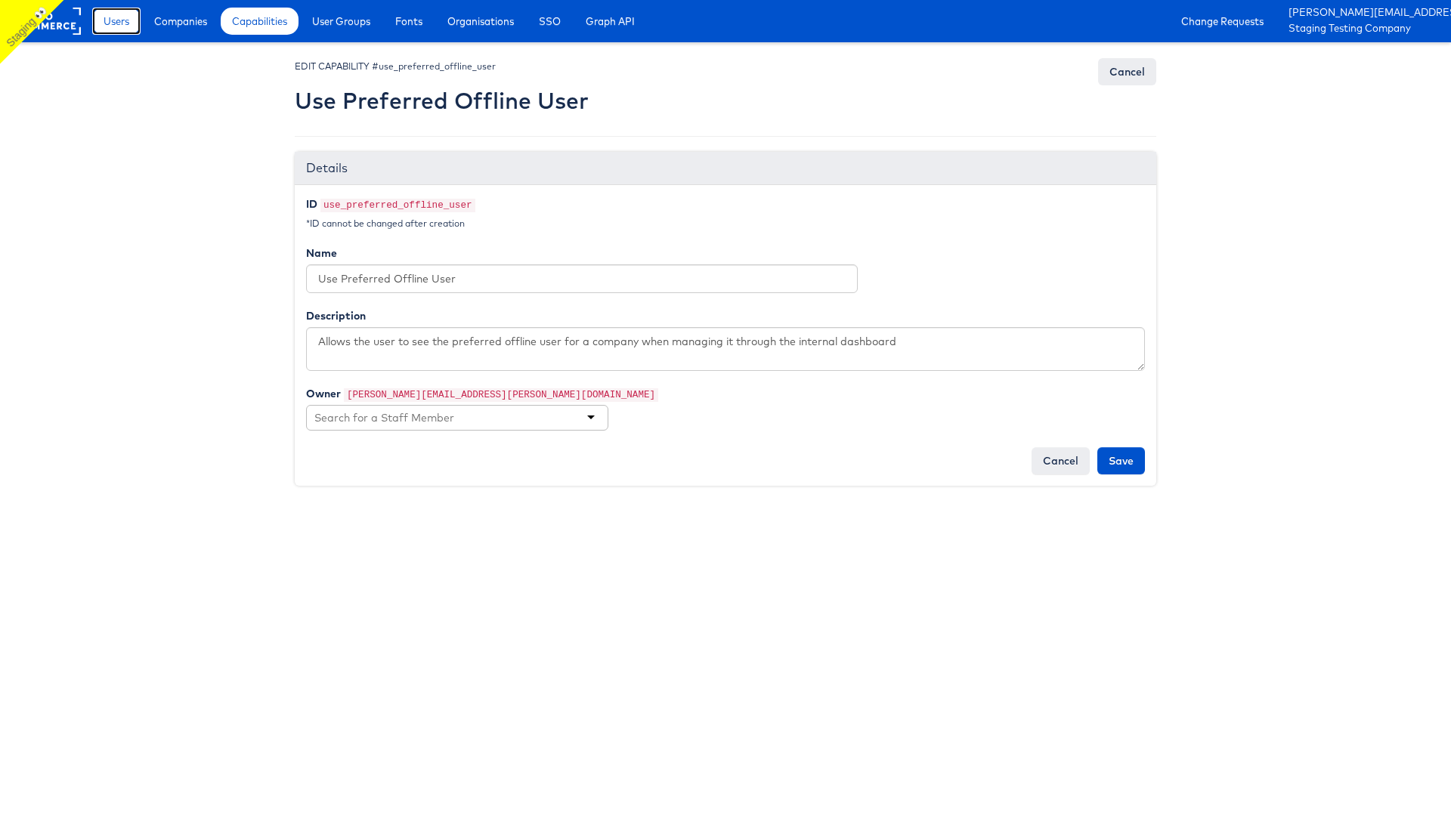
click at [116, 18] on span "Users" at bounding box center [116, 21] width 25 height 16
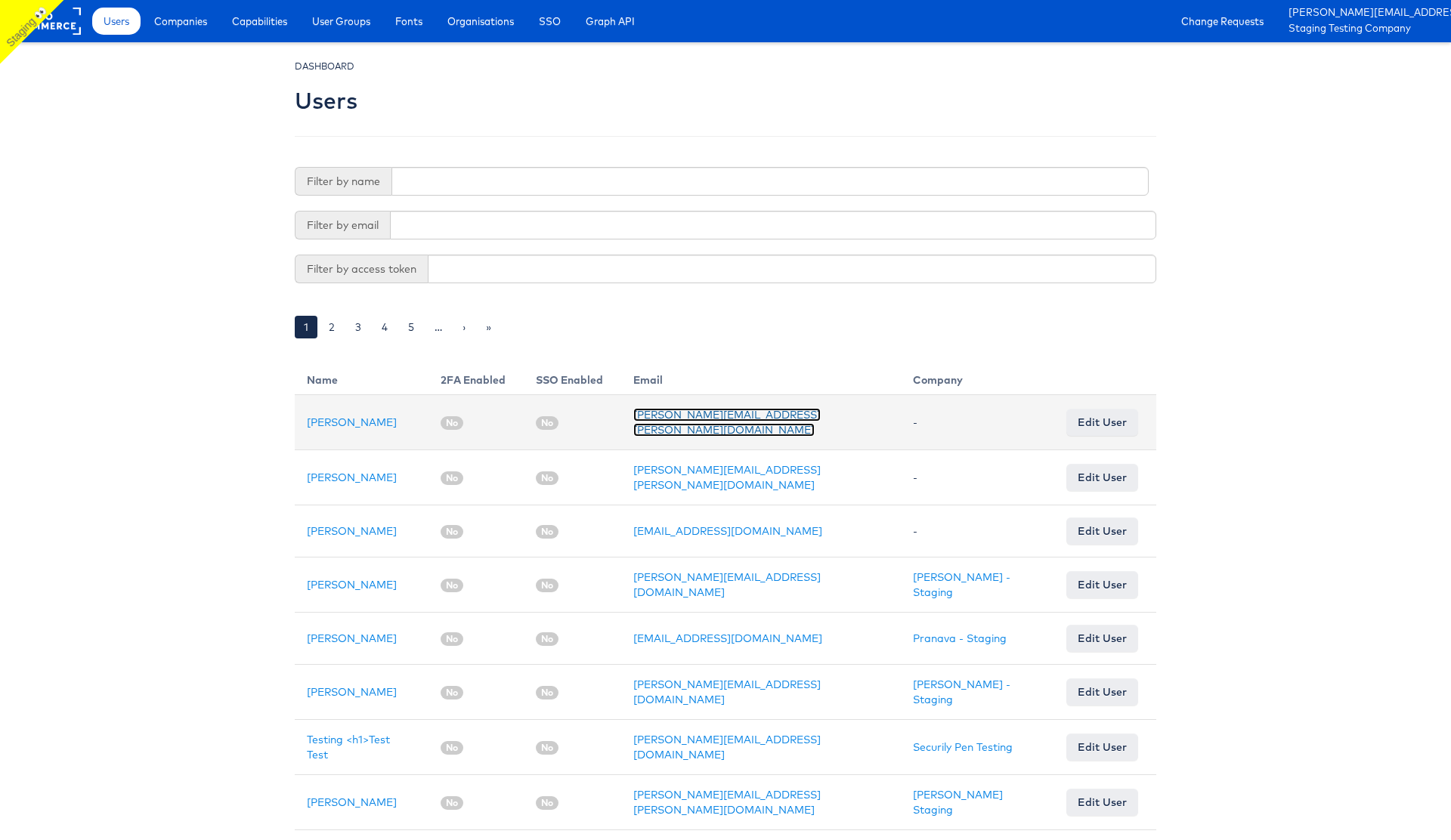
click at [729, 422] on link "[PERSON_NAME][EMAIL_ADDRESS][PERSON_NAME][DOMAIN_NAME]" at bounding box center [726, 421] width 187 height 28
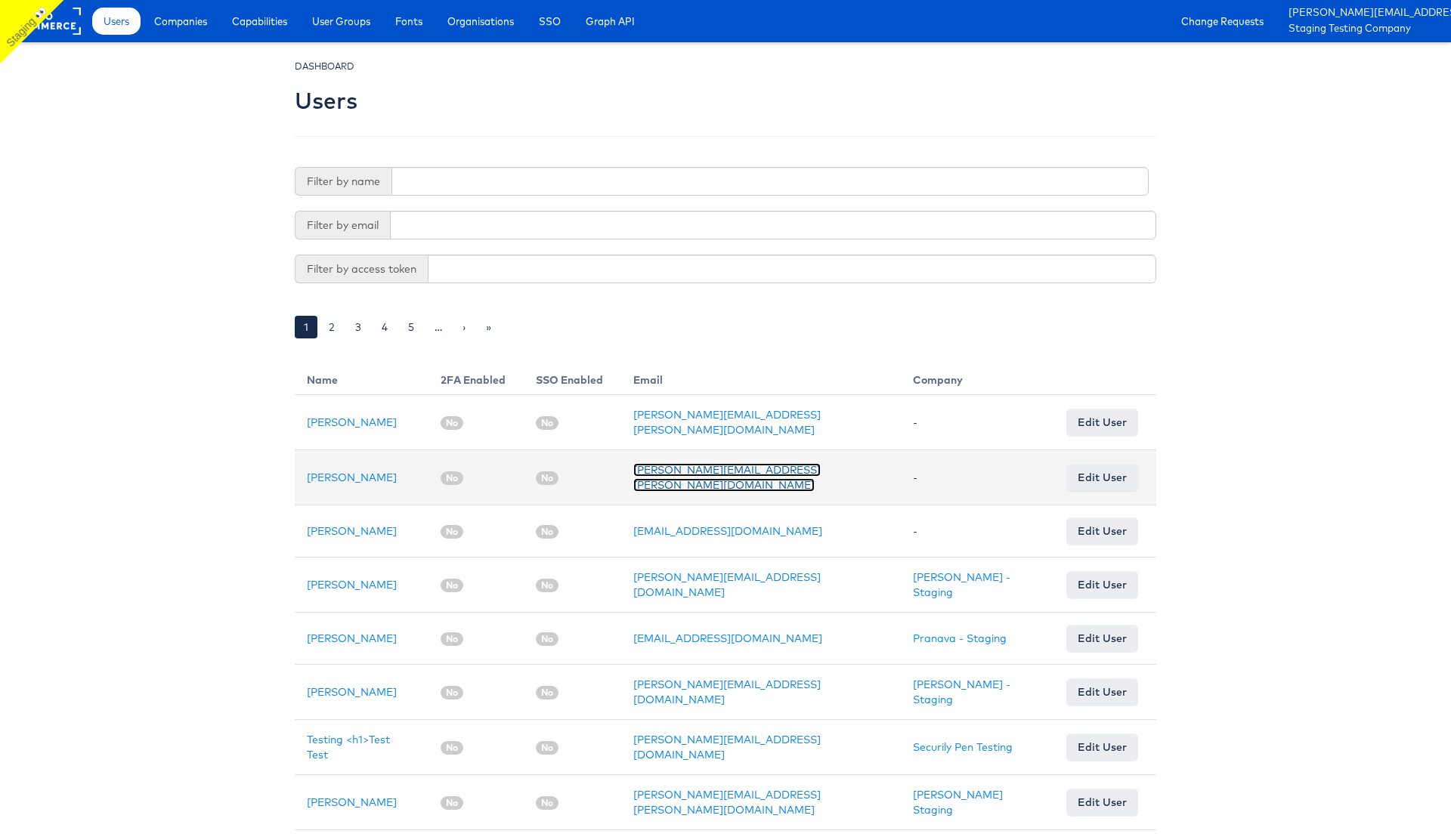
click at [745, 473] on link "[PERSON_NAME][EMAIL_ADDRESS][PERSON_NAME][DOMAIN_NAME]" at bounding box center [726, 477] width 187 height 28
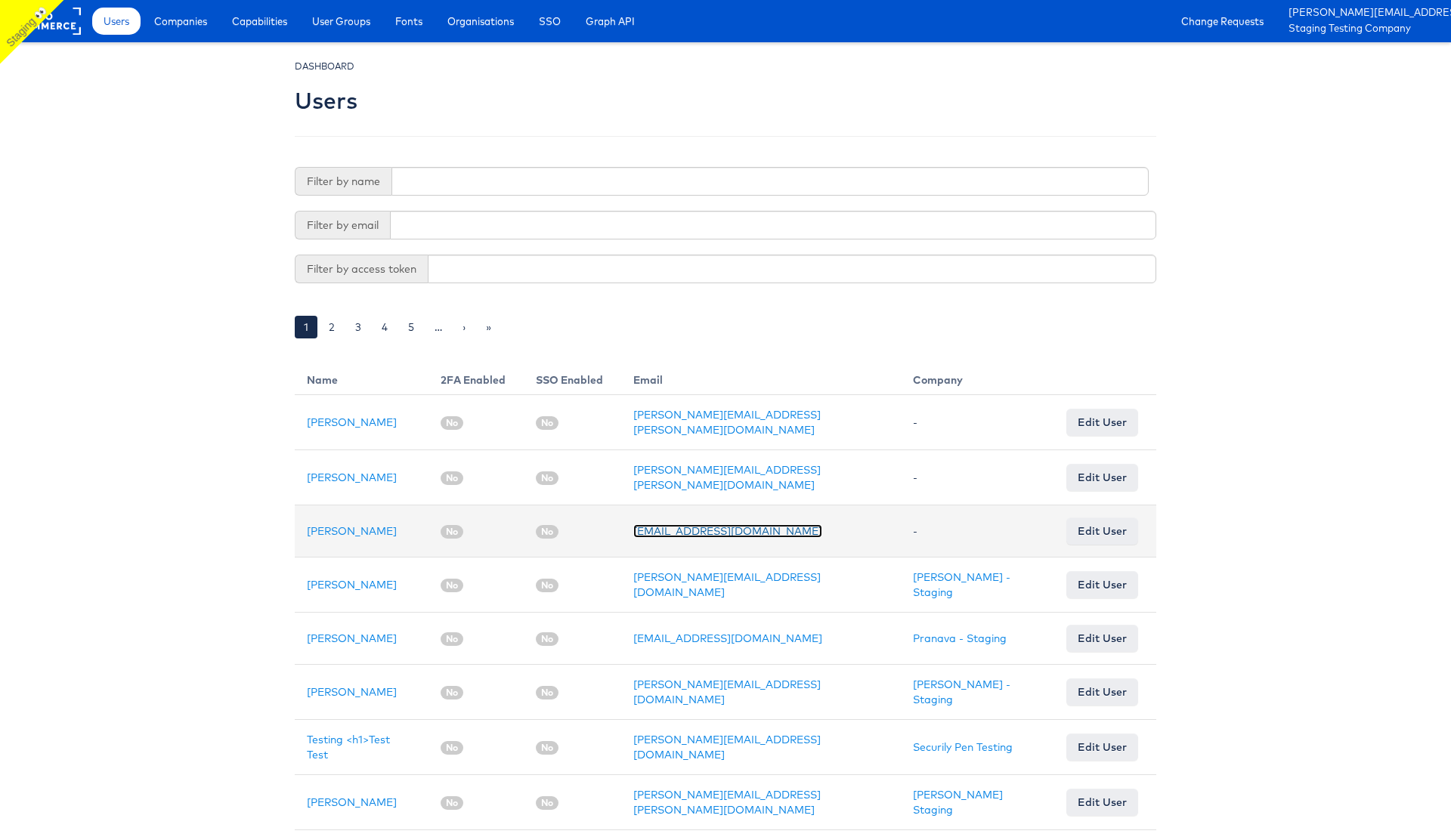
click at [709, 530] on link "[EMAIL_ADDRESS][DOMAIN_NAME]" at bounding box center [727, 530] width 189 height 14
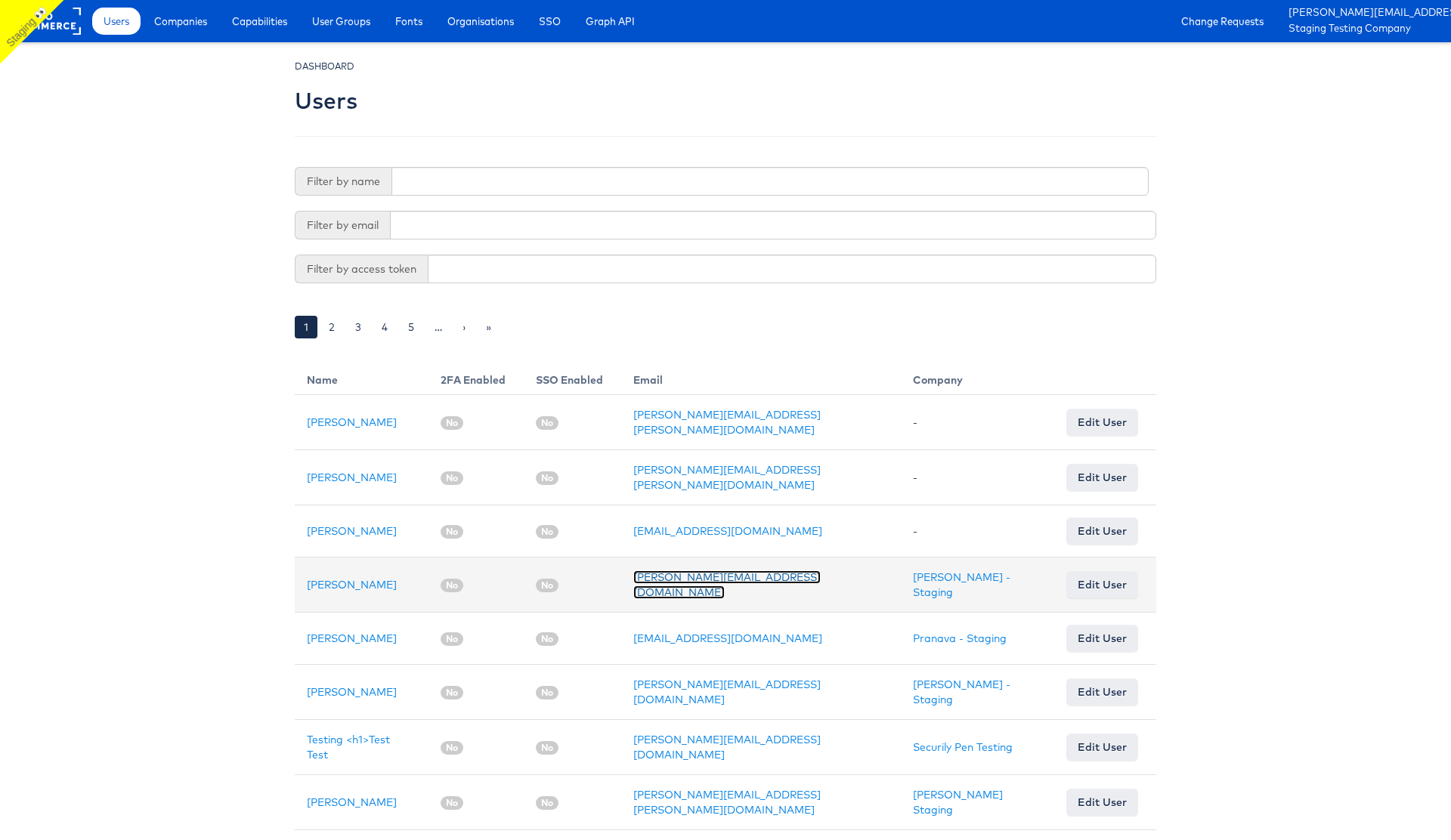
click at [686, 574] on link "[PERSON_NAME][EMAIL_ADDRESS][DOMAIN_NAME]" at bounding box center [726, 584] width 187 height 28
